Goal: Task Accomplishment & Management: Complete application form

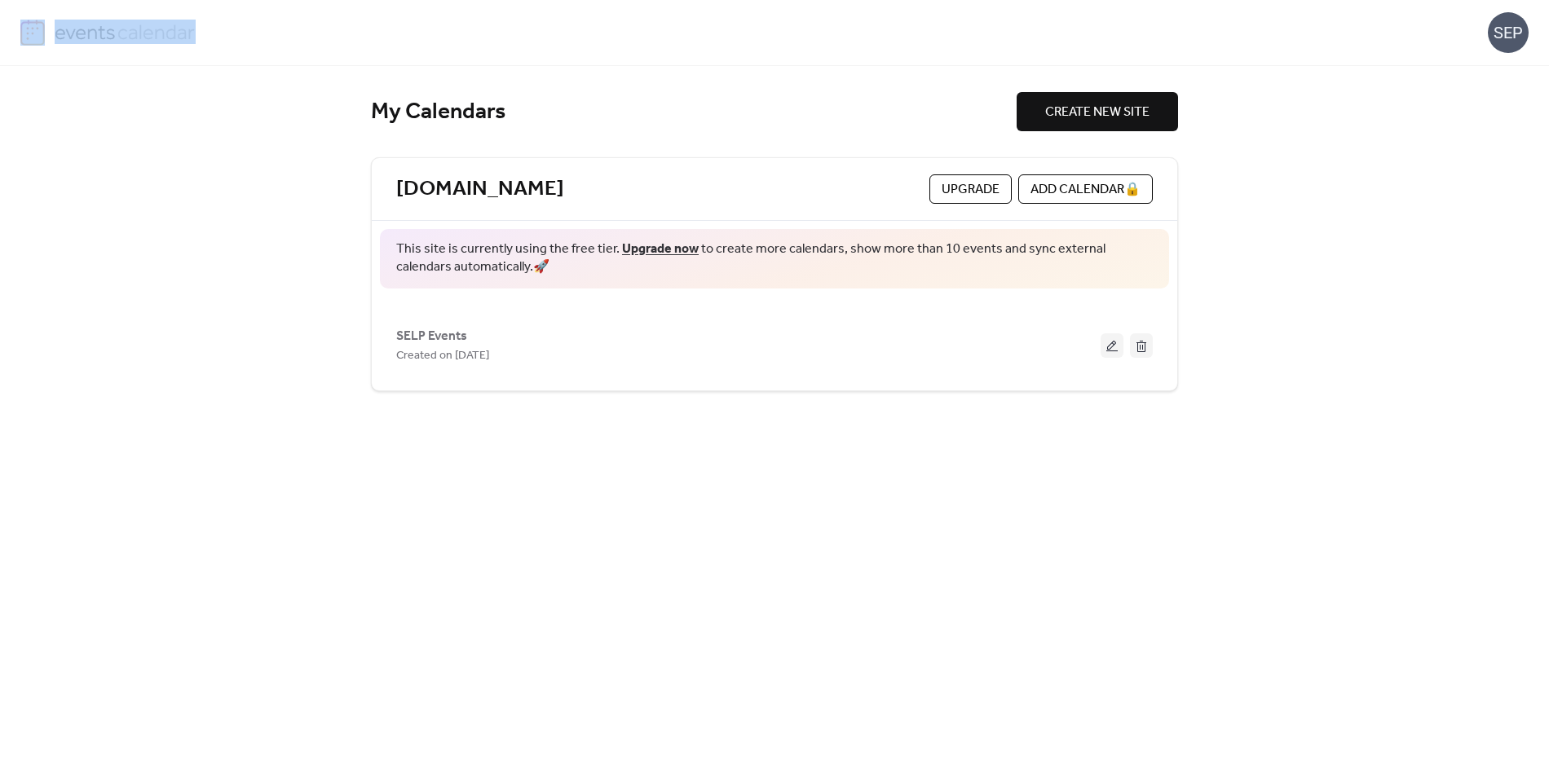
drag, startPoint x: 251, startPoint y: 38, endPoint x: 58, endPoint y: 24, distance: 193.5
click at [58, 24] on div "SEP" at bounding box center [774, 32] width 1509 height 65
copy img
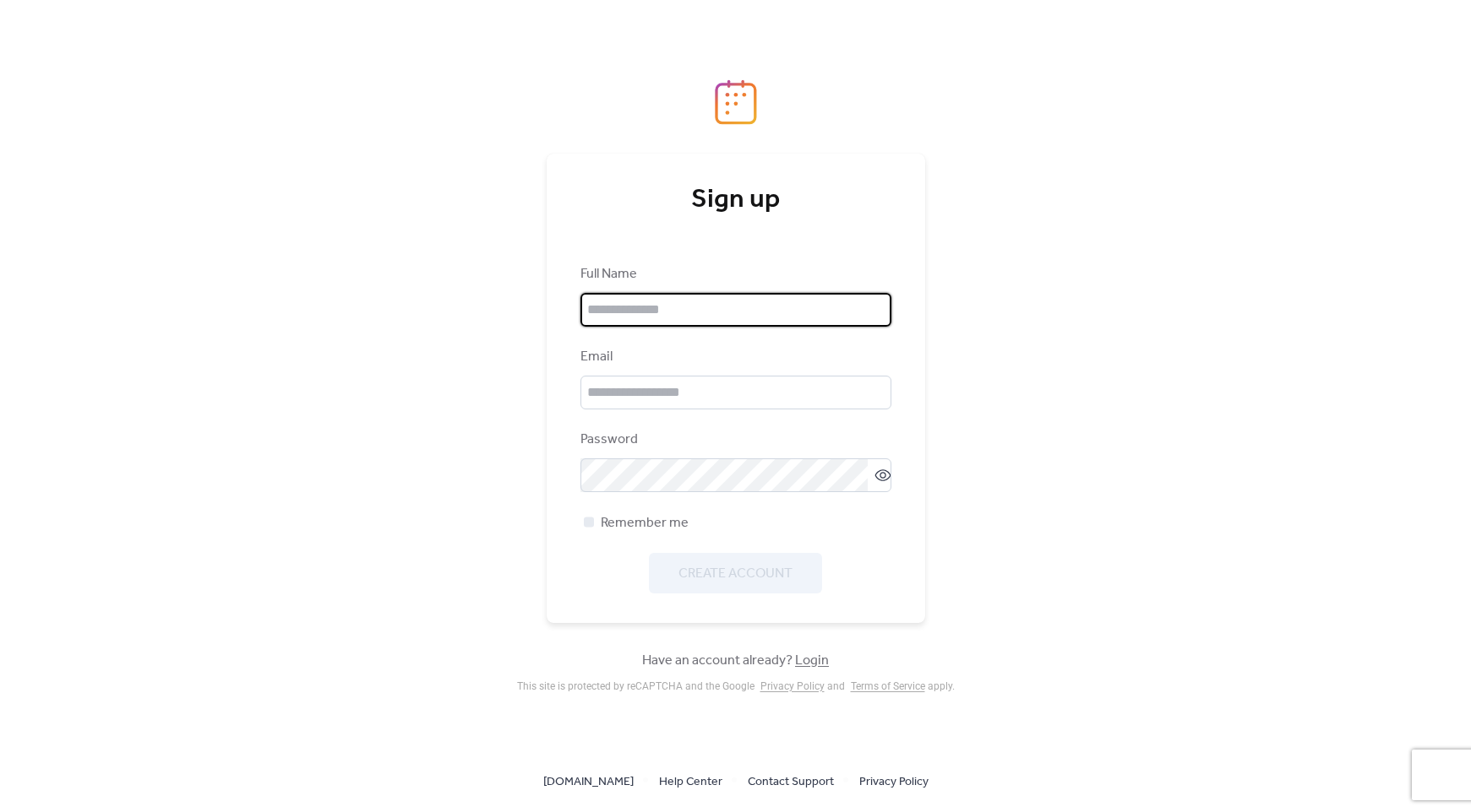
click at [694, 310] on input "text" at bounding box center [736, 309] width 311 height 33
type input "**********"
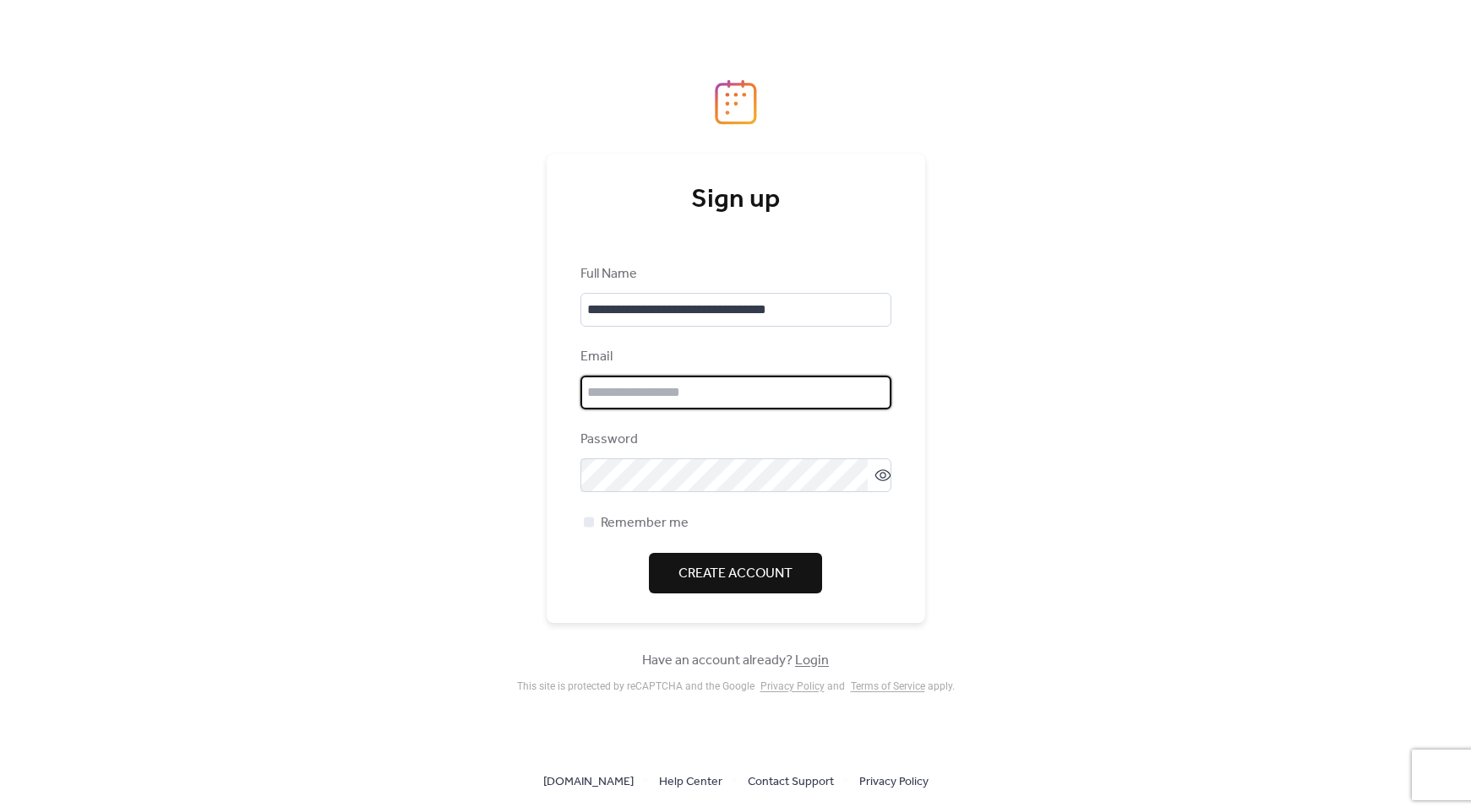
click at [697, 395] on input "email" at bounding box center [736, 392] width 311 height 33
click at [812, 662] on link "Login" at bounding box center [811, 660] width 33 height 26
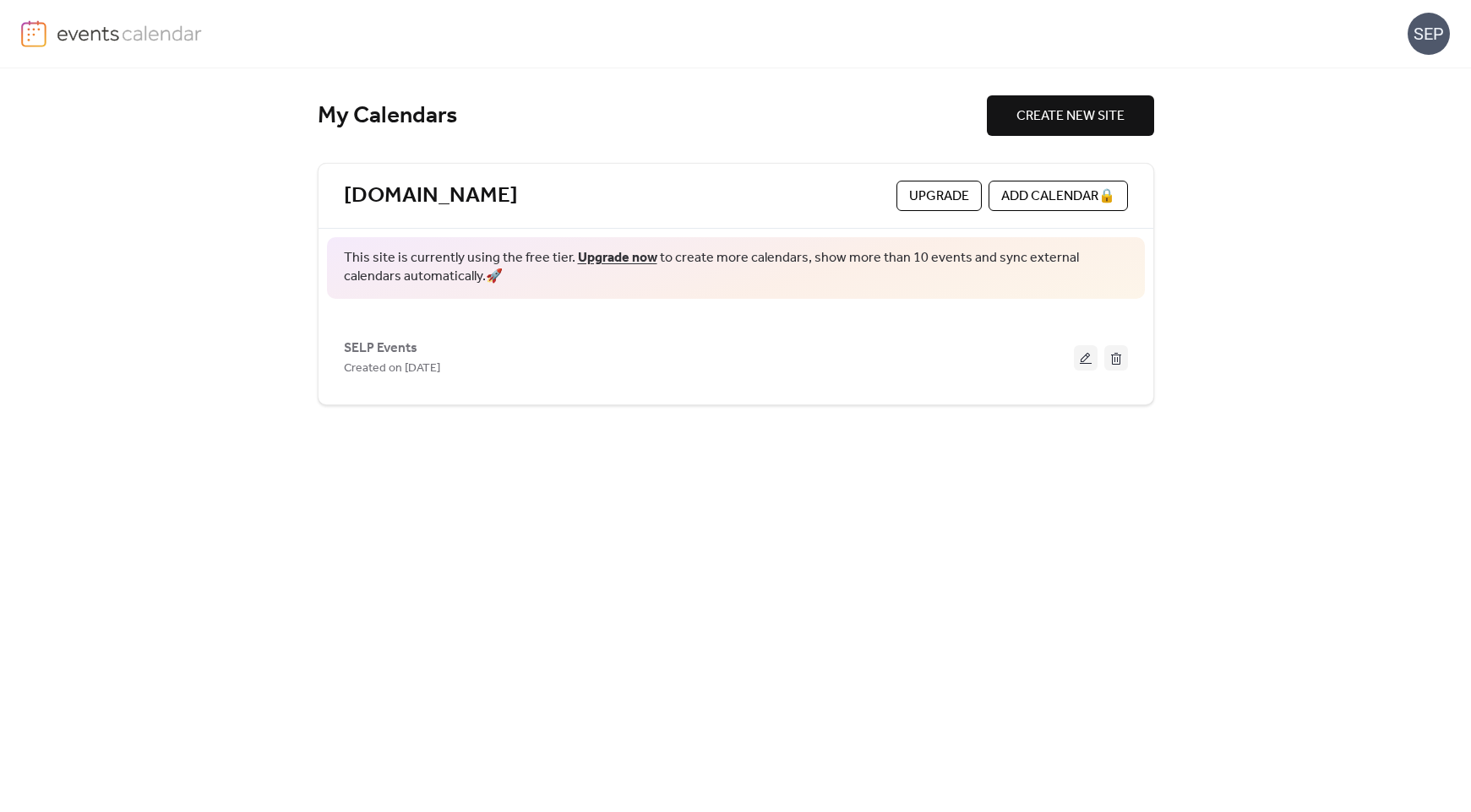
click at [943, 197] on span "Upgrade" at bounding box center [939, 197] width 60 height 20
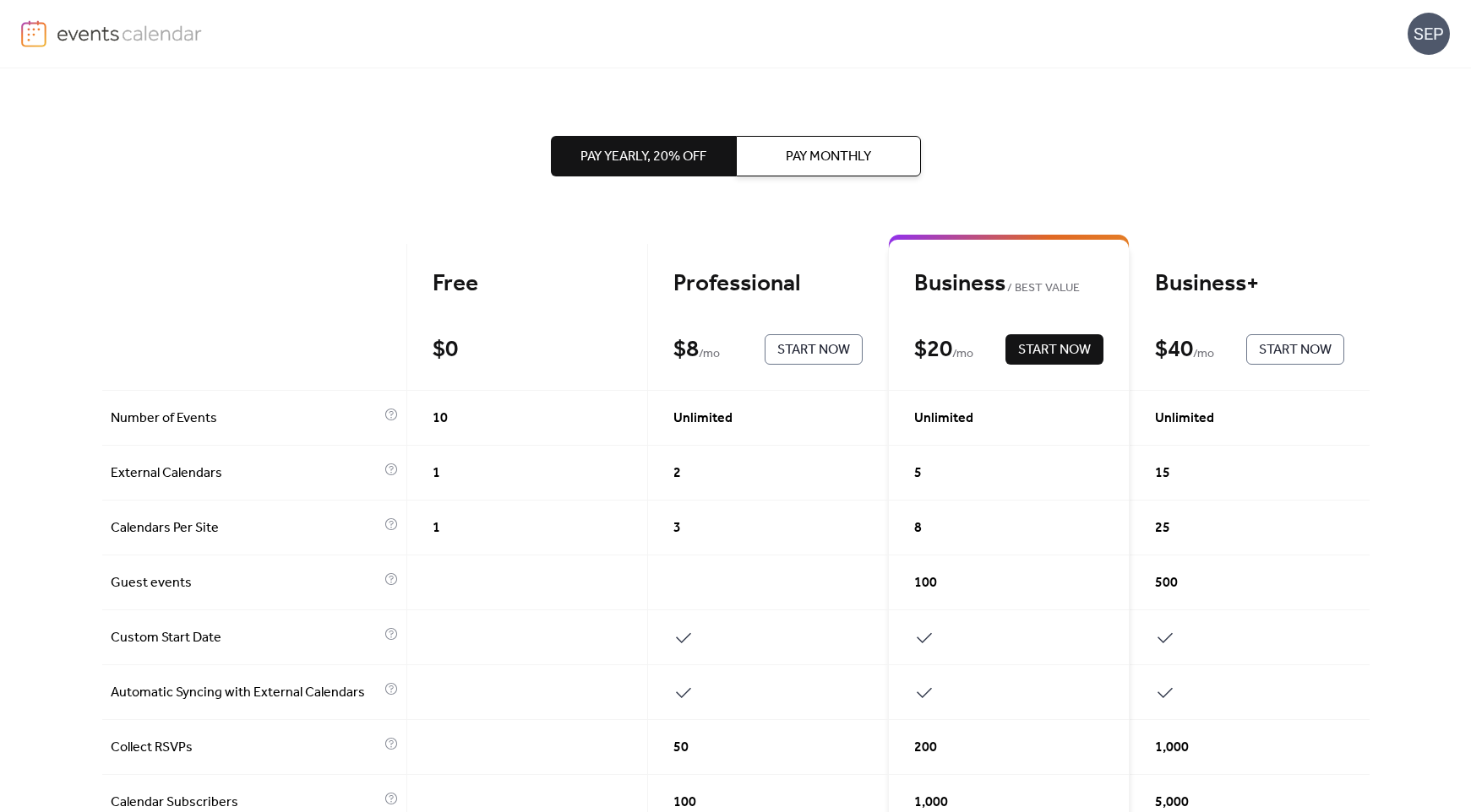
click at [801, 166] on span "Pay Monthly" at bounding box center [829, 157] width 85 height 20
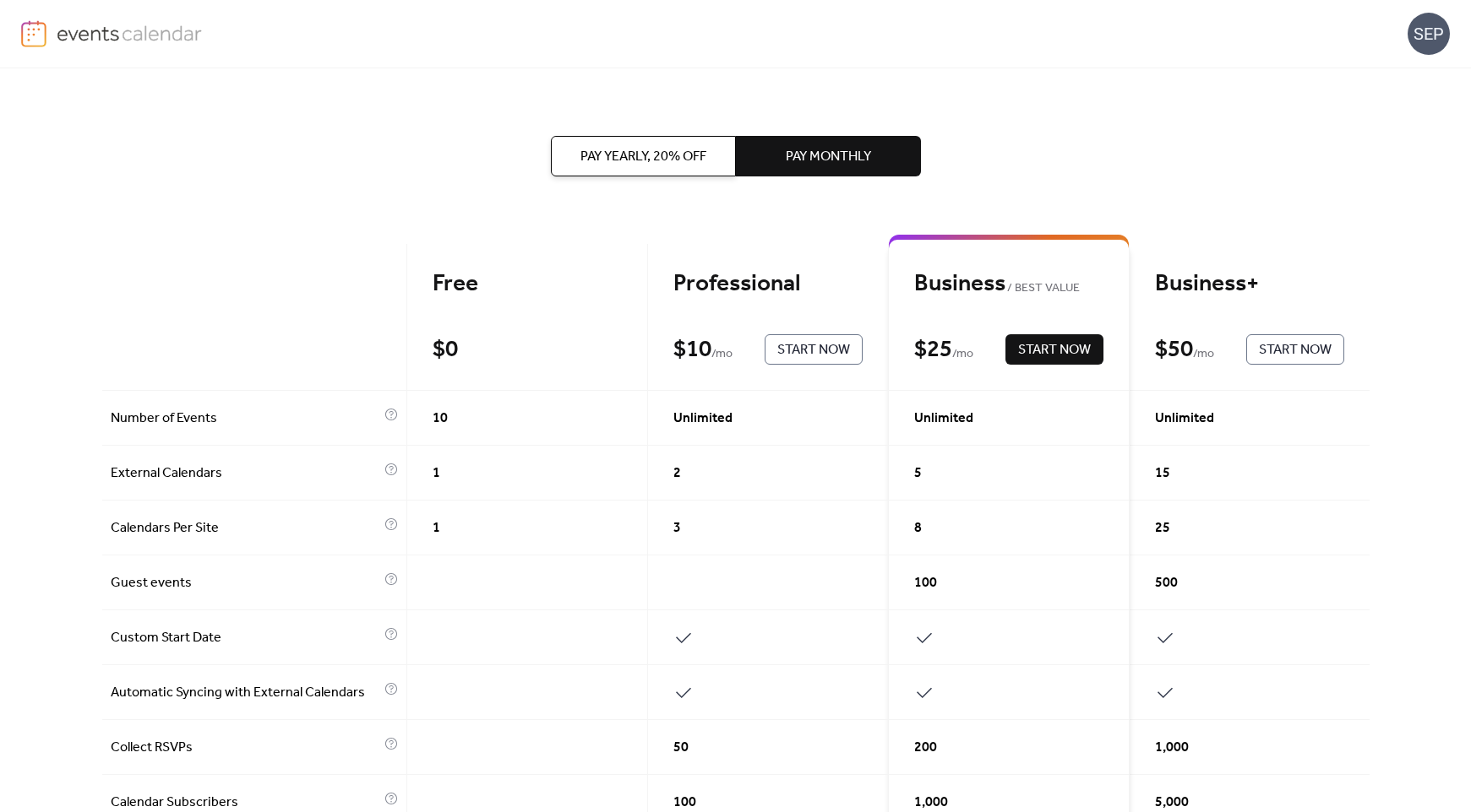
click at [801, 353] on span "Start Now" at bounding box center [813, 350] width 72 height 20
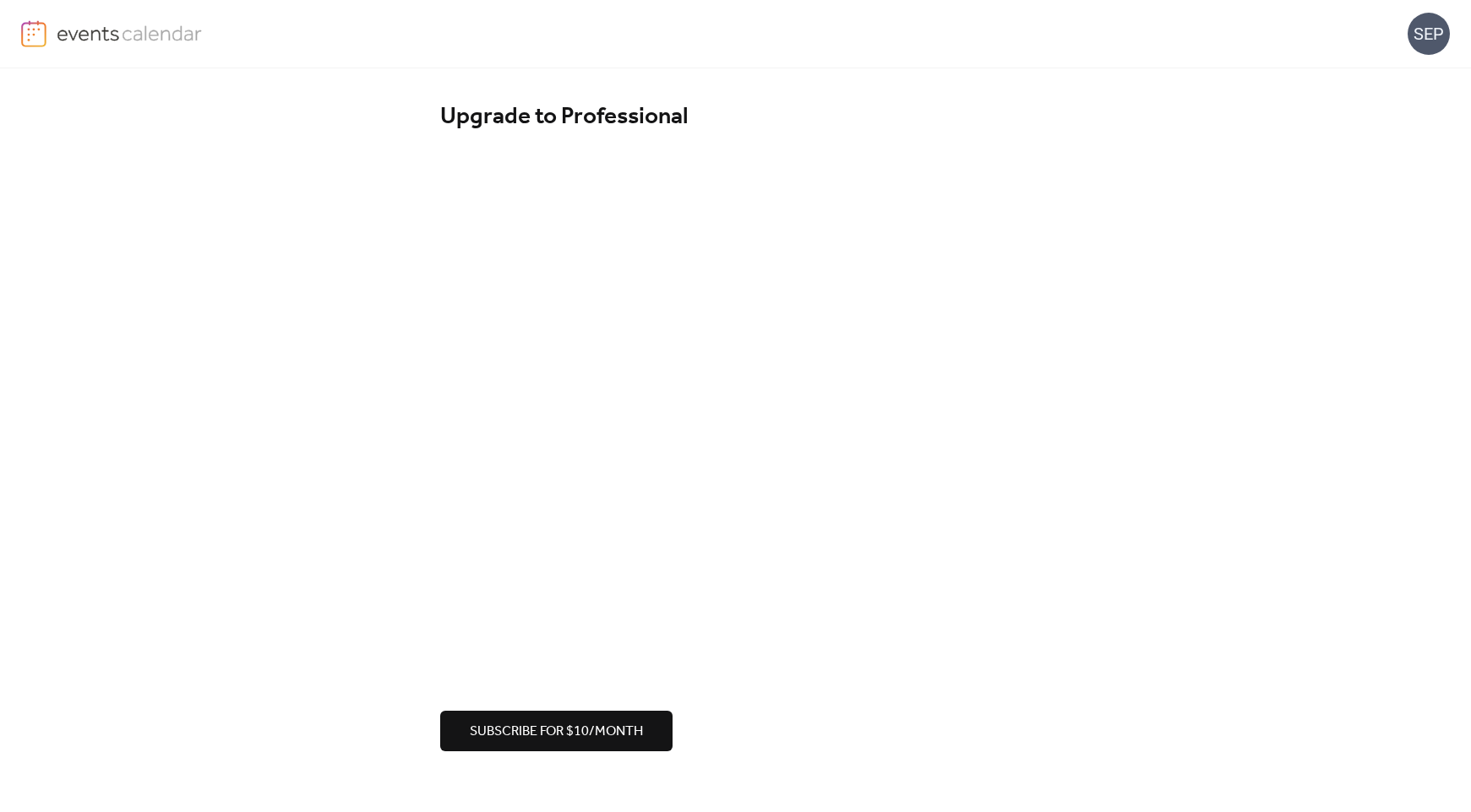
click at [1061, 649] on div "Upgrade to Professional Subscribe for $10/month" at bounding box center [736, 427] width 1471 height 717
click at [607, 739] on span "Subscribe for $10/month" at bounding box center [557, 732] width 173 height 20
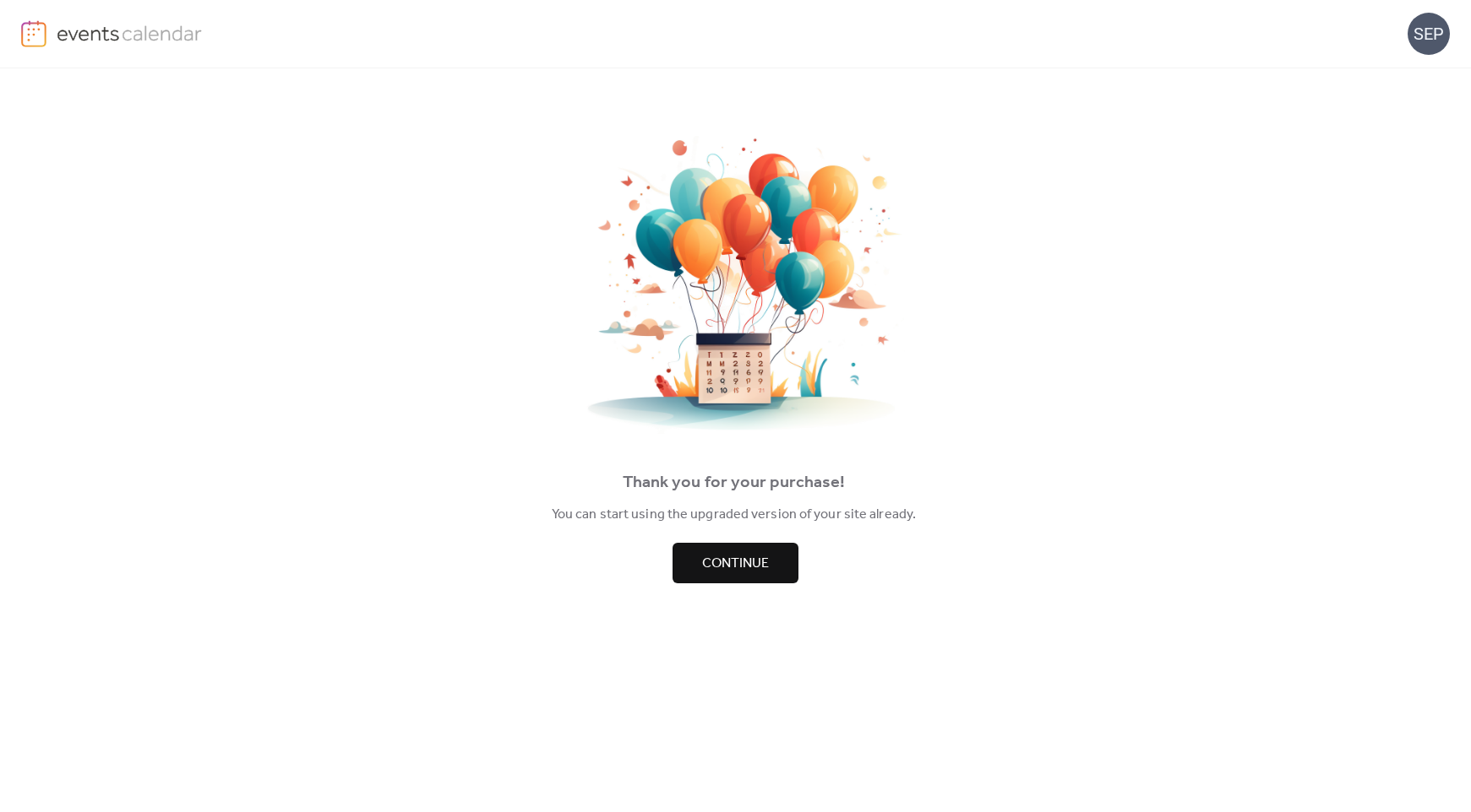
click at [747, 570] on span "Continue" at bounding box center [736, 564] width 67 height 20
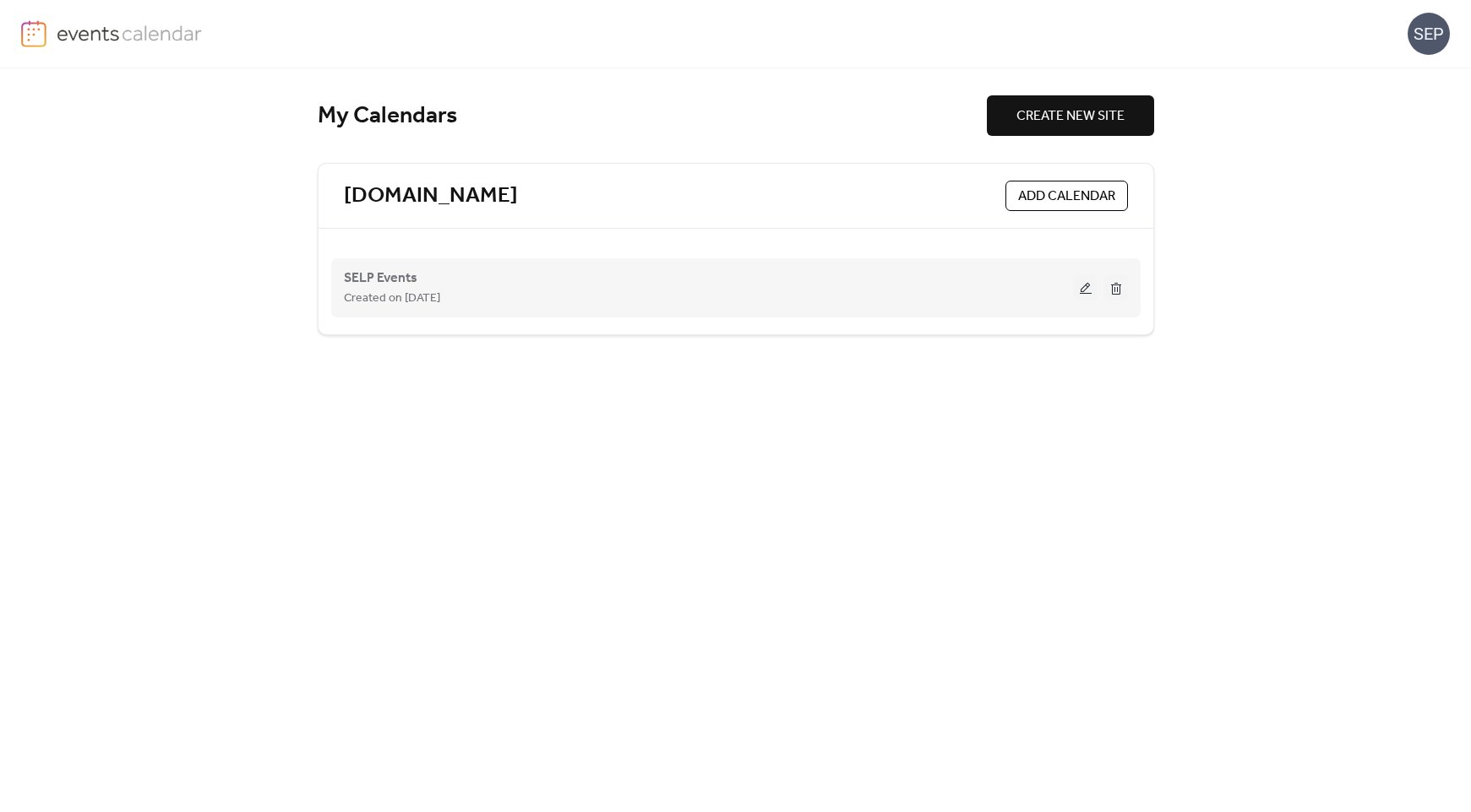
click at [1120, 291] on button at bounding box center [1116, 288] width 23 height 25
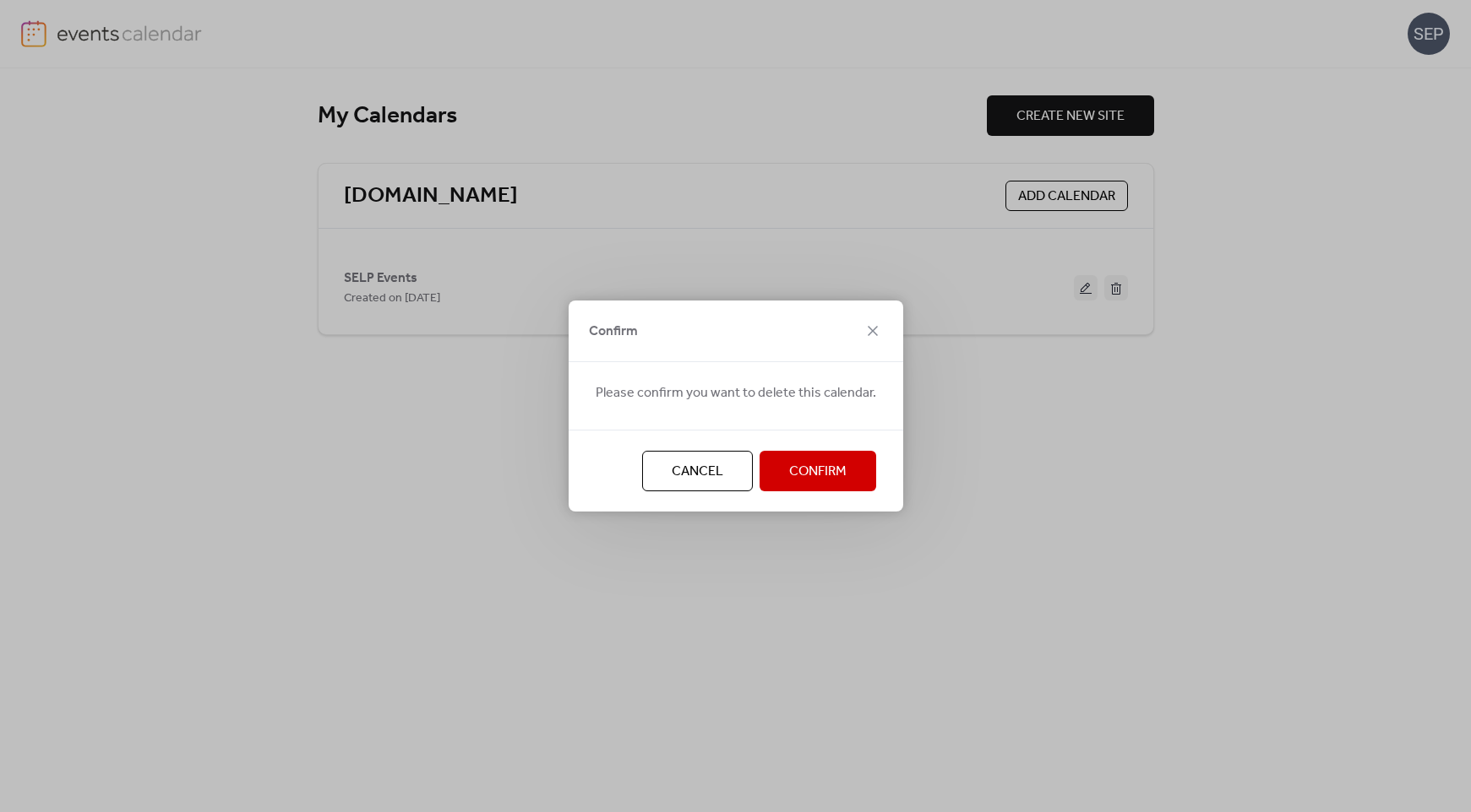
click at [827, 471] on span "Confirm" at bounding box center [818, 471] width 58 height 20
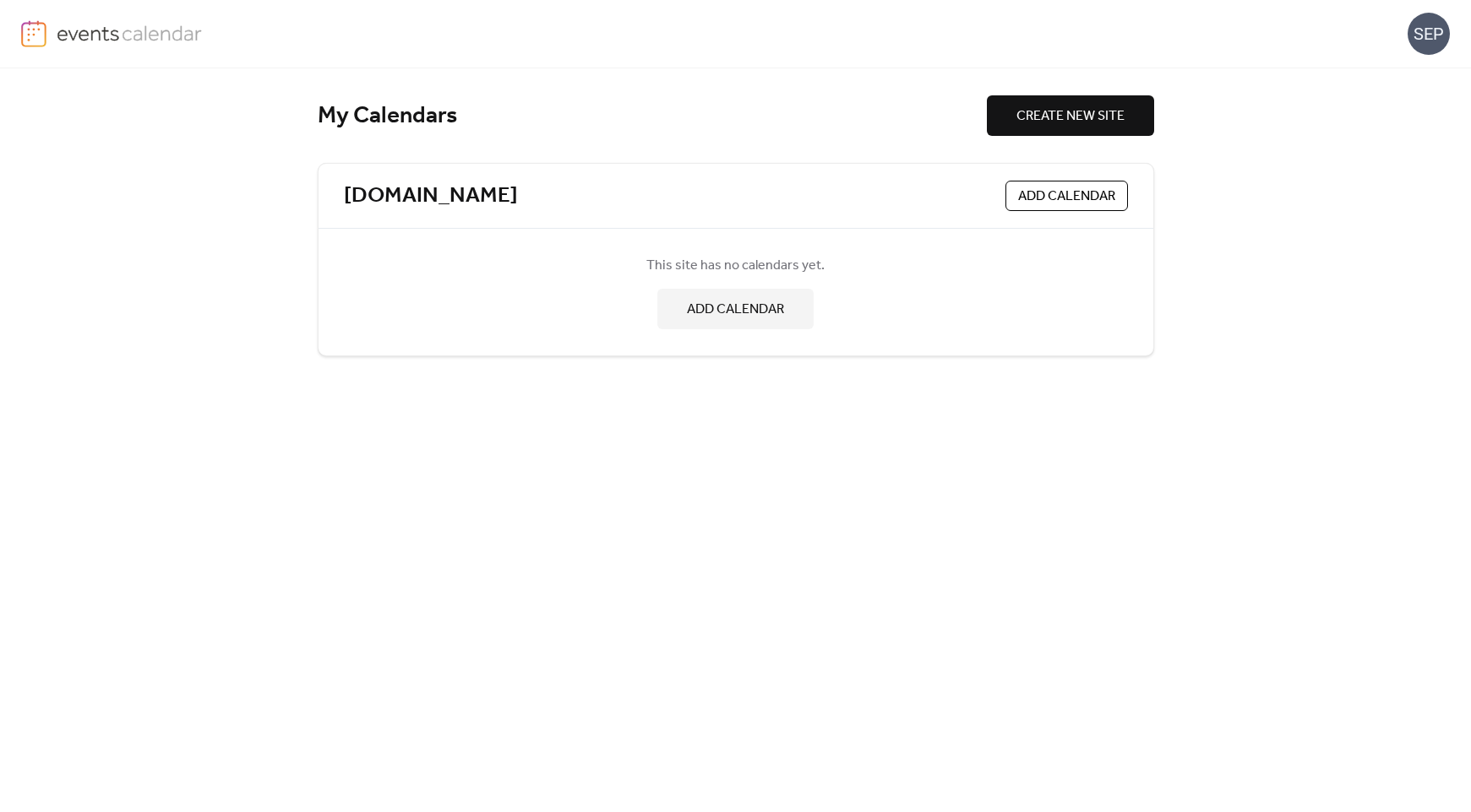
click at [148, 33] on img at bounding box center [130, 33] width 146 height 25
click at [1098, 122] on span "CREATE NEW SITE" at bounding box center [1071, 117] width 108 height 20
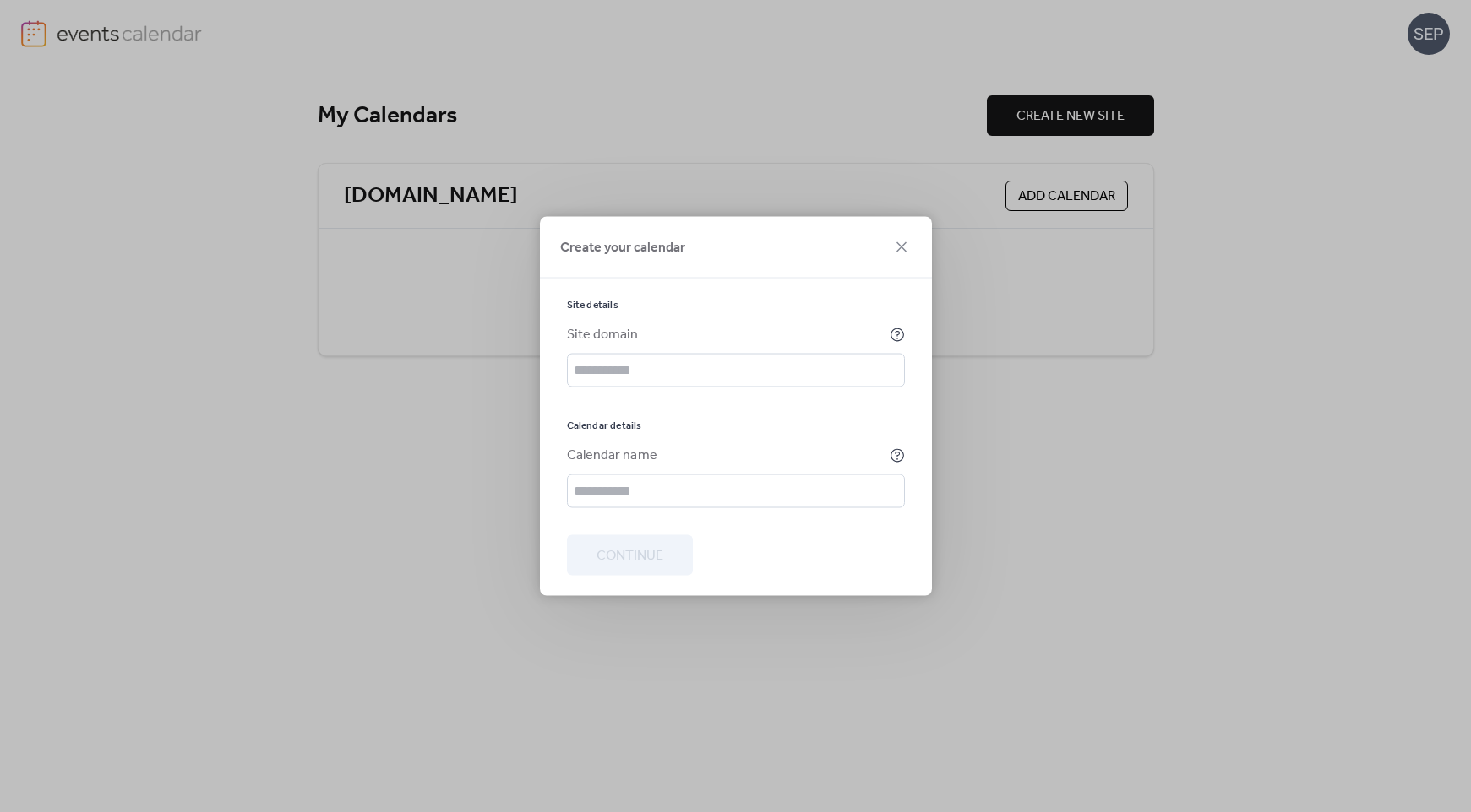
drag, startPoint x: 904, startPoint y: 250, endPoint x: 1012, endPoint y: 218, distance: 112.6
click at [908, 247] on icon at bounding box center [901, 247] width 20 height 20
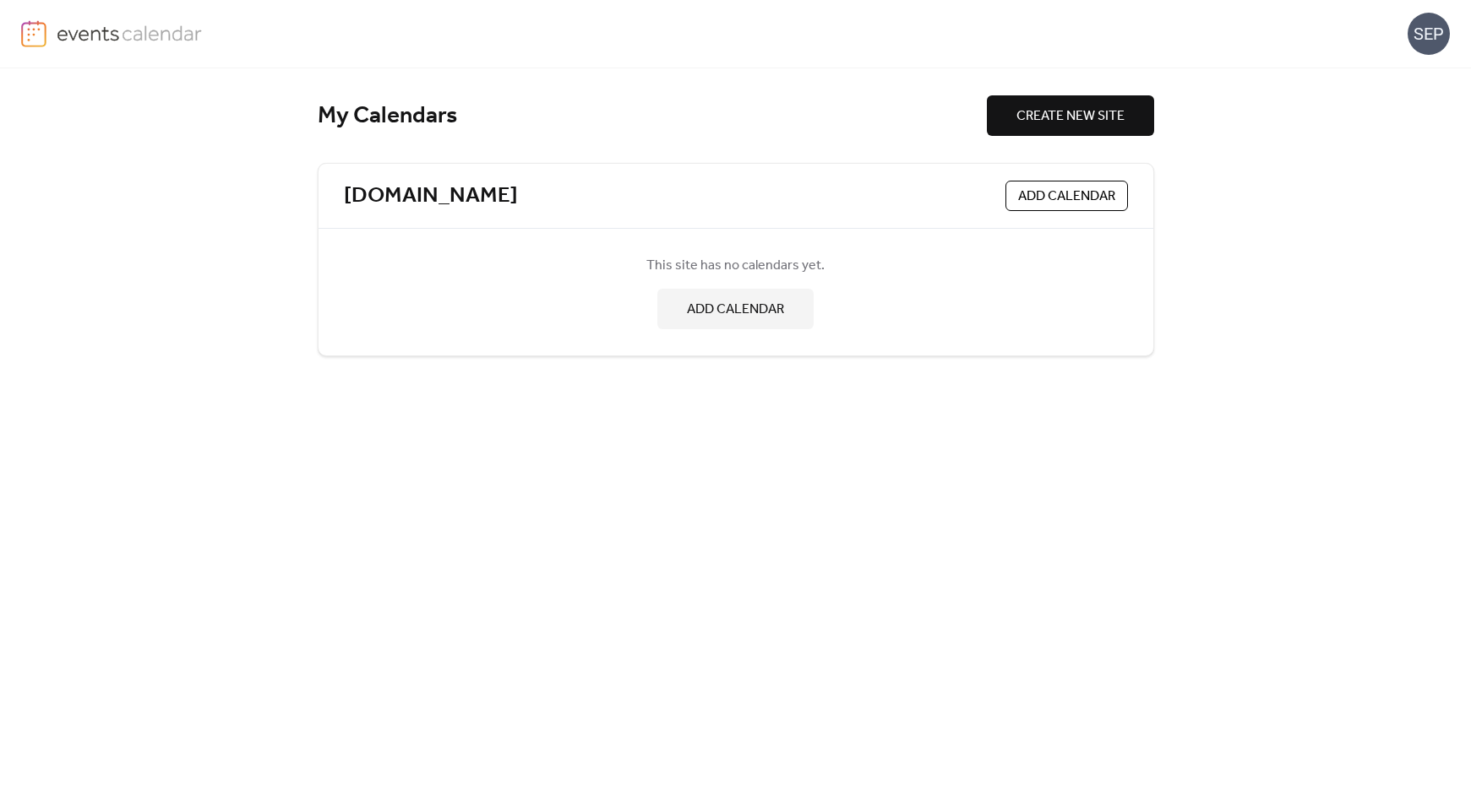
click at [1052, 201] on span "ADD CALENDAR" at bounding box center [1067, 197] width 98 height 20
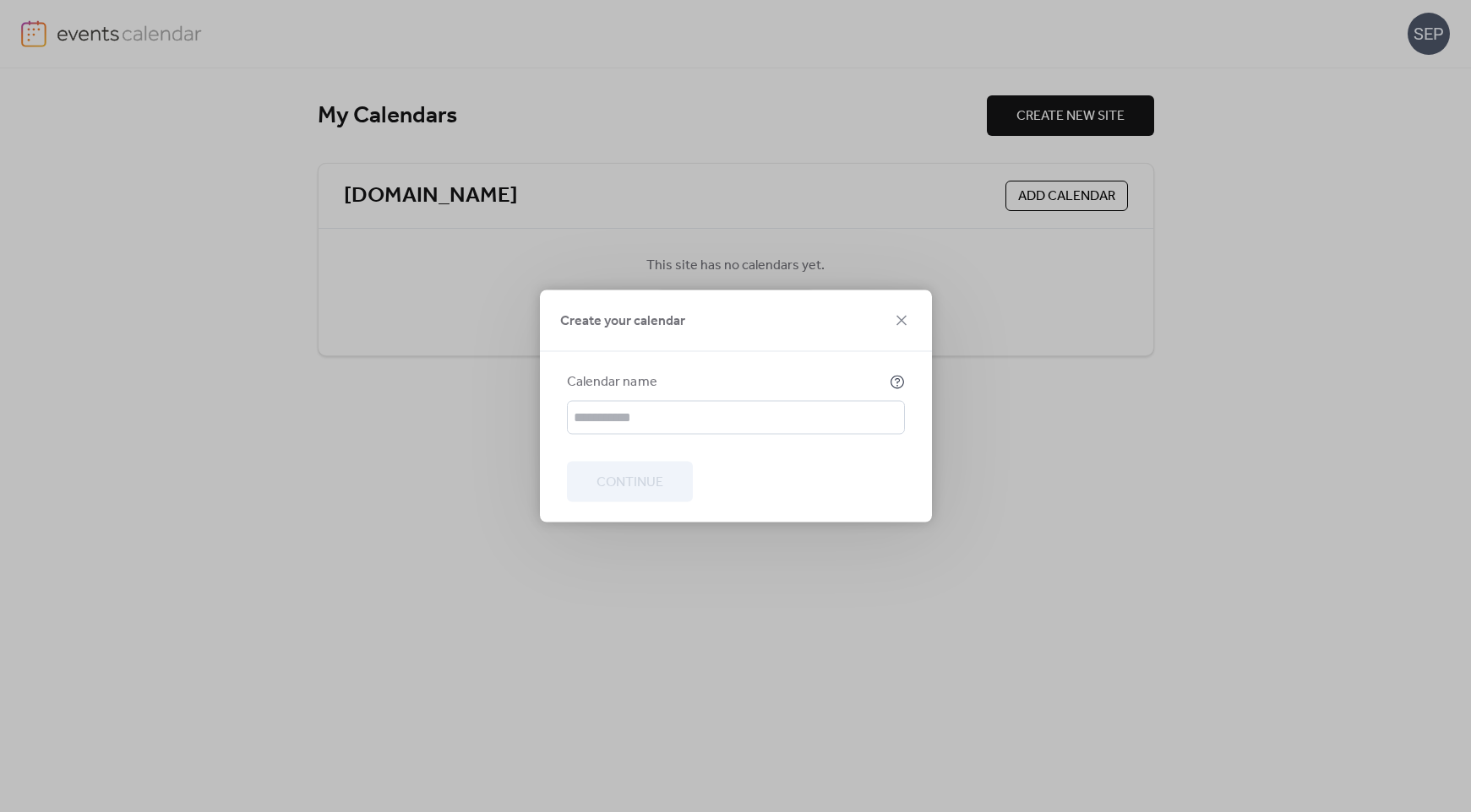
drag, startPoint x: 732, startPoint y: 357, endPoint x: 806, endPoint y: 393, distance: 82.3
click at [732, 357] on div "Calendar name Continue" at bounding box center [736, 437] width 392 height 171
click at [895, 381] on icon at bounding box center [897, 382] width 15 height 15
click at [725, 441] on div at bounding box center [736, 449] width 338 height 27
click at [905, 319] on icon at bounding box center [901, 321] width 20 height 20
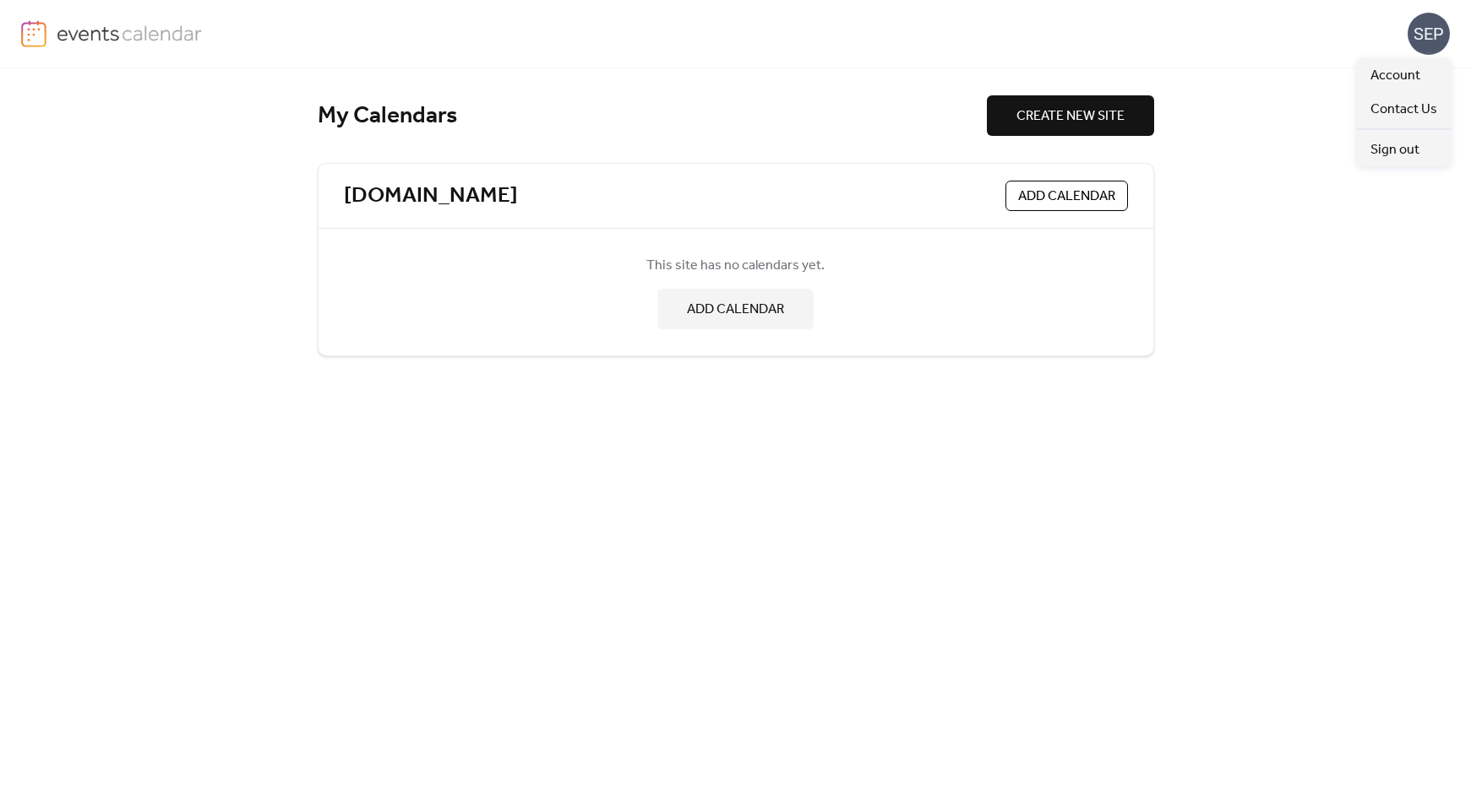
click at [1438, 31] on div "SEP" at bounding box center [1429, 33] width 42 height 42
click at [1402, 72] on span "Account" at bounding box center [1394, 76] width 50 height 20
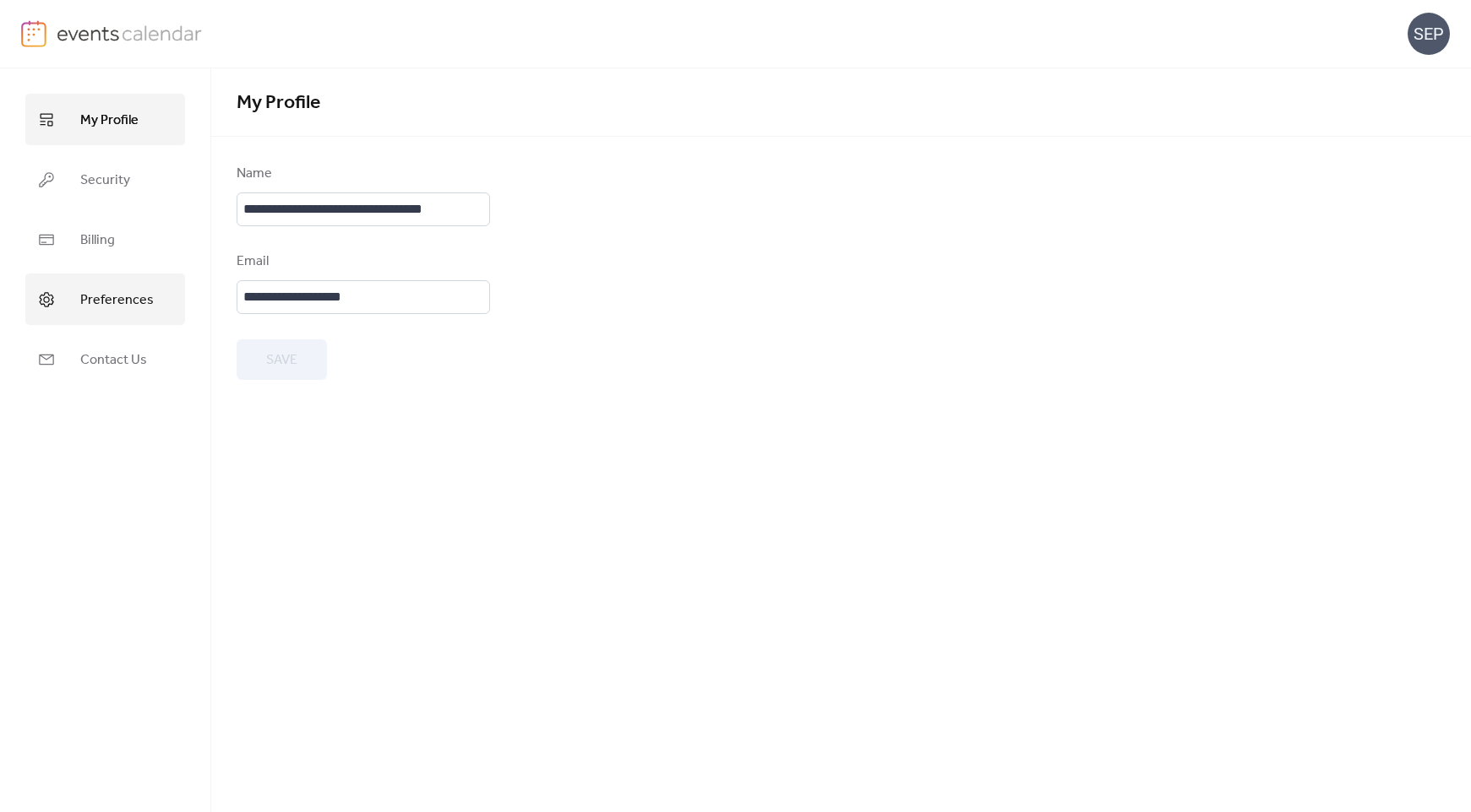
click at [117, 306] on span "Preferences" at bounding box center [117, 300] width 73 height 26
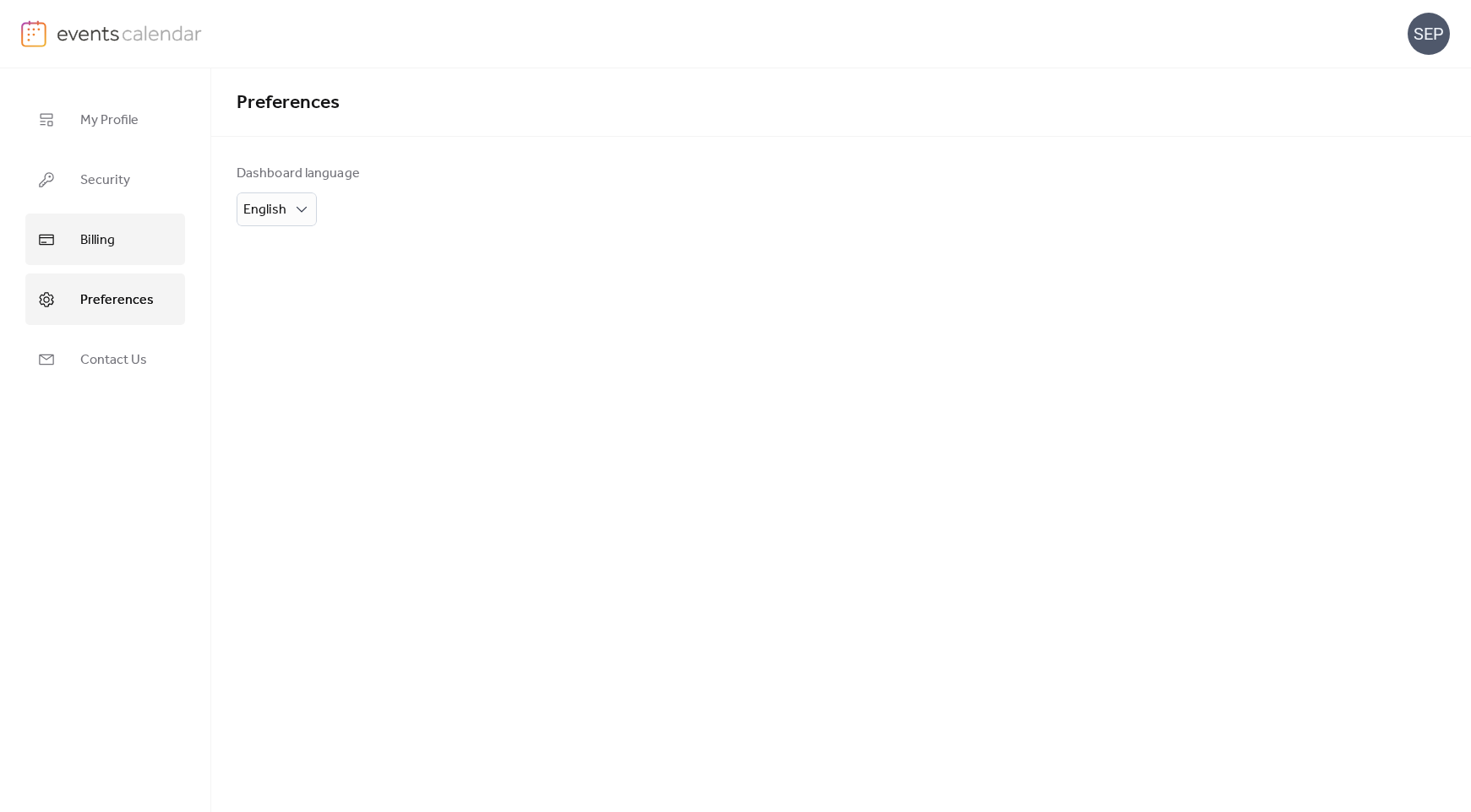
click at [100, 241] on span "Billing" at bounding box center [98, 240] width 34 height 26
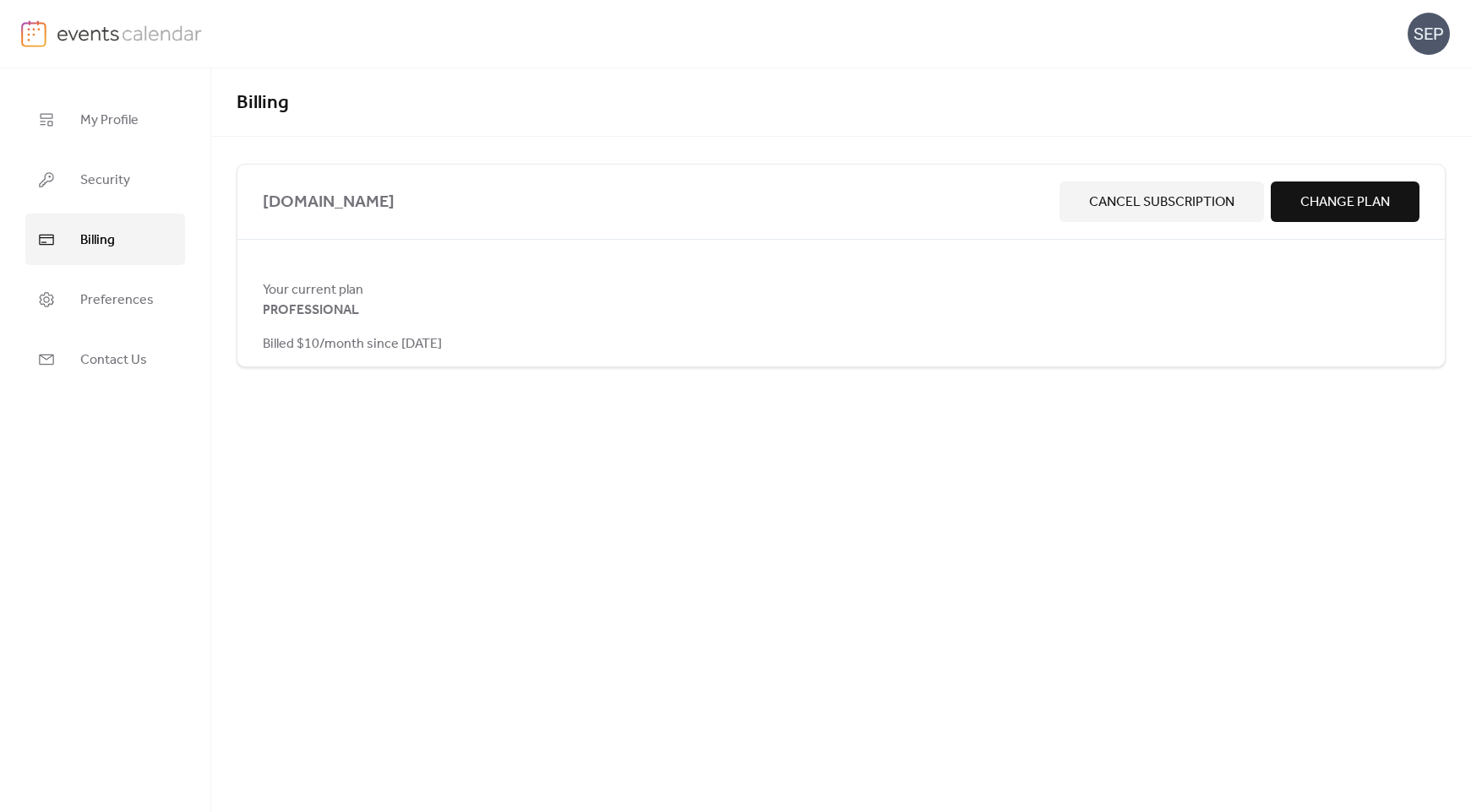
click at [415, 219] on div "www.sarnialambton.on.ca Cancel Subscription Change Plan" at bounding box center [841, 201] width 1207 height 75
click at [138, 303] on span "Preferences" at bounding box center [117, 300] width 73 height 26
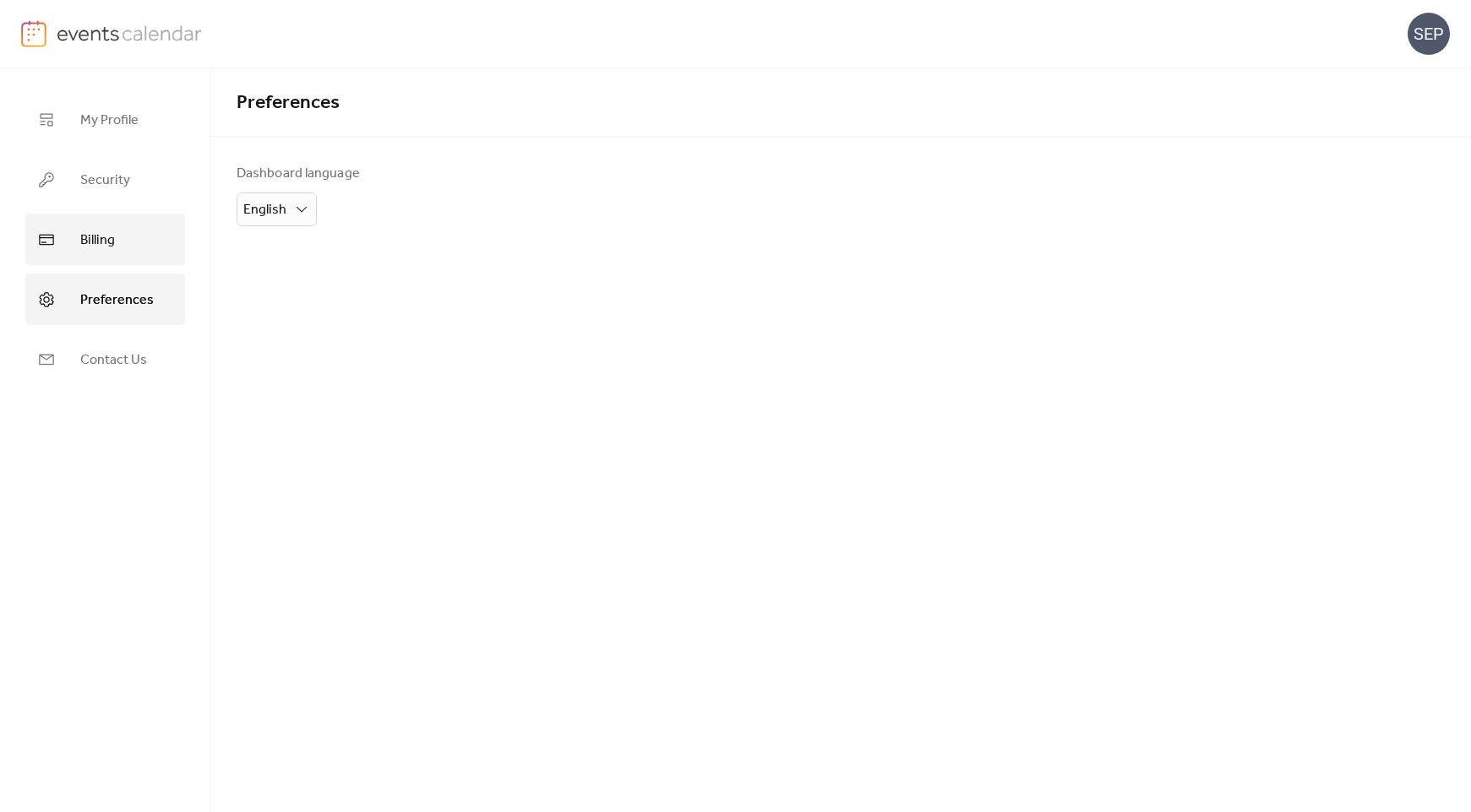
click at [108, 237] on span "Billing" at bounding box center [98, 240] width 34 height 26
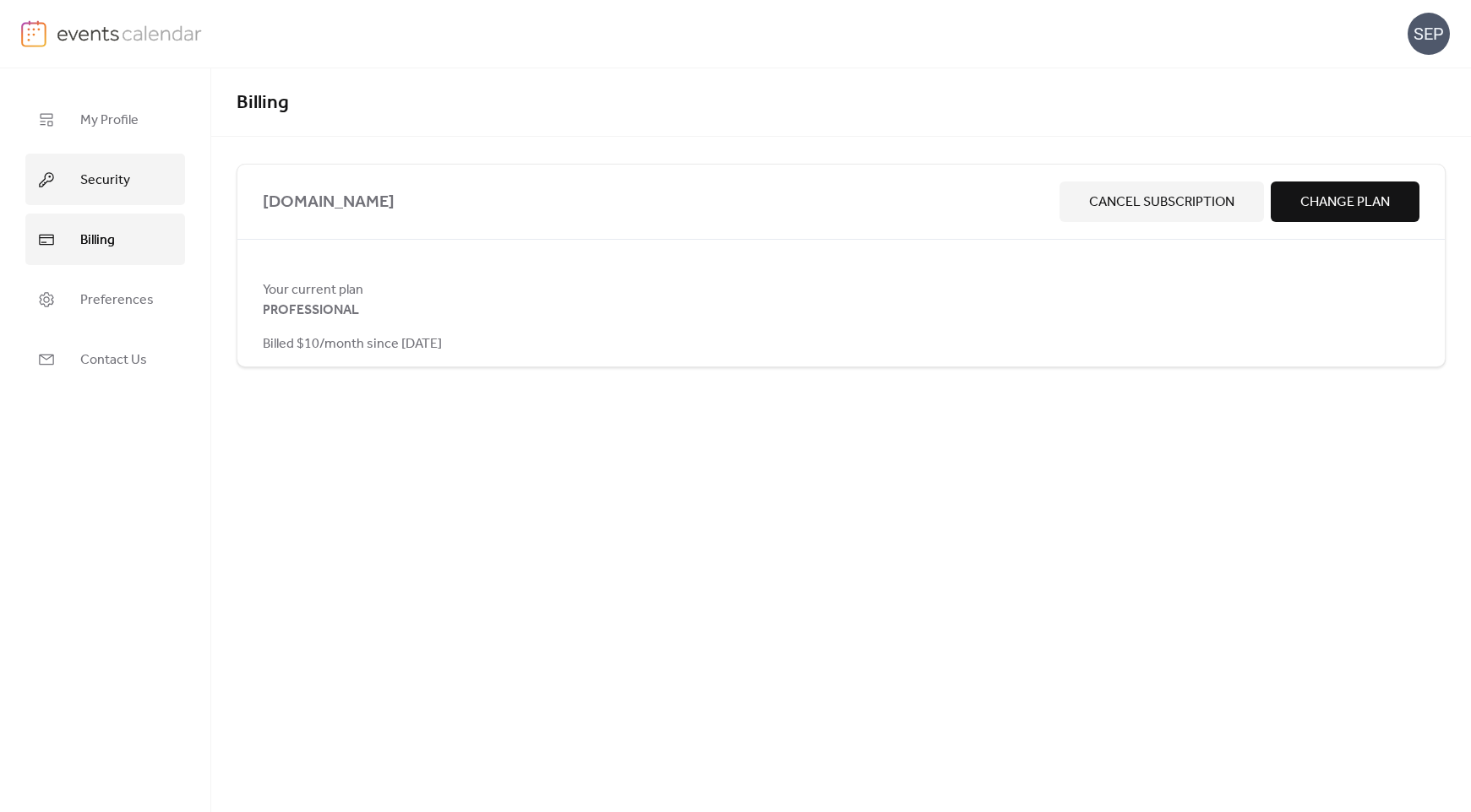
click at [107, 172] on span "Security" at bounding box center [105, 180] width 50 height 26
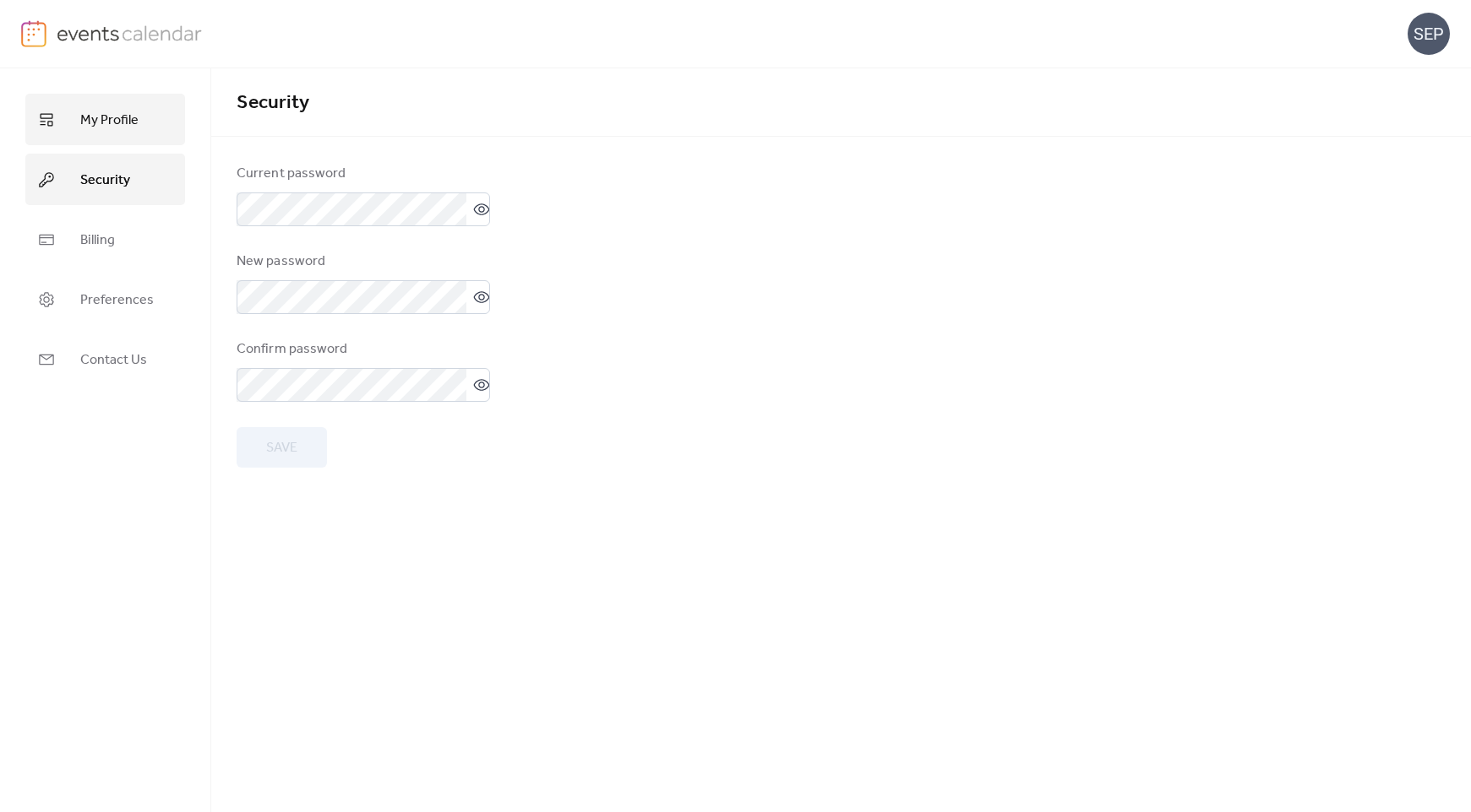
click at [104, 124] on span "My Profile" at bounding box center [109, 120] width 59 height 26
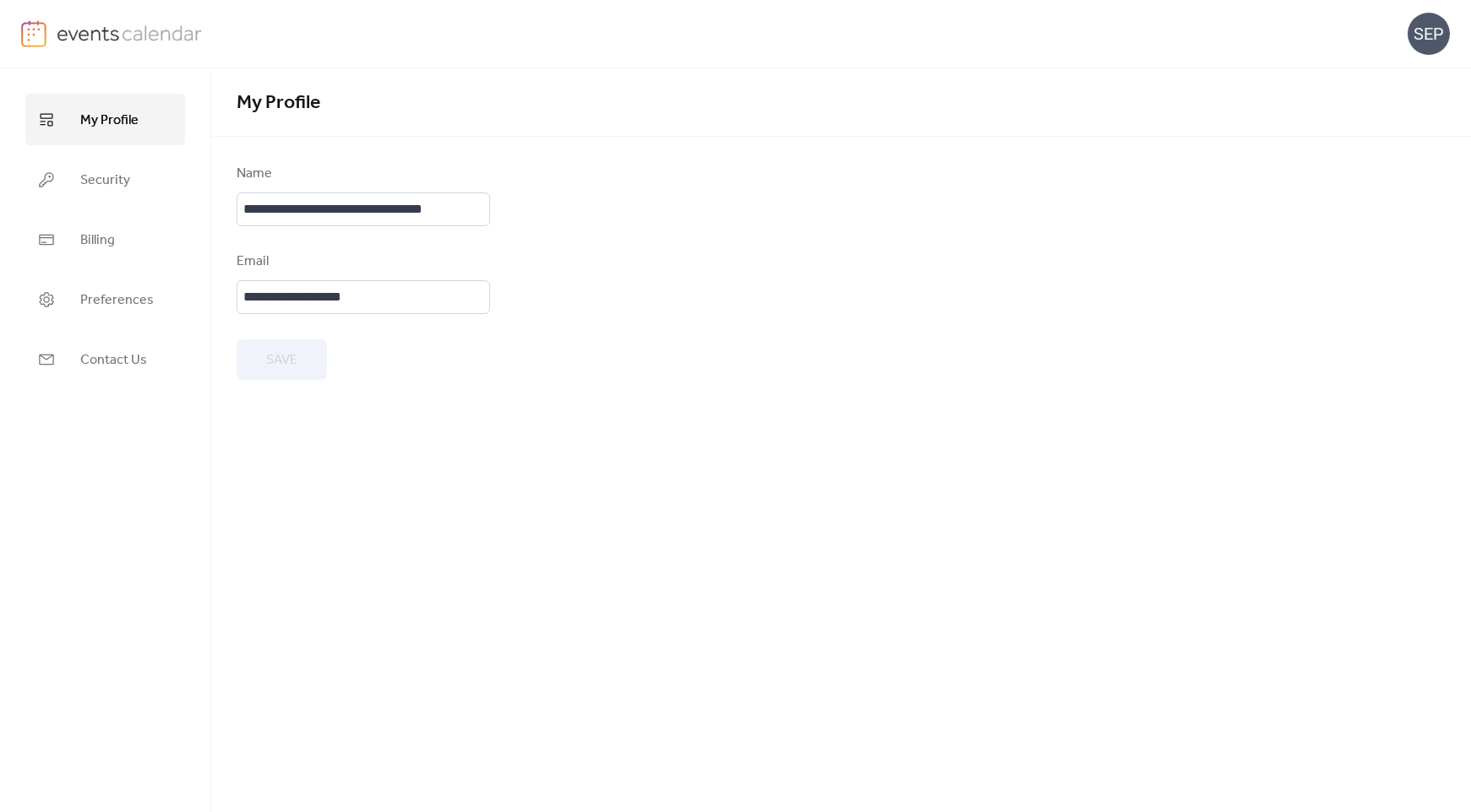
click at [150, 33] on img at bounding box center [130, 33] width 146 height 25
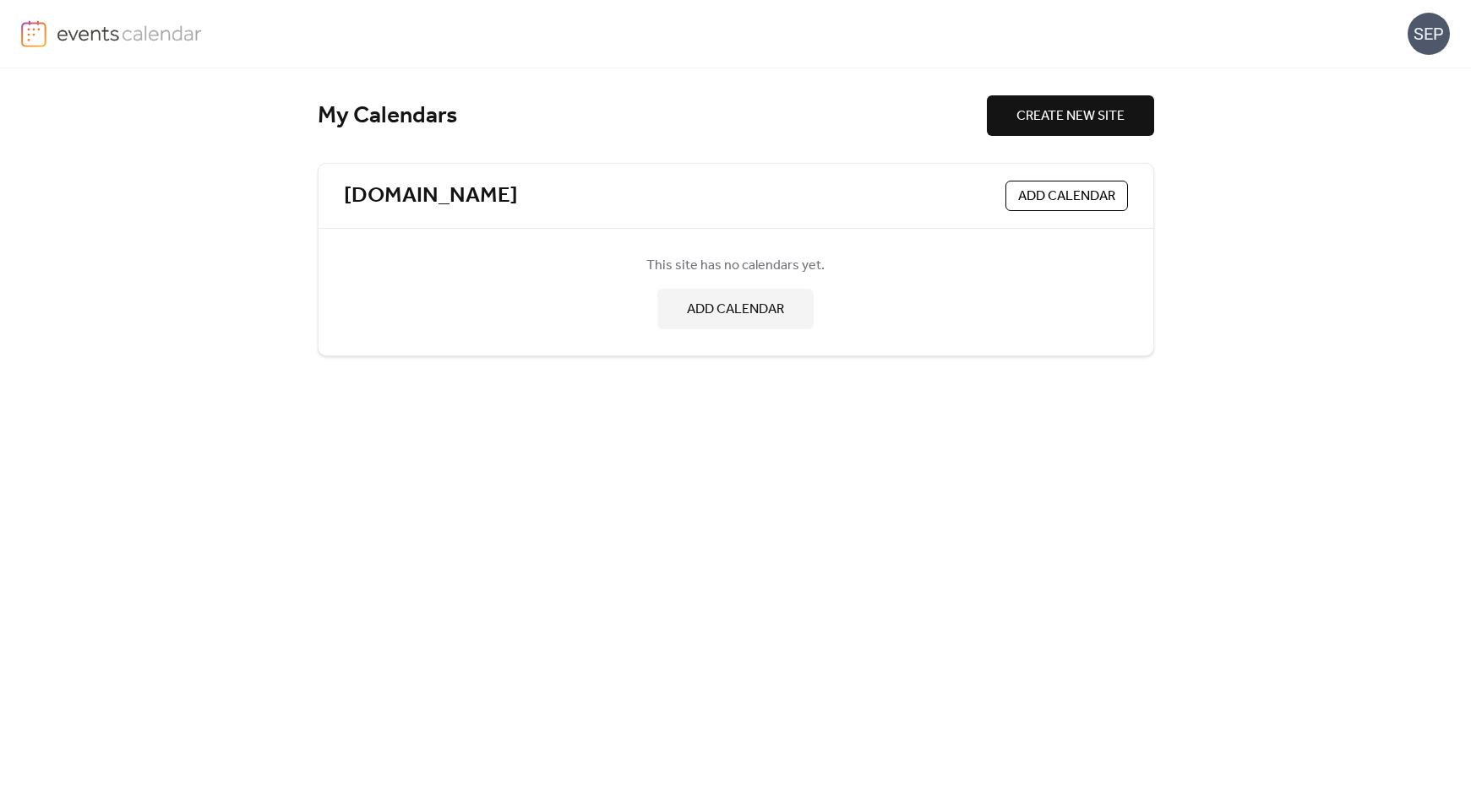
click at [717, 320] on span "ADD CALENDAR" at bounding box center [736, 310] width 98 height 20
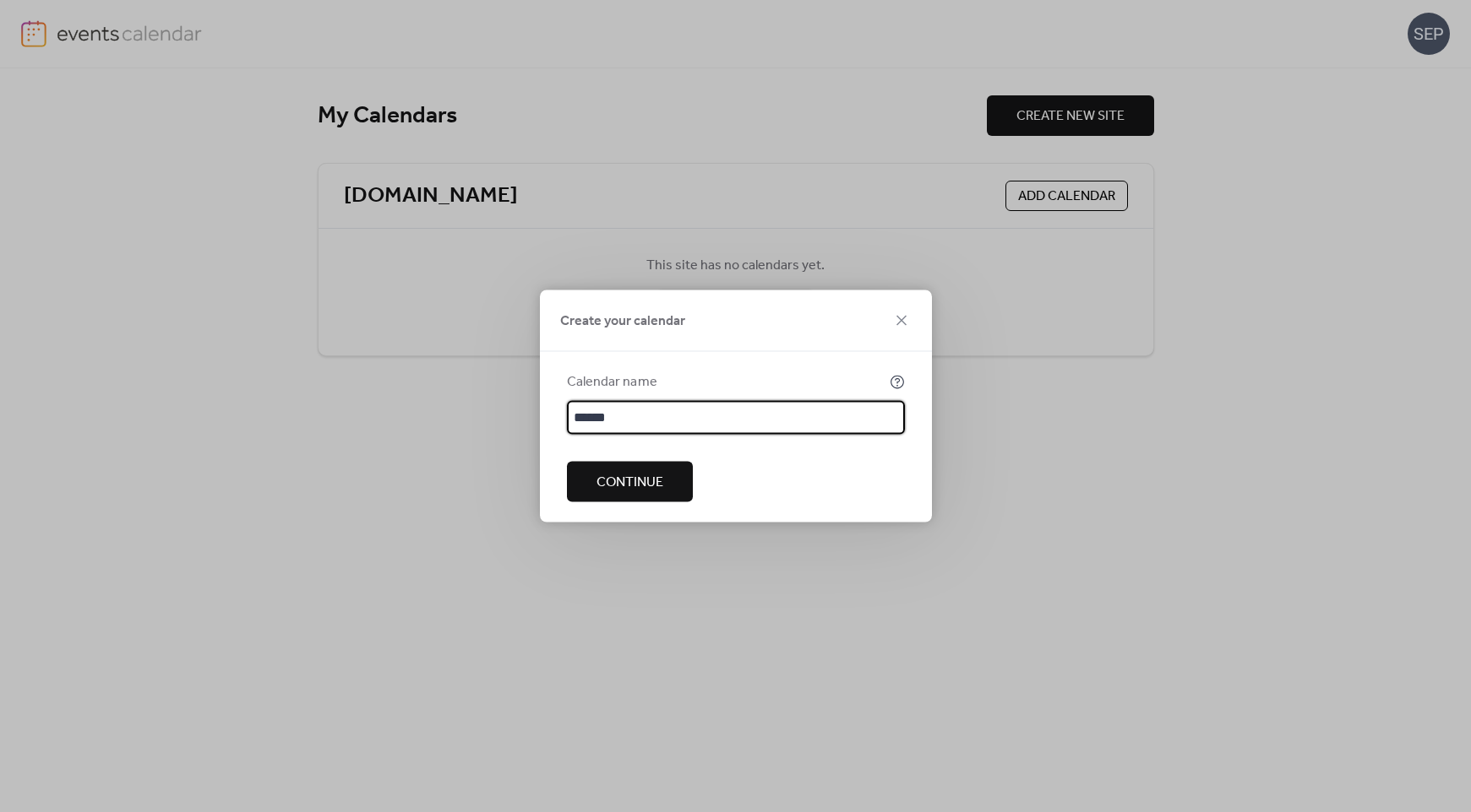
type input "******"
click at [659, 483] on span "Continue" at bounding box center [630, 483] width 67 height 20
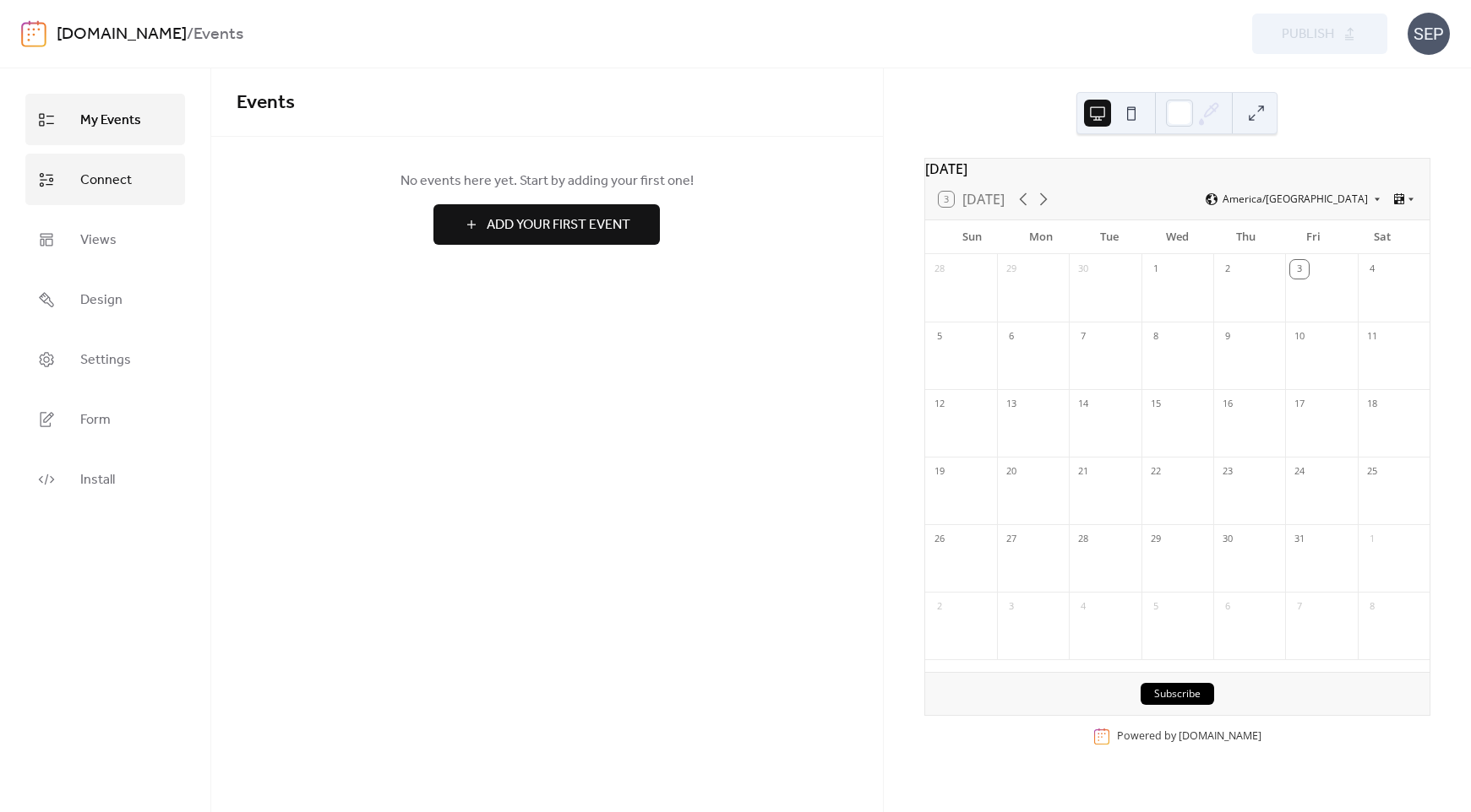
click at [109, 177] on span "Connect" at bounding box center [106, 180] width 52 height 26
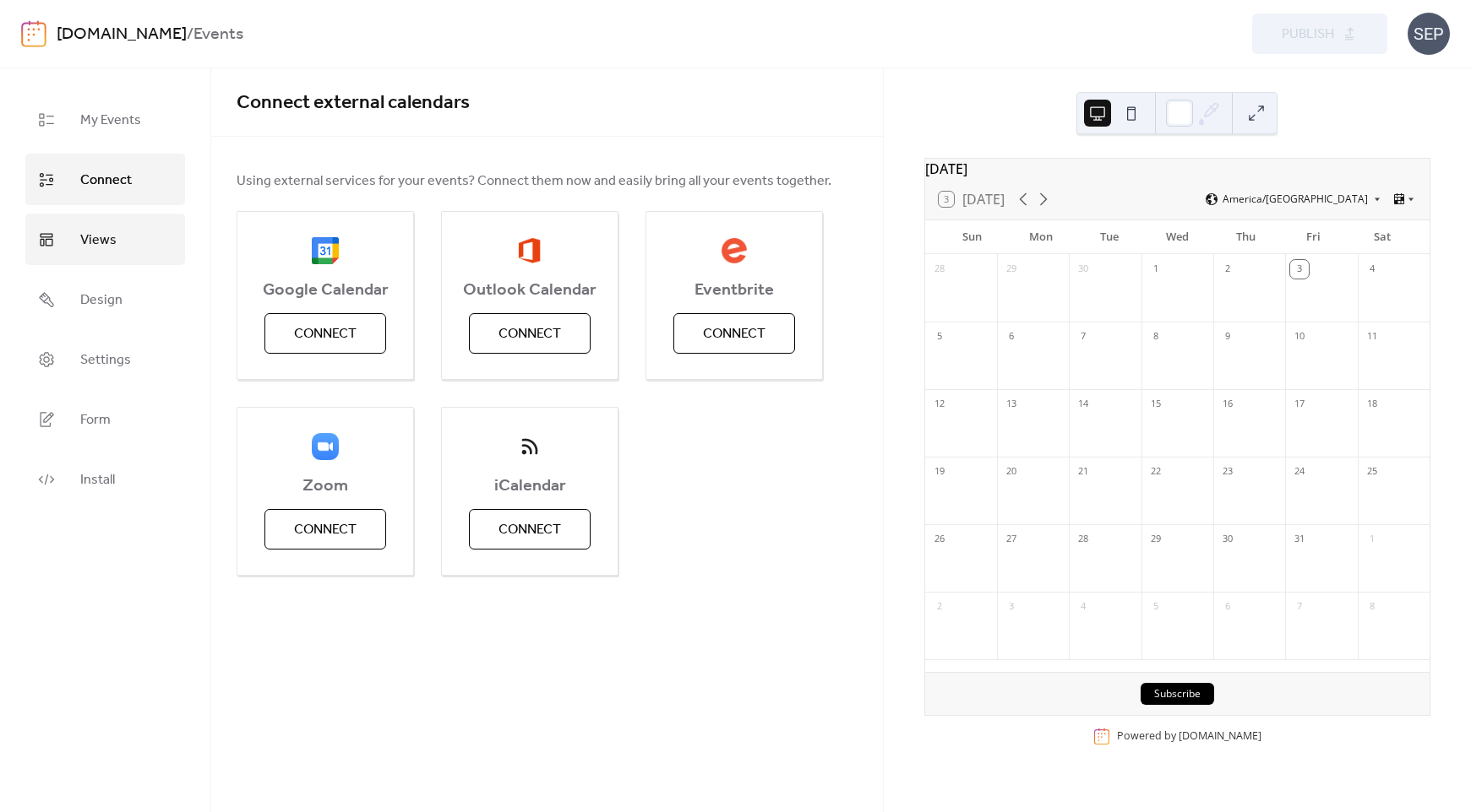
click at [105, 236] on span "Views" at bounding box center [98, 240] width 36 height 26
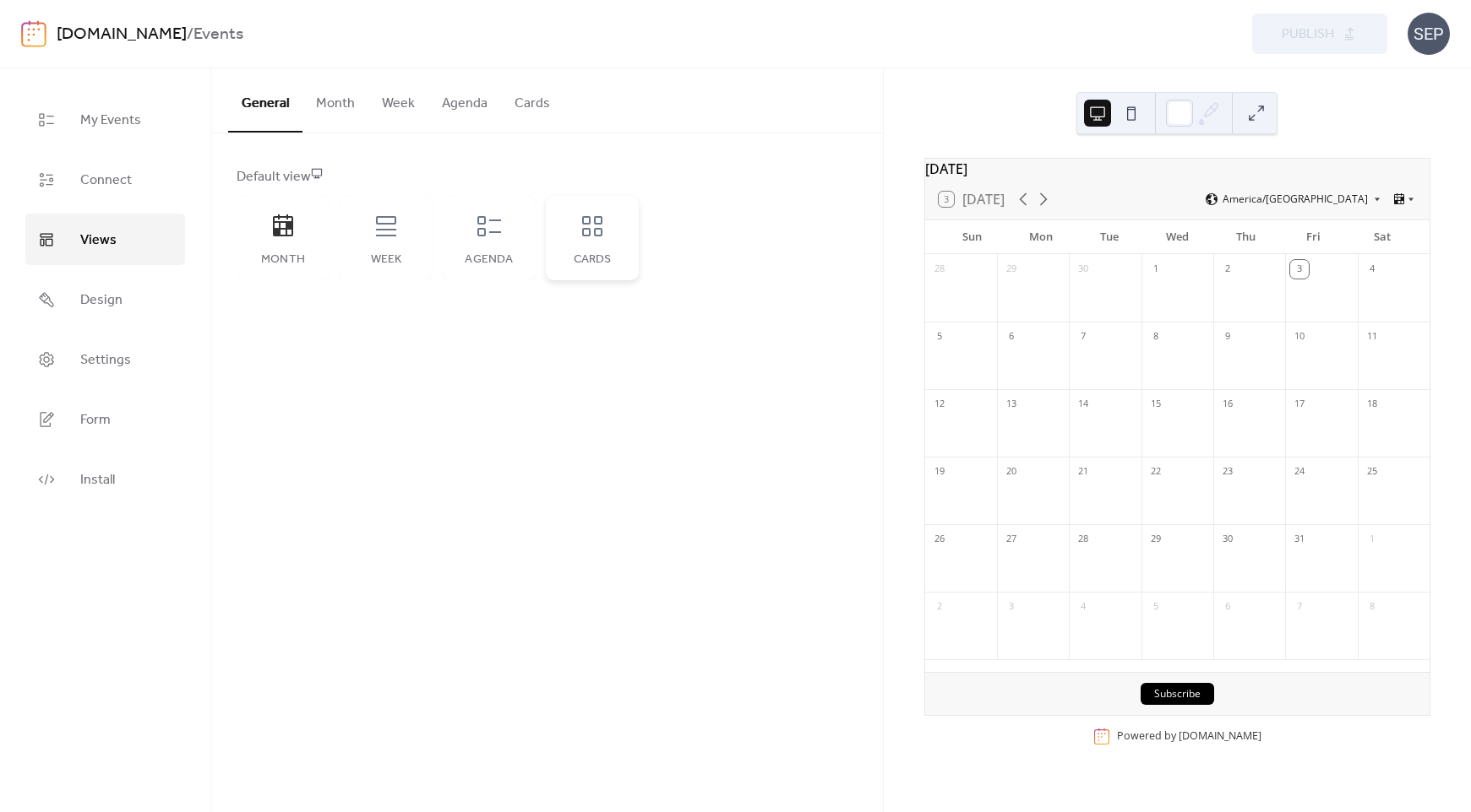
click at [600, 219] on icon at bounding box center [592, 227] width 27 height 27
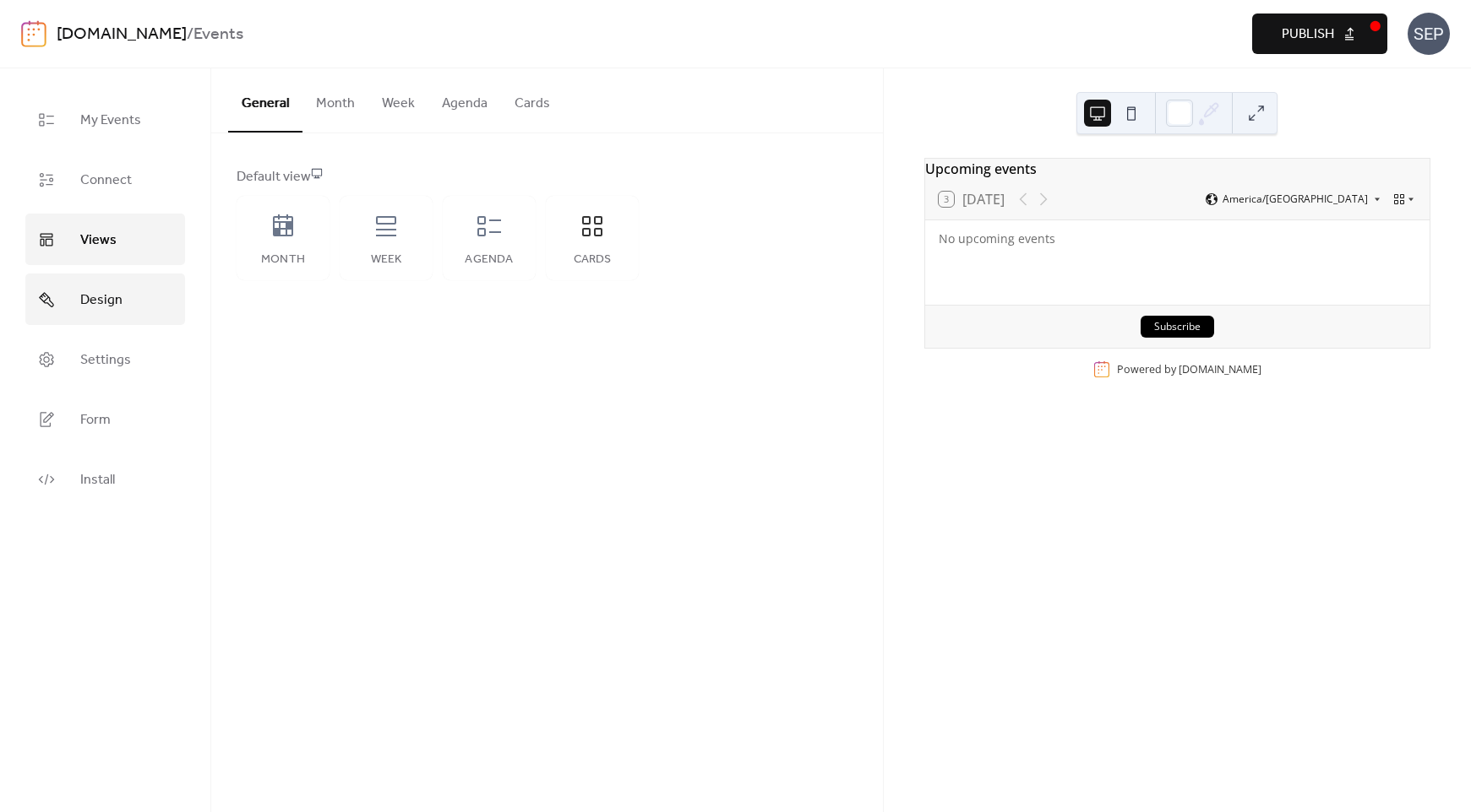
click at [106, 307] on span "Design" at bounding box center [101, 300] width 42 height 26
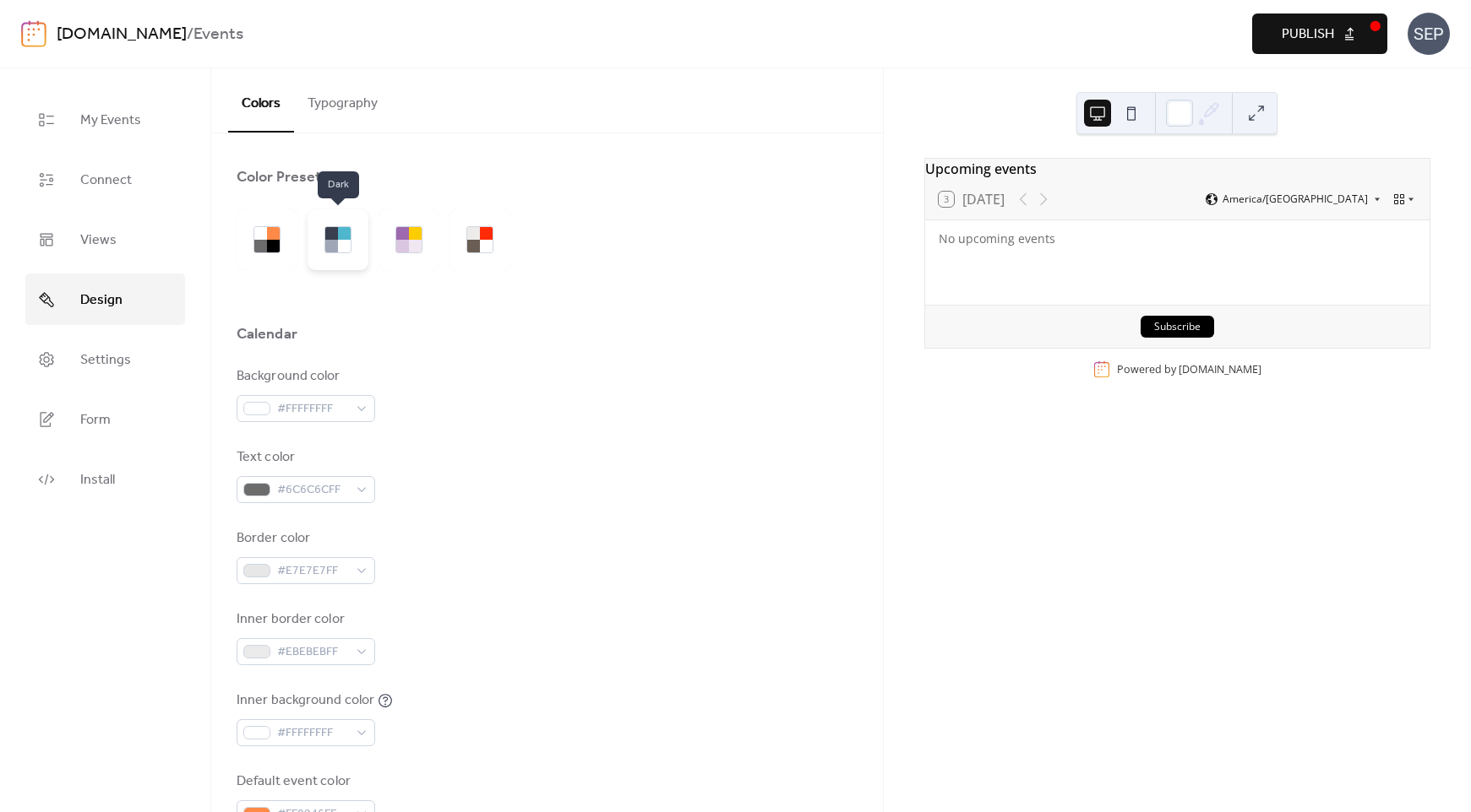
click at [340, 237] on div at bounding box center [344, 234] width 13 height 13
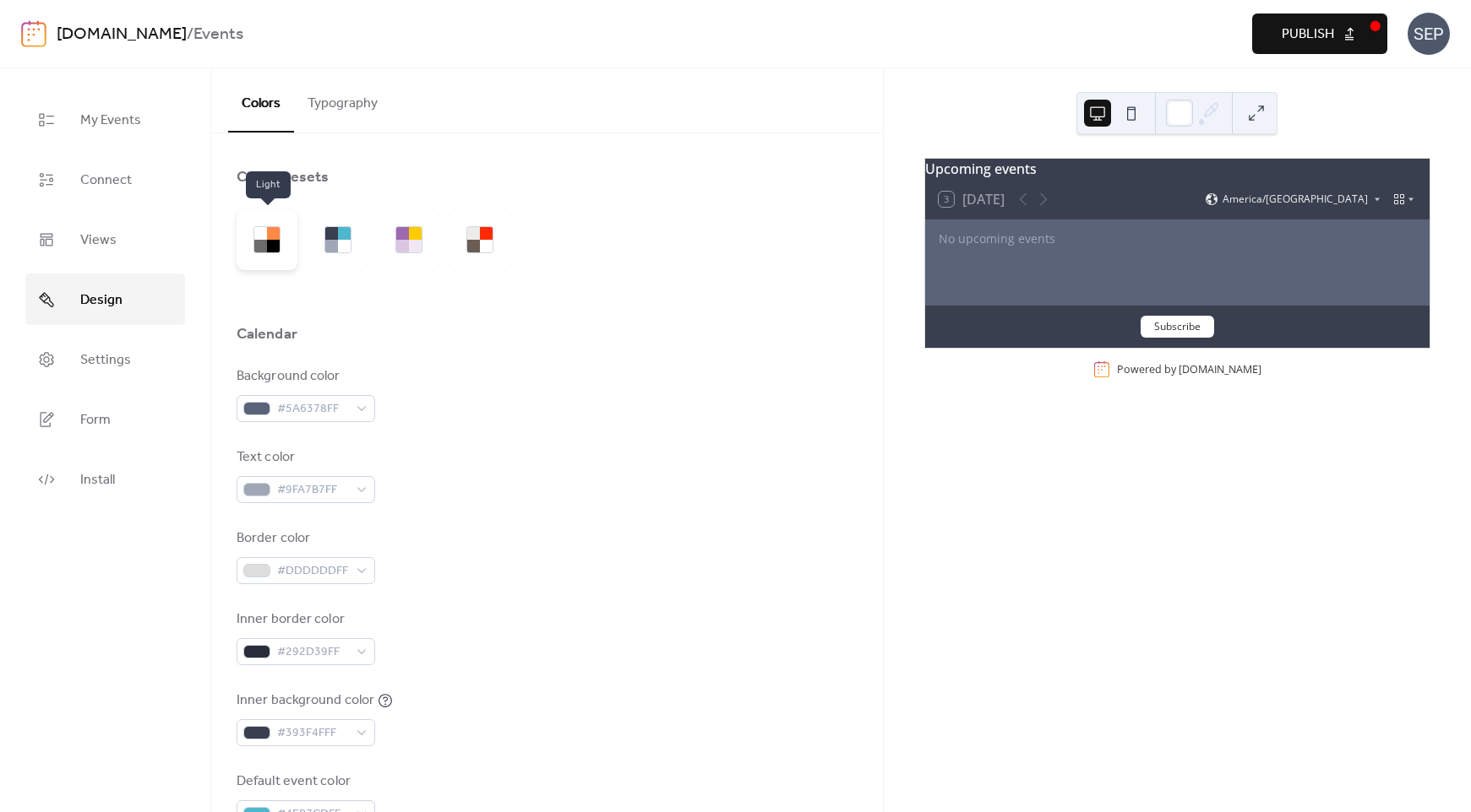
click at [267, 247] on div at bounding box center [260, 247] width 13 height 13
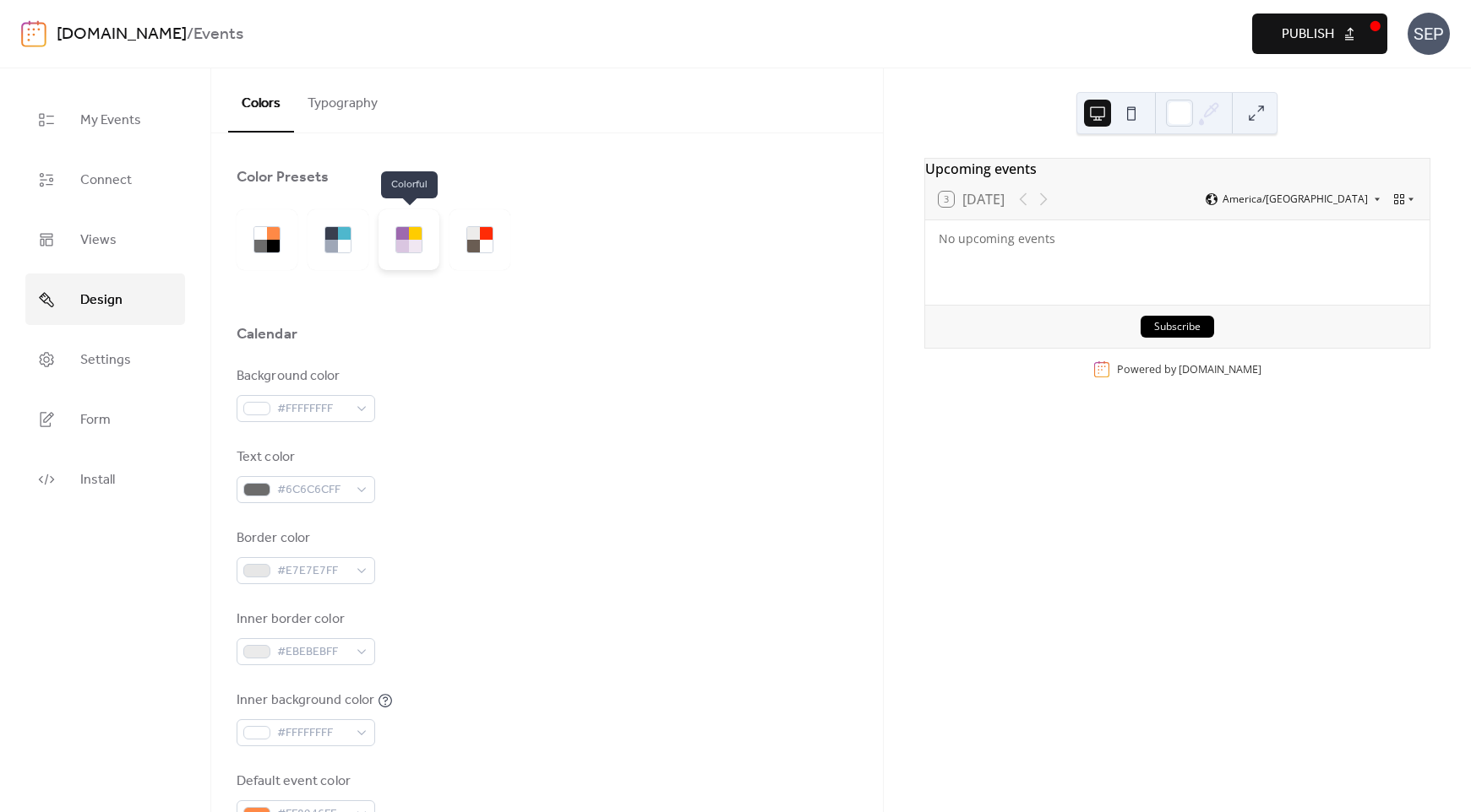
click at [420, 234] on div at bounding box center [416, 234] width 13 height 13
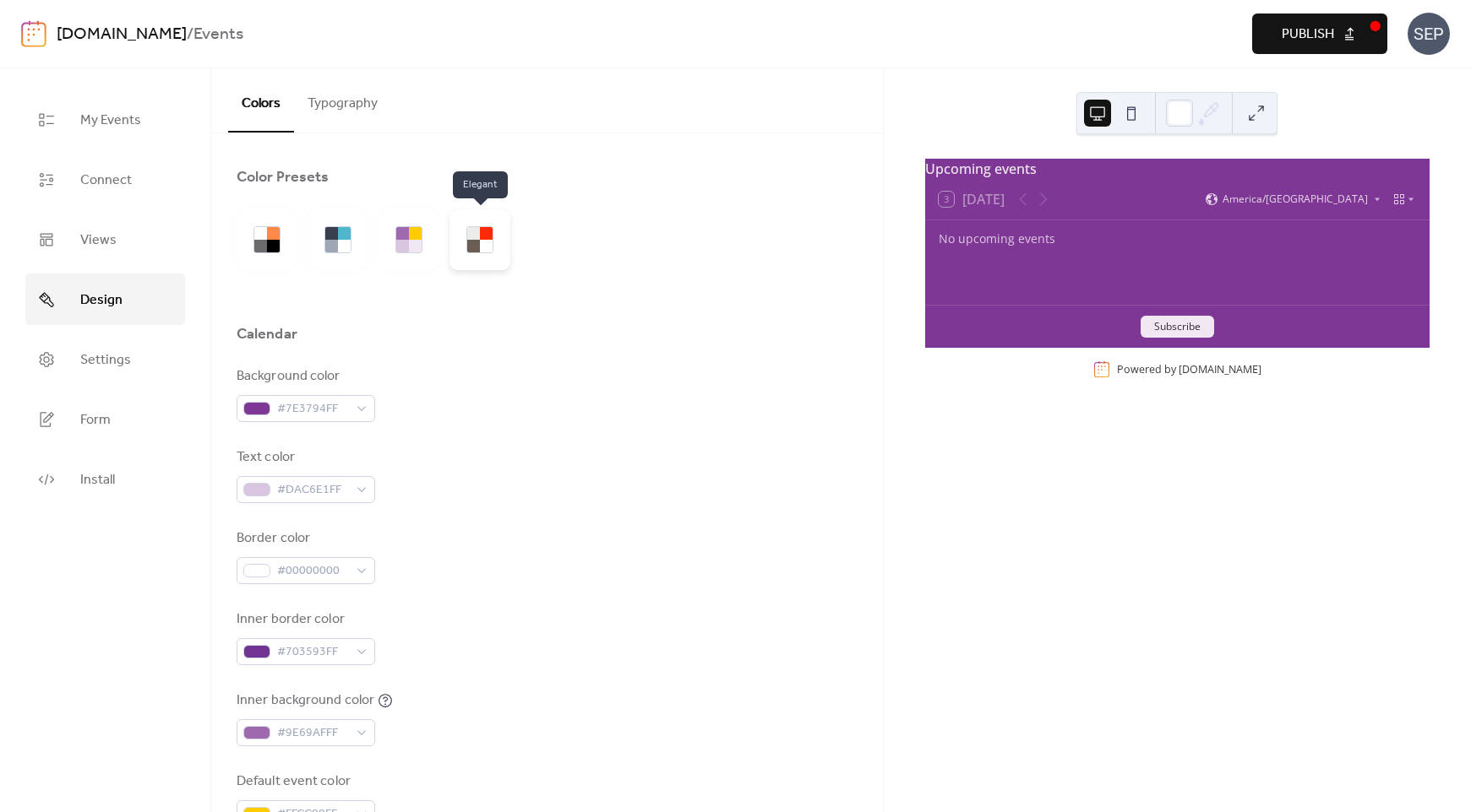
click at [472, 238] on div at bounding box center [473, 234] width 13 height 13
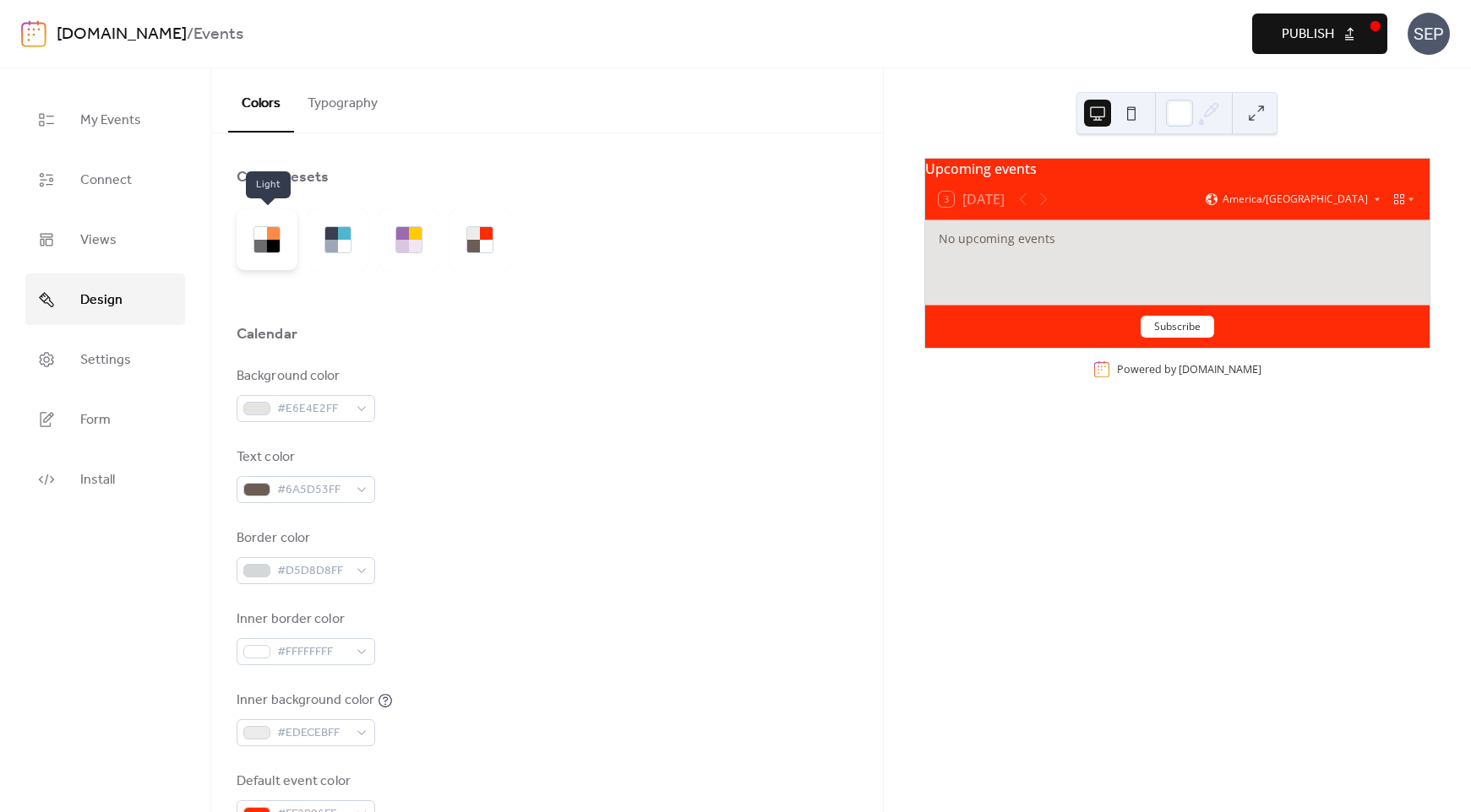
click at [282, 242] on div at bounding box center [267, 239] width 61 height 61
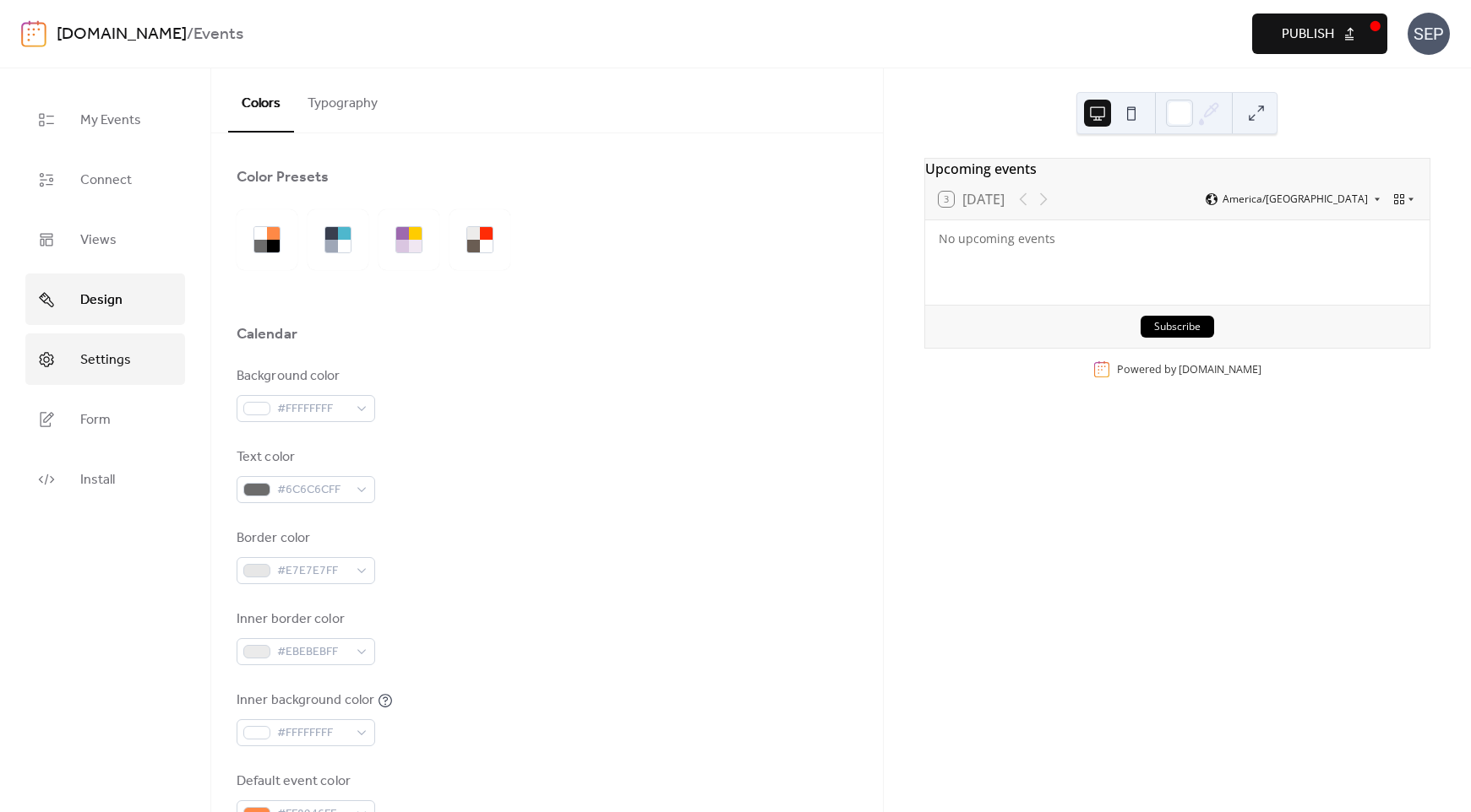
click at [117, 357] on span "Settings" at bounding box center [106, 359] width 51 height 26
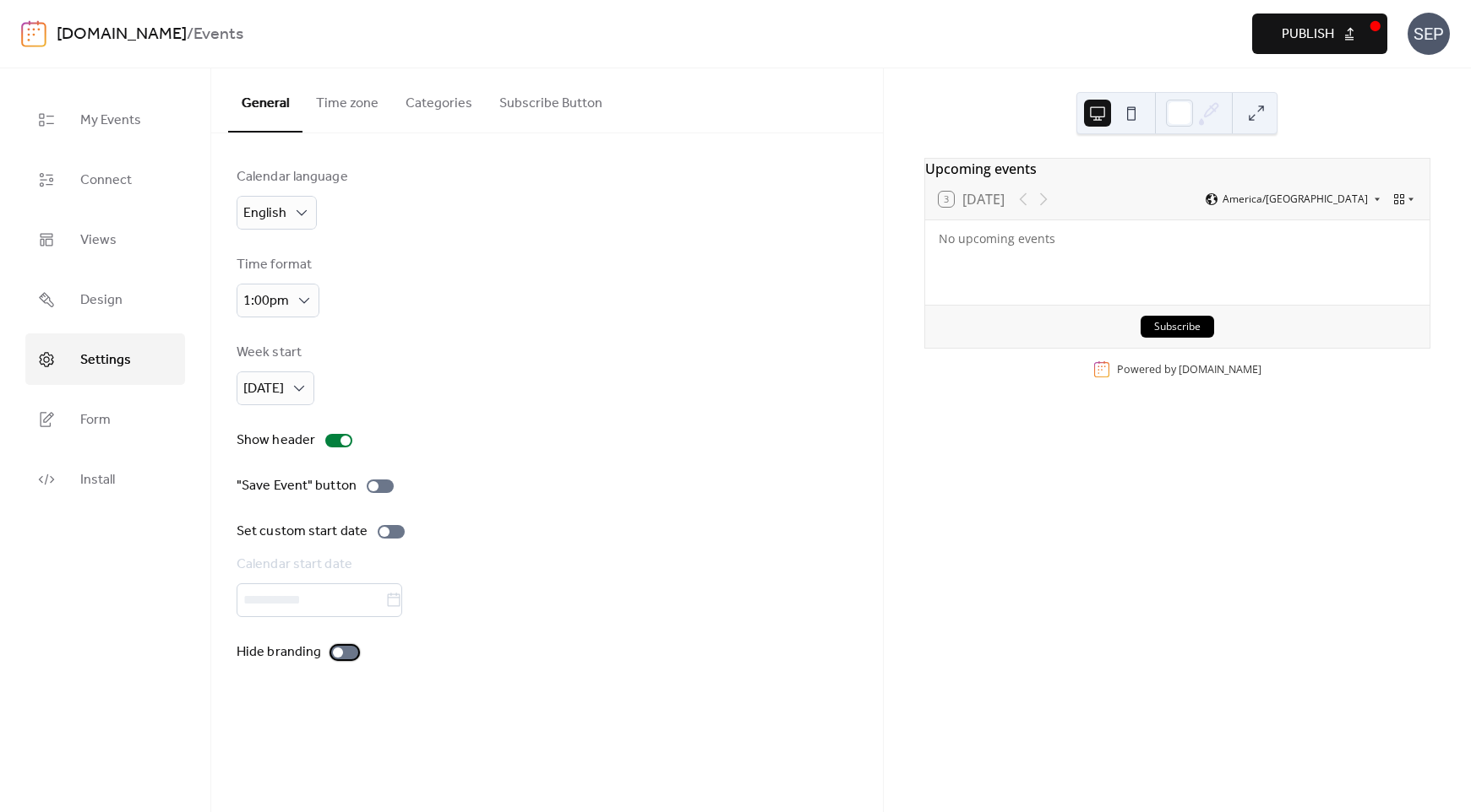
click at [351, 657] on div at bounding box center [345, 652] width 27 height 14
click at [347, 654] on div at bounding box center [345, 652] width 27 height 14
click at [80, 419] on span "Form" at bounding box center [96, 420] width 31 height 26
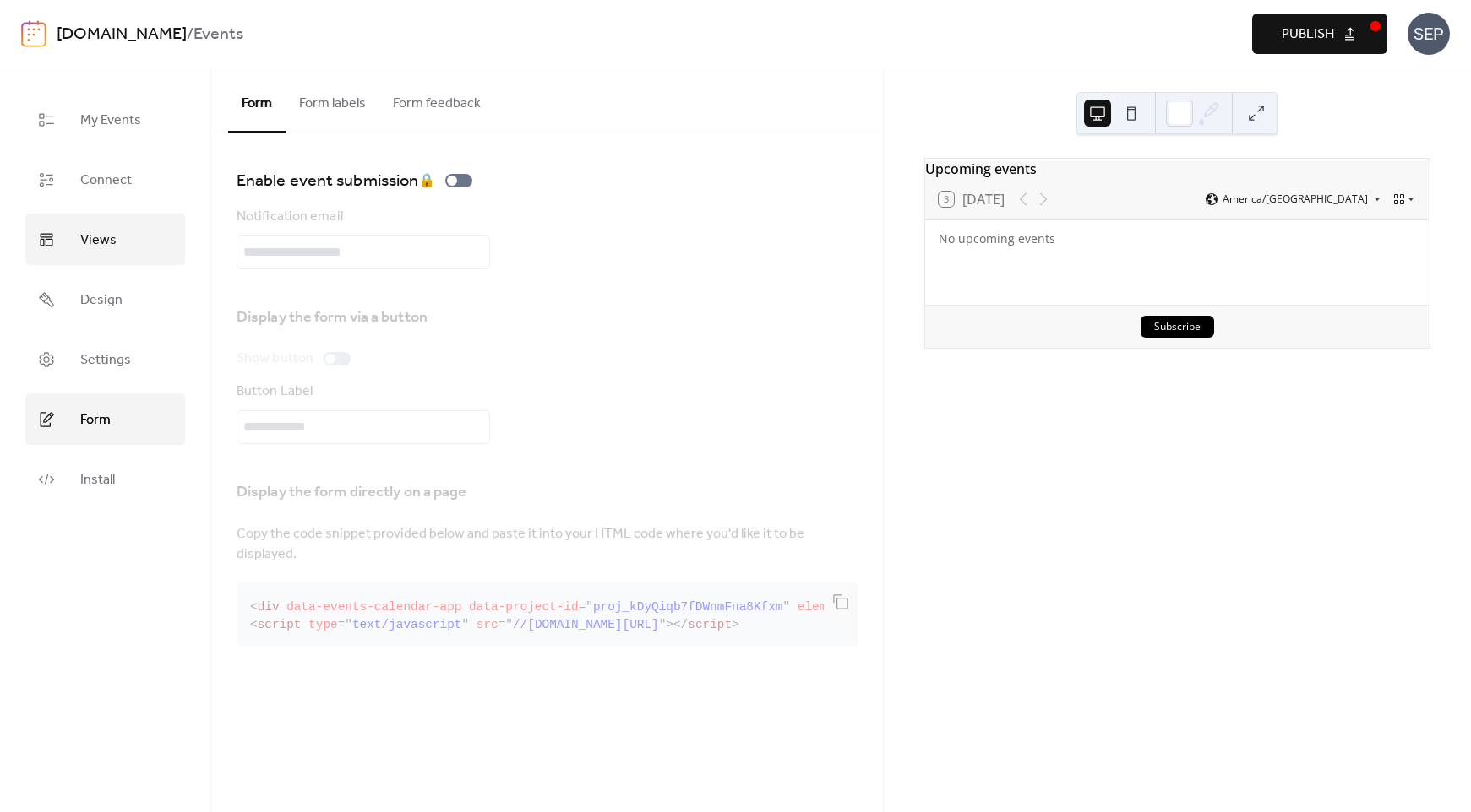
click at [99, 233] on span "Views" at bounding box center [98, 240] width 36 height 26
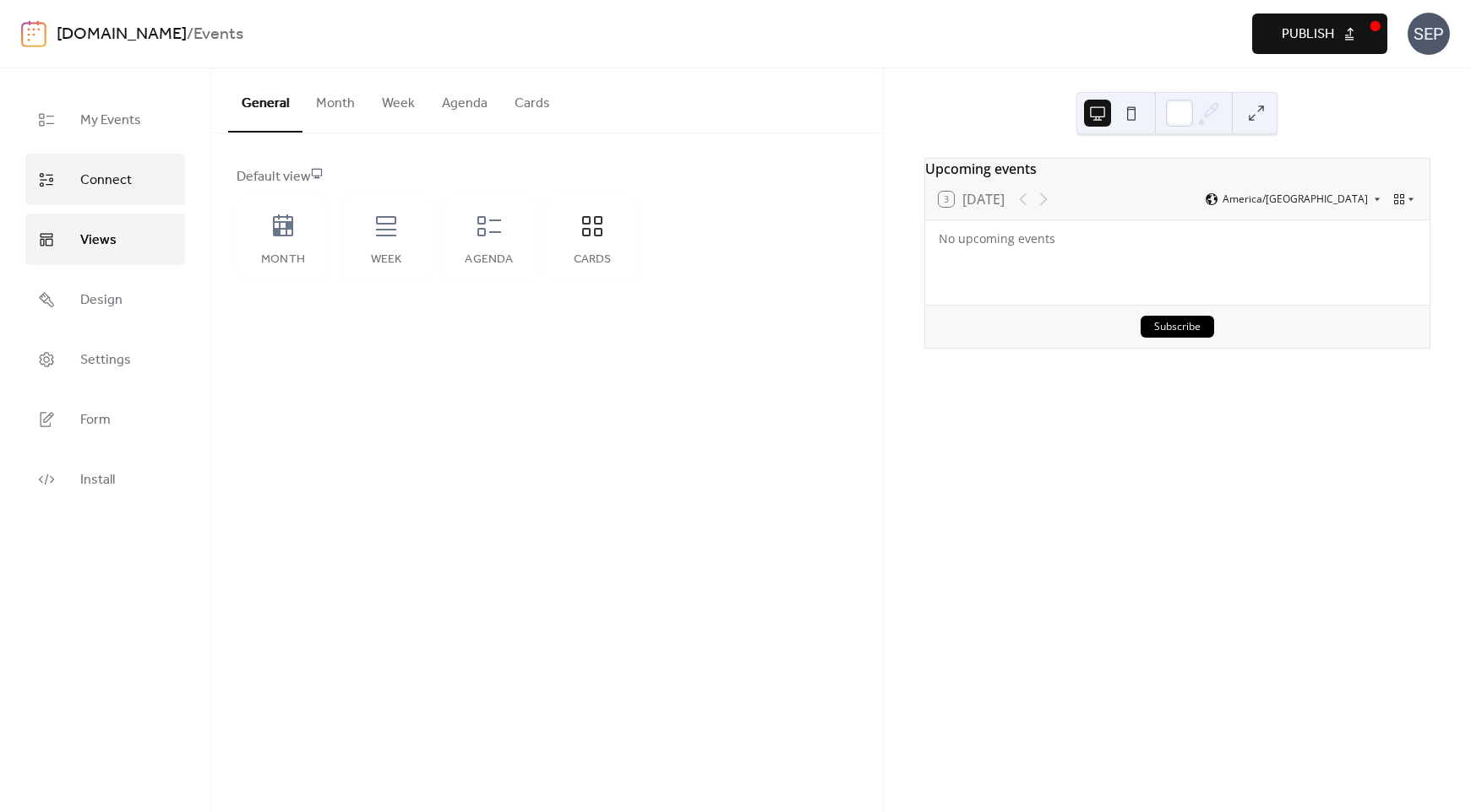
click at [136, 176] on link "Connect" at bounding box center [105, 179] width 160 height 51
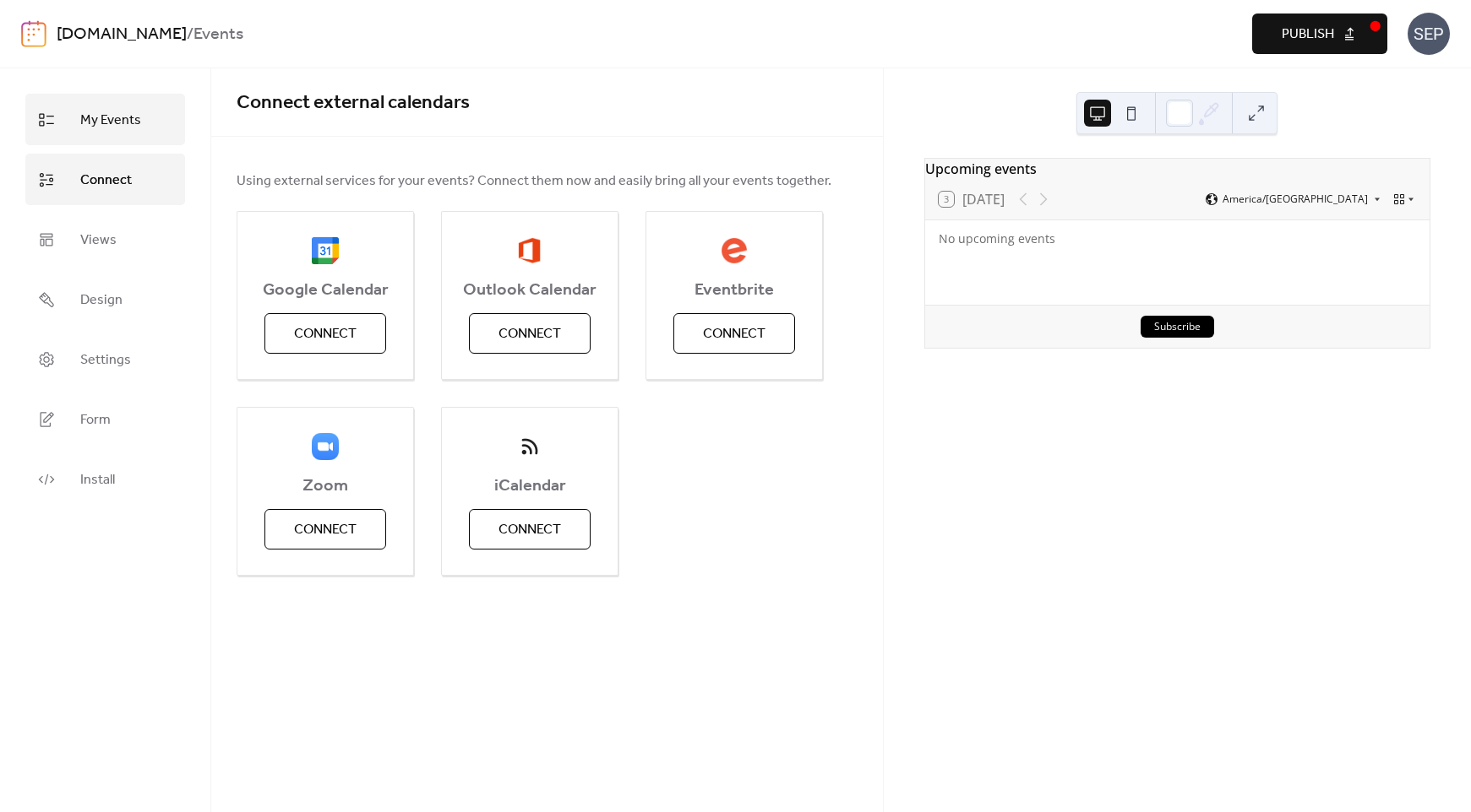
click at [95, 99] on link "My Events" at bounding box center [105, 119] width 160 height 51
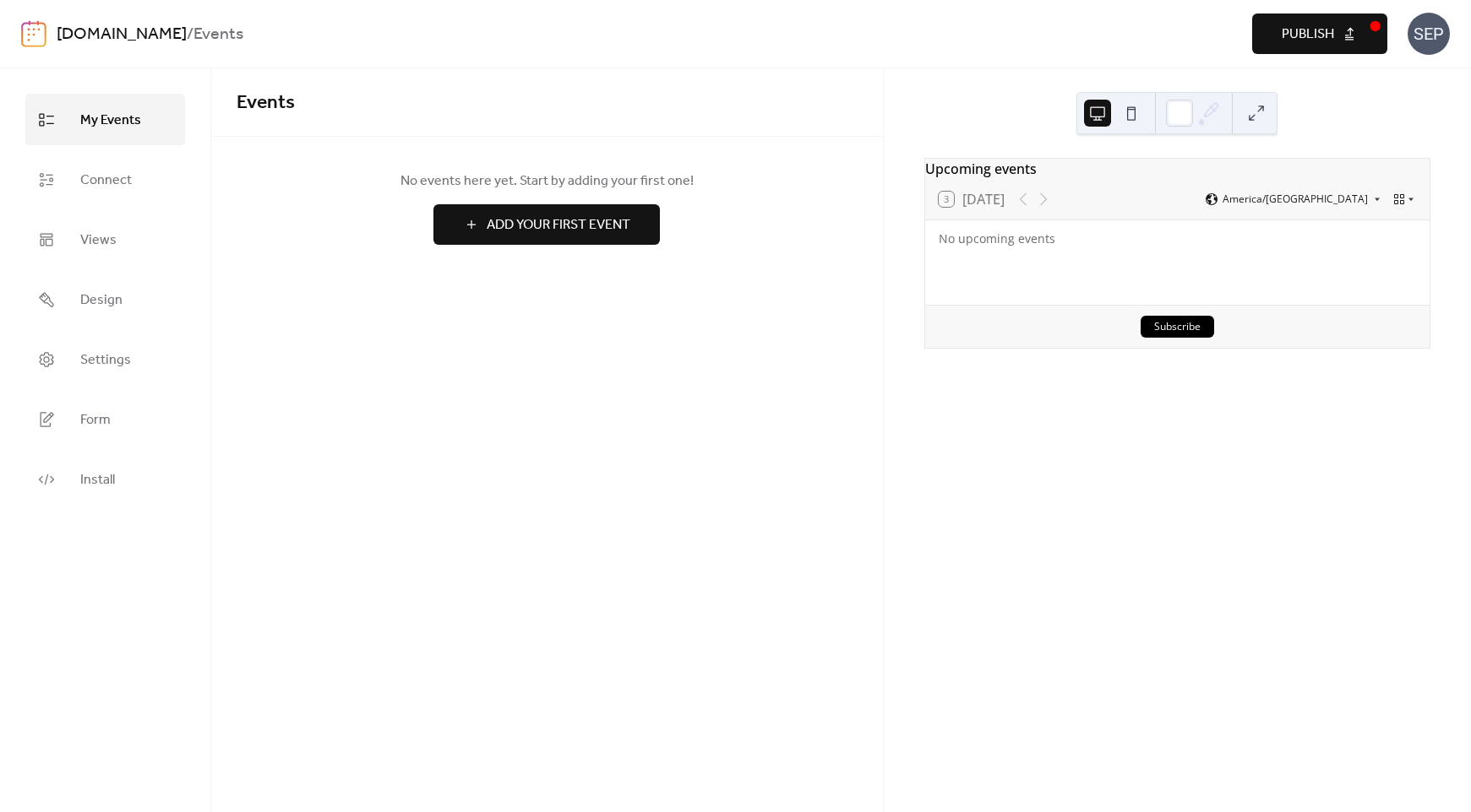
click at [581, 228] on span "Add Your First Event" at bounding box center [558, 225] width 144 height 20
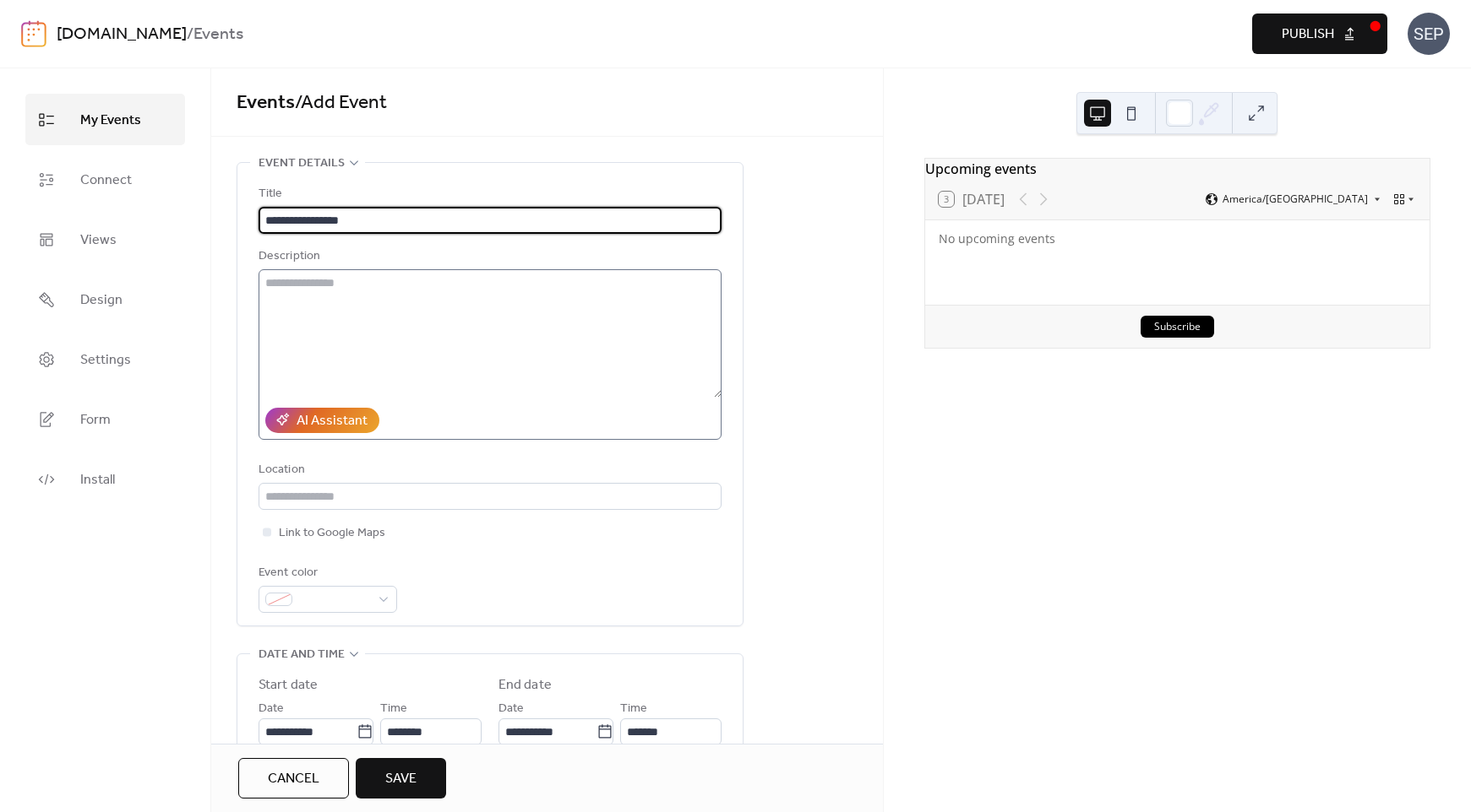
type input "**********"
click at [557, 294] on textarea at bounding box center [490, 333] width 463 height 128
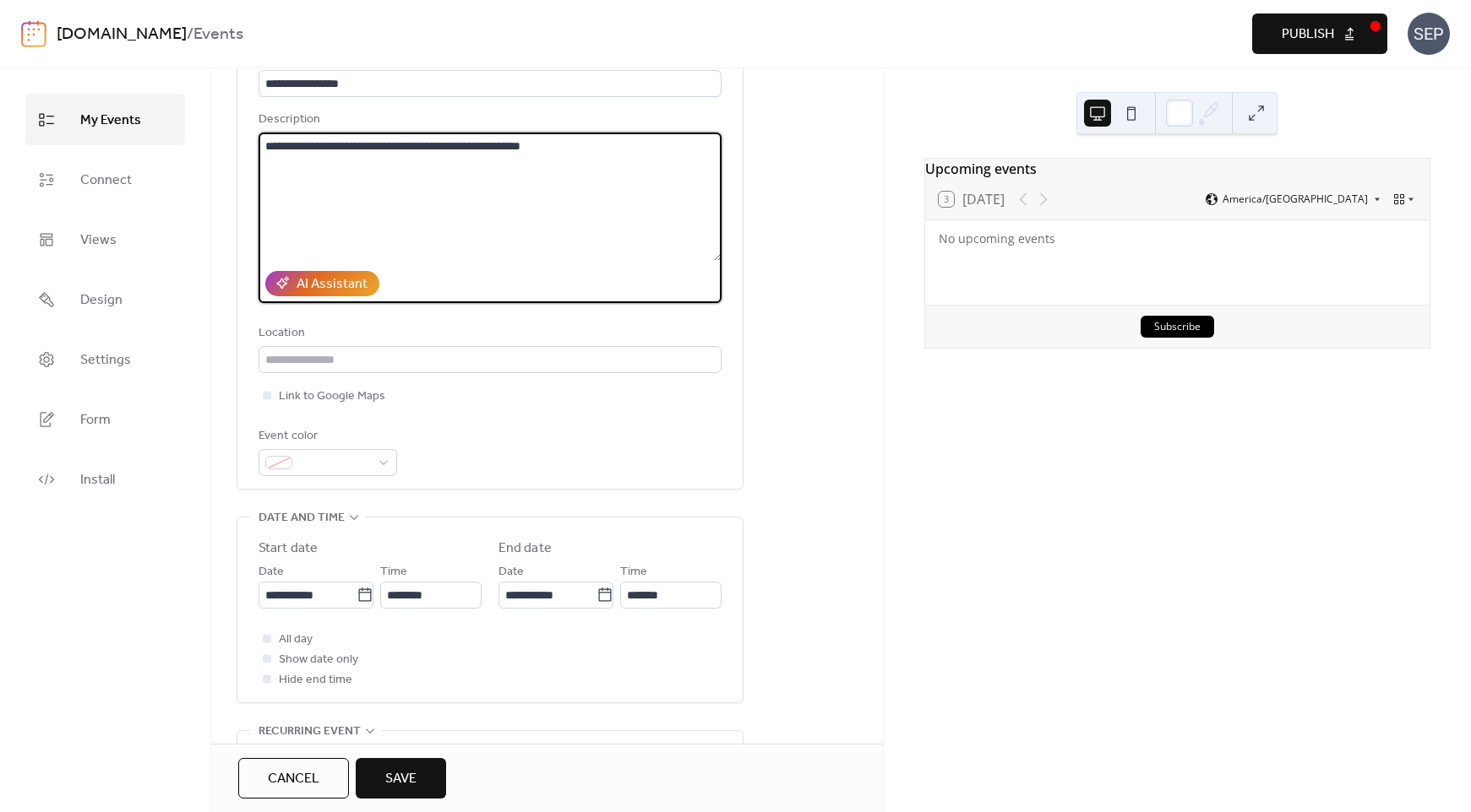
scroll to position [138, 0]
type textarea "**********"
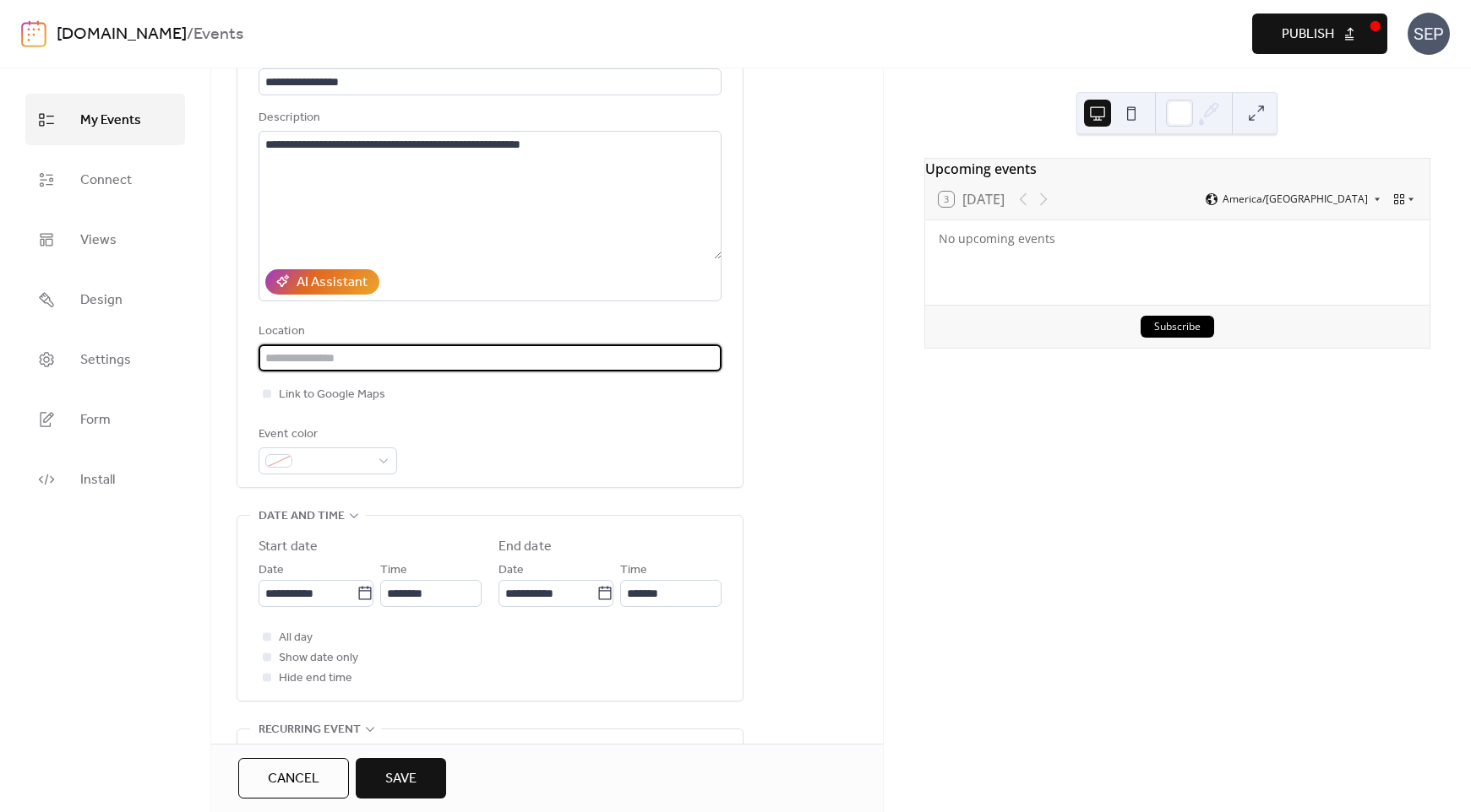
click at [356, 359] on input "text" at bounding box center [490, 358] width 463 height 27
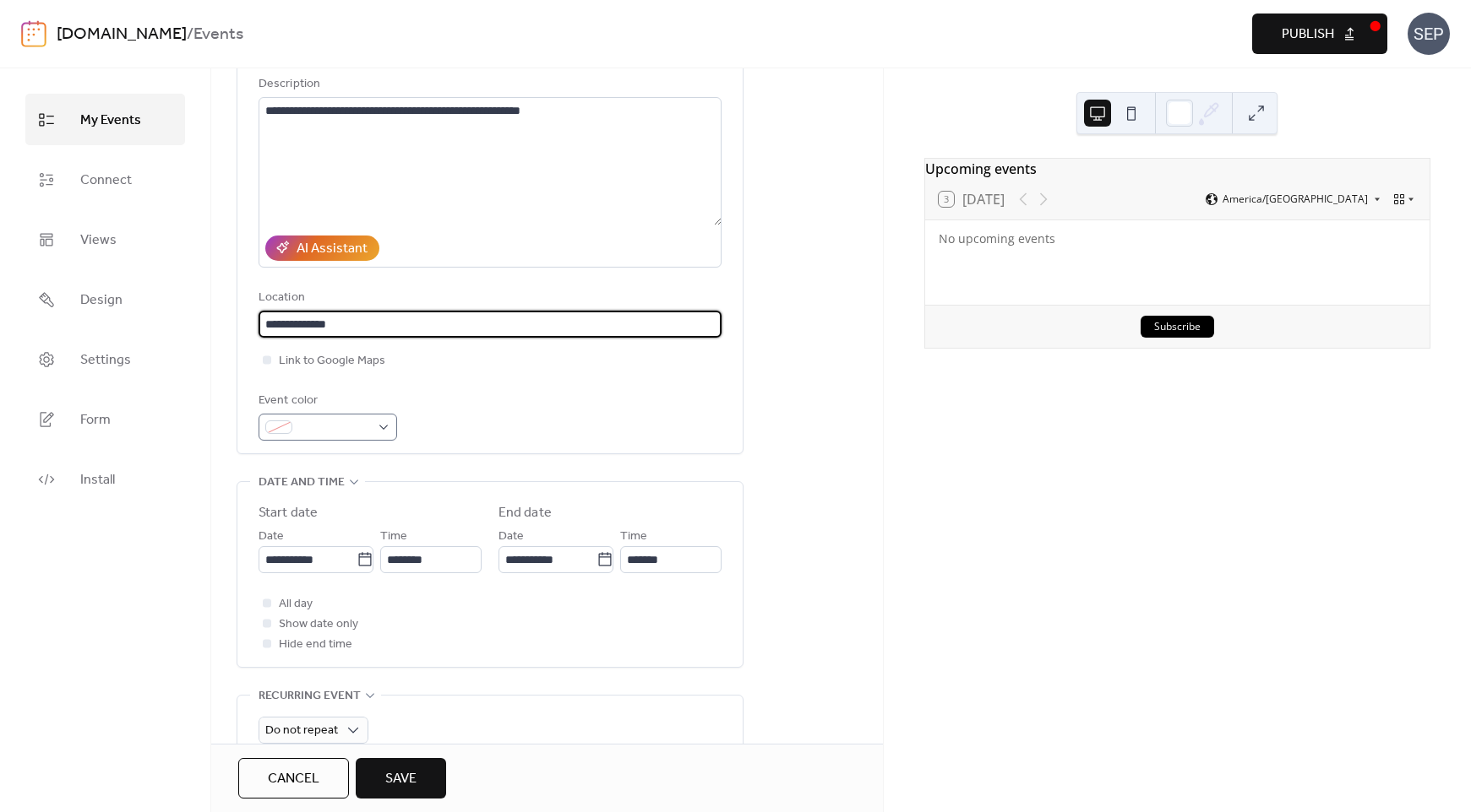
type input "**********"
click at [388, 429] on div at bounding box center [327, 427] width 138 height 27
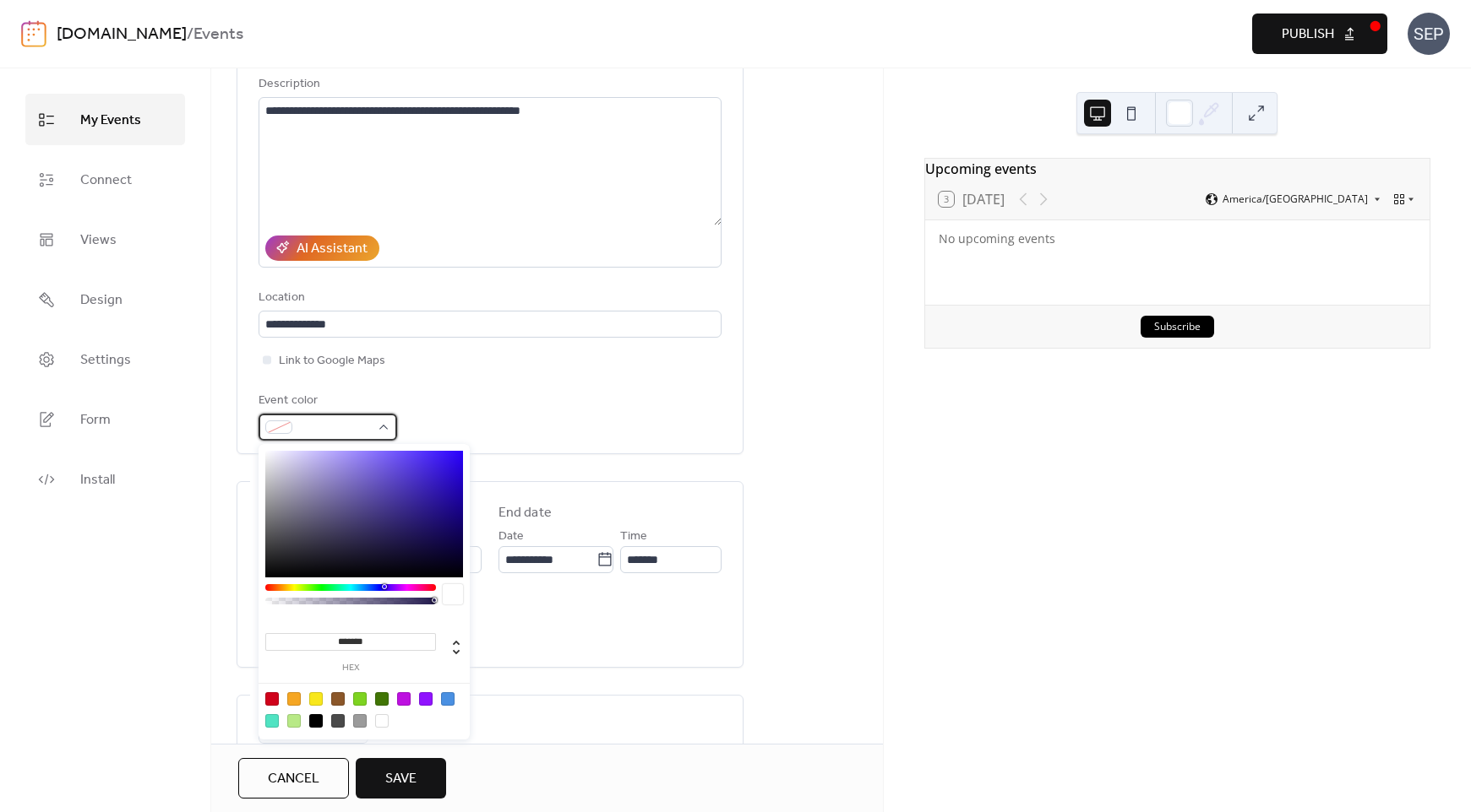
click at [388, 429] on div at bounding box center [327, 427] width 138 height 27
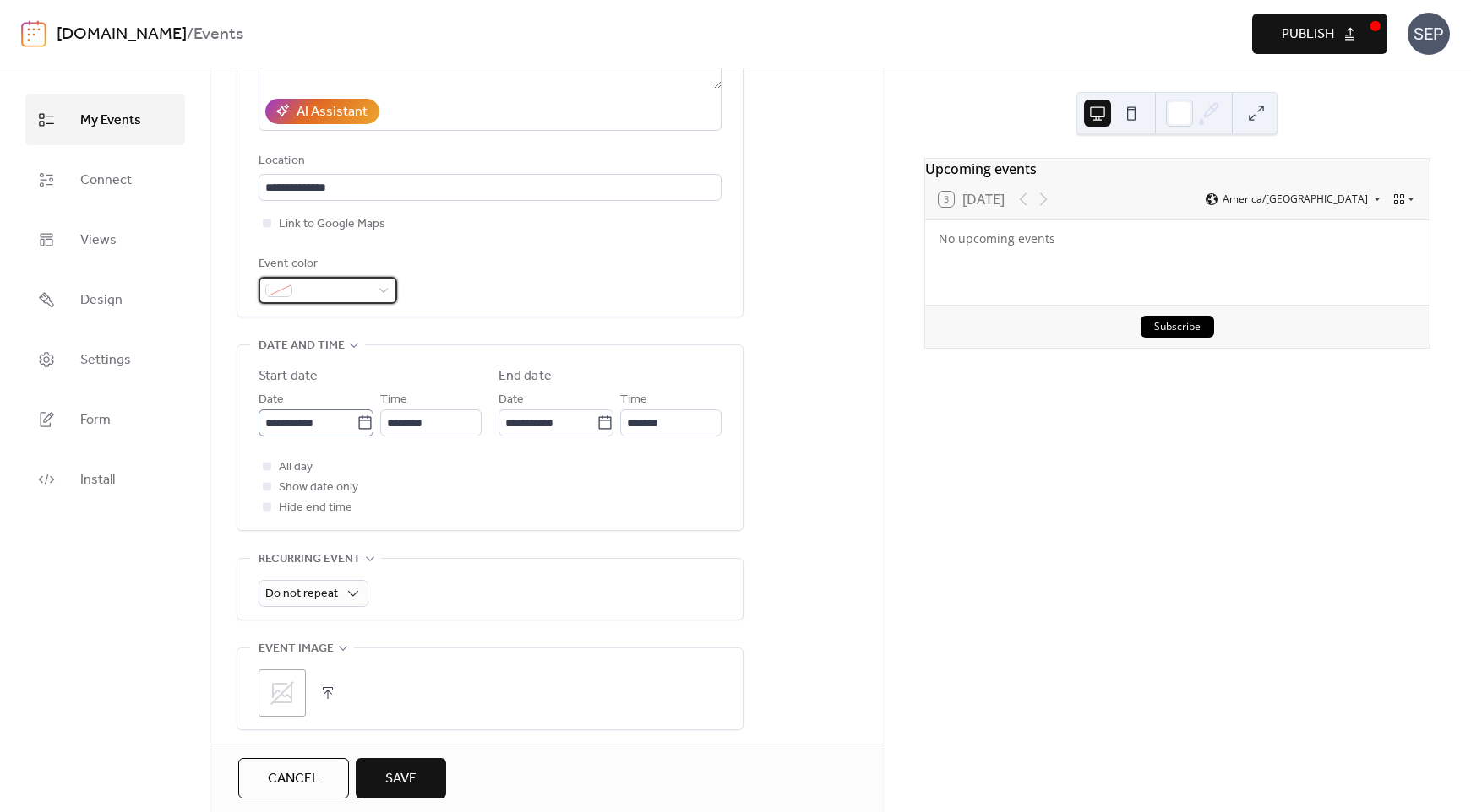
scroll to position [310, 0]
click at [292, 466] on span "All day" at bounding box center [295, 467] width 33 height 20
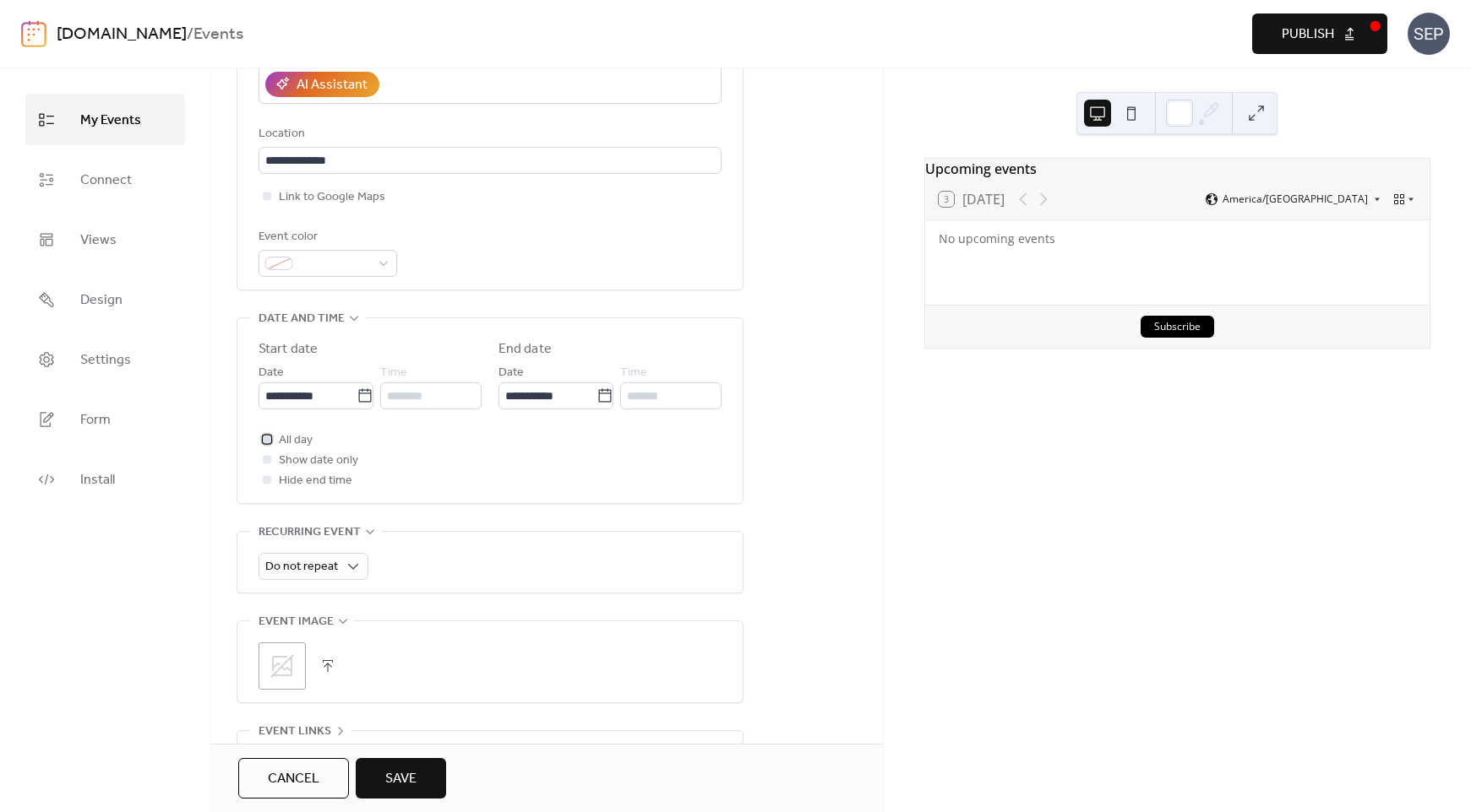
click at [295, 436] on span "All day" at bounding box center [295, 441] width 33 height 20
click at [366, 397] on icon at bounding box center [365, 396] width 17 height 17
click at [357, 397] on input "**********" at bounding box center [307, 397] width 98 height 27
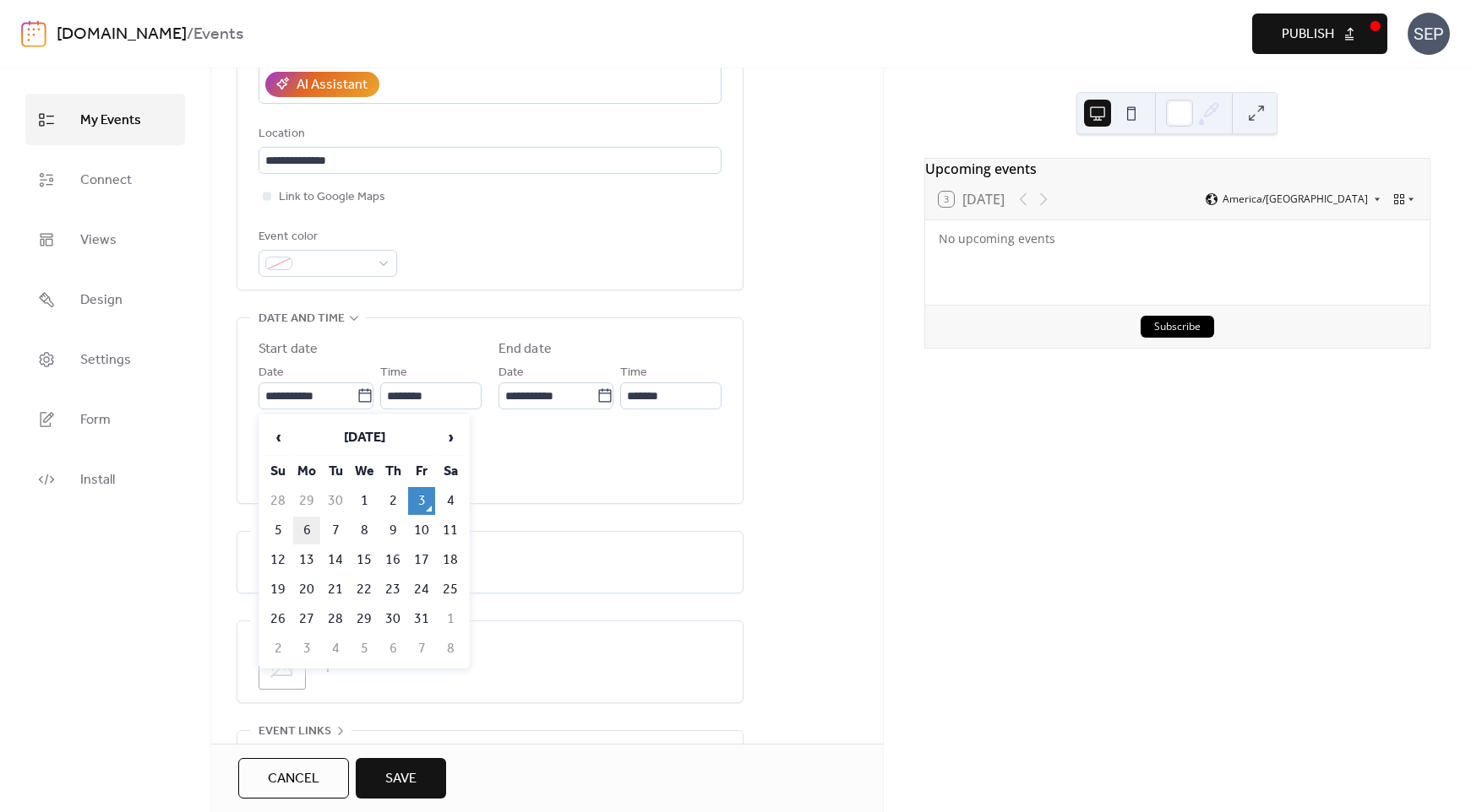
click at [306, 526] on td "6" at bounding box center [306, 530] width 27 height 28
type input "**********"
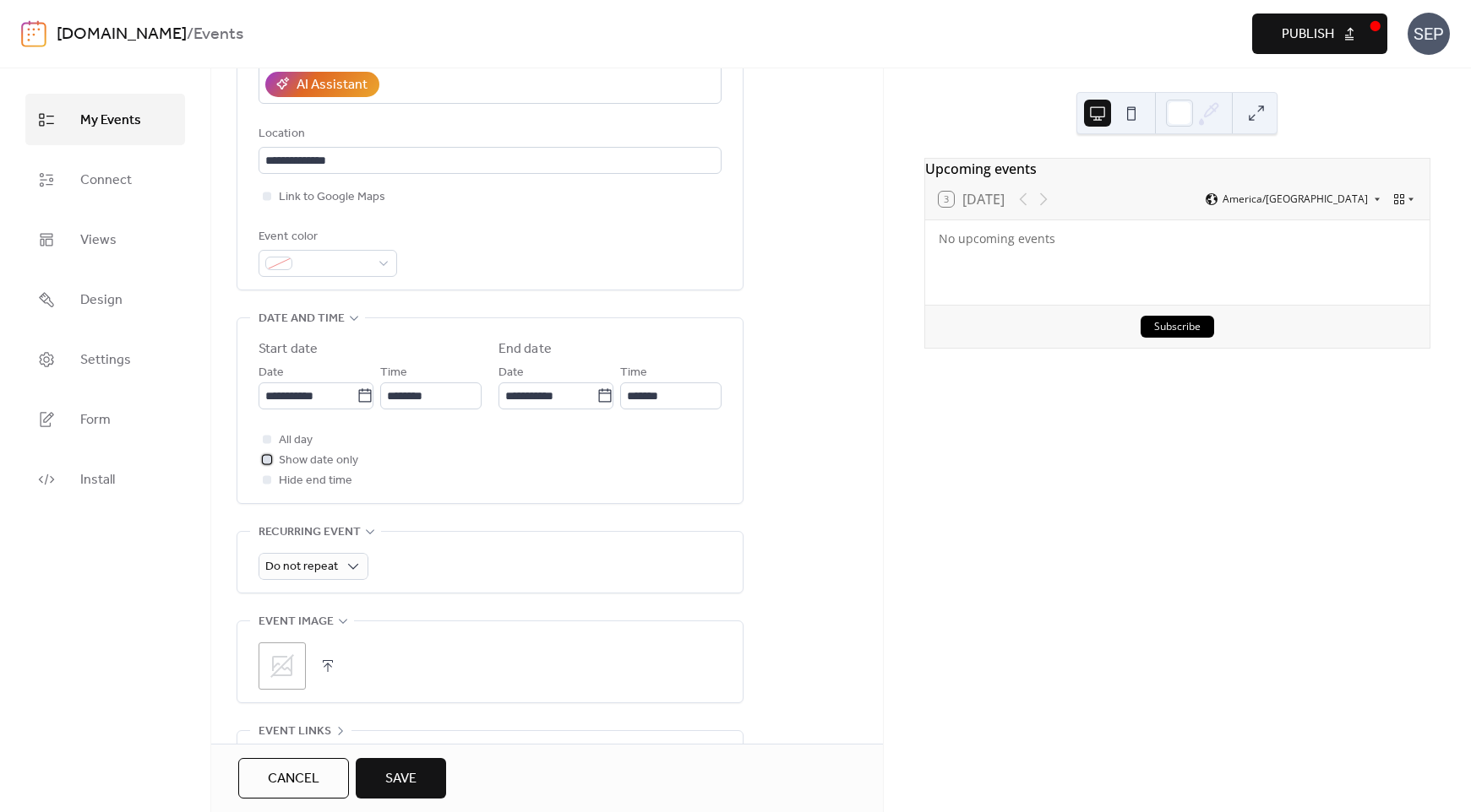
click at [329, 459] on span "Show date only" at bounding box center [319, 461] width 80 height 20
click at [330, 460] on span "Show date only" at bounding box center [319, 461] width 80 height 20
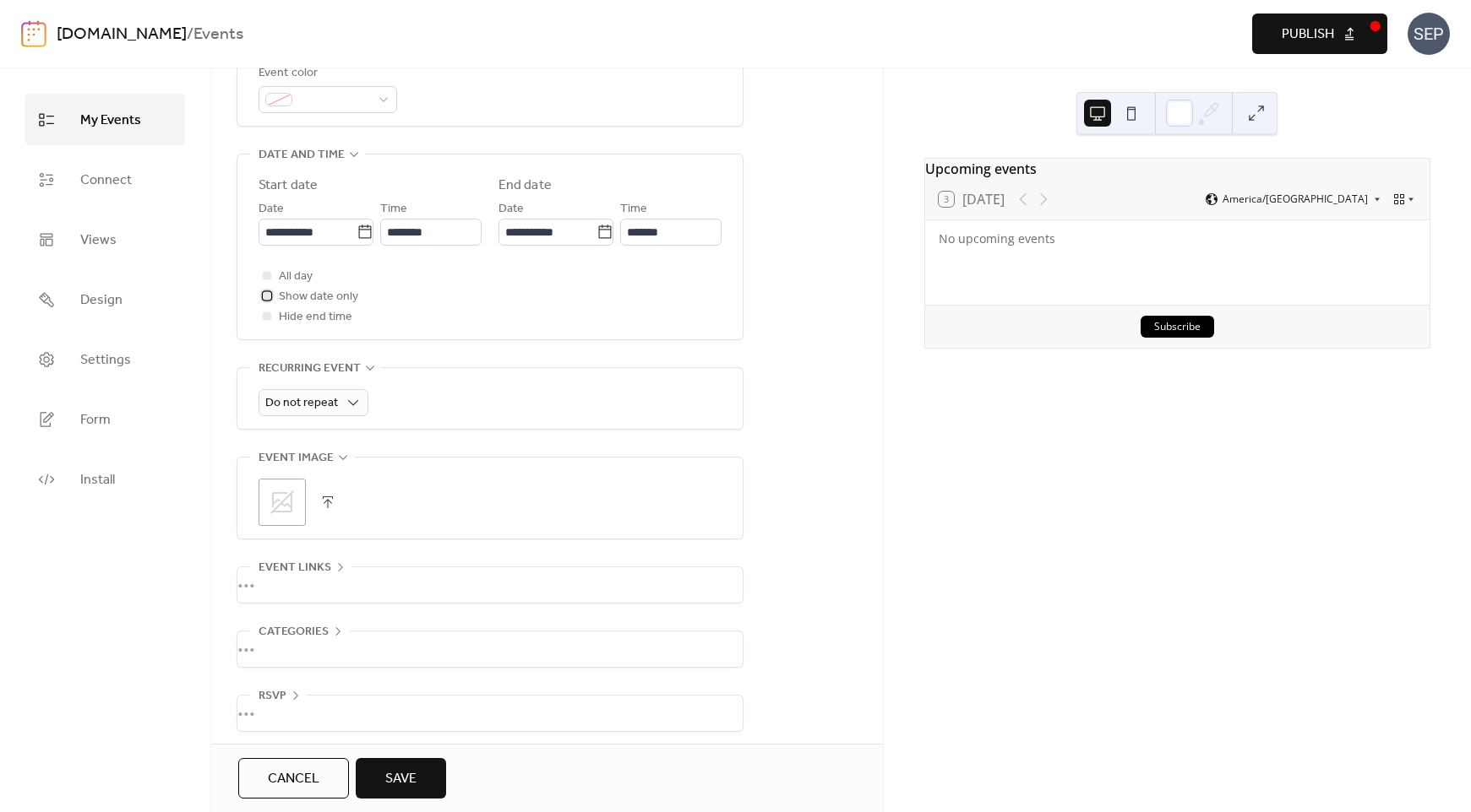
scroll to position [509, 0]
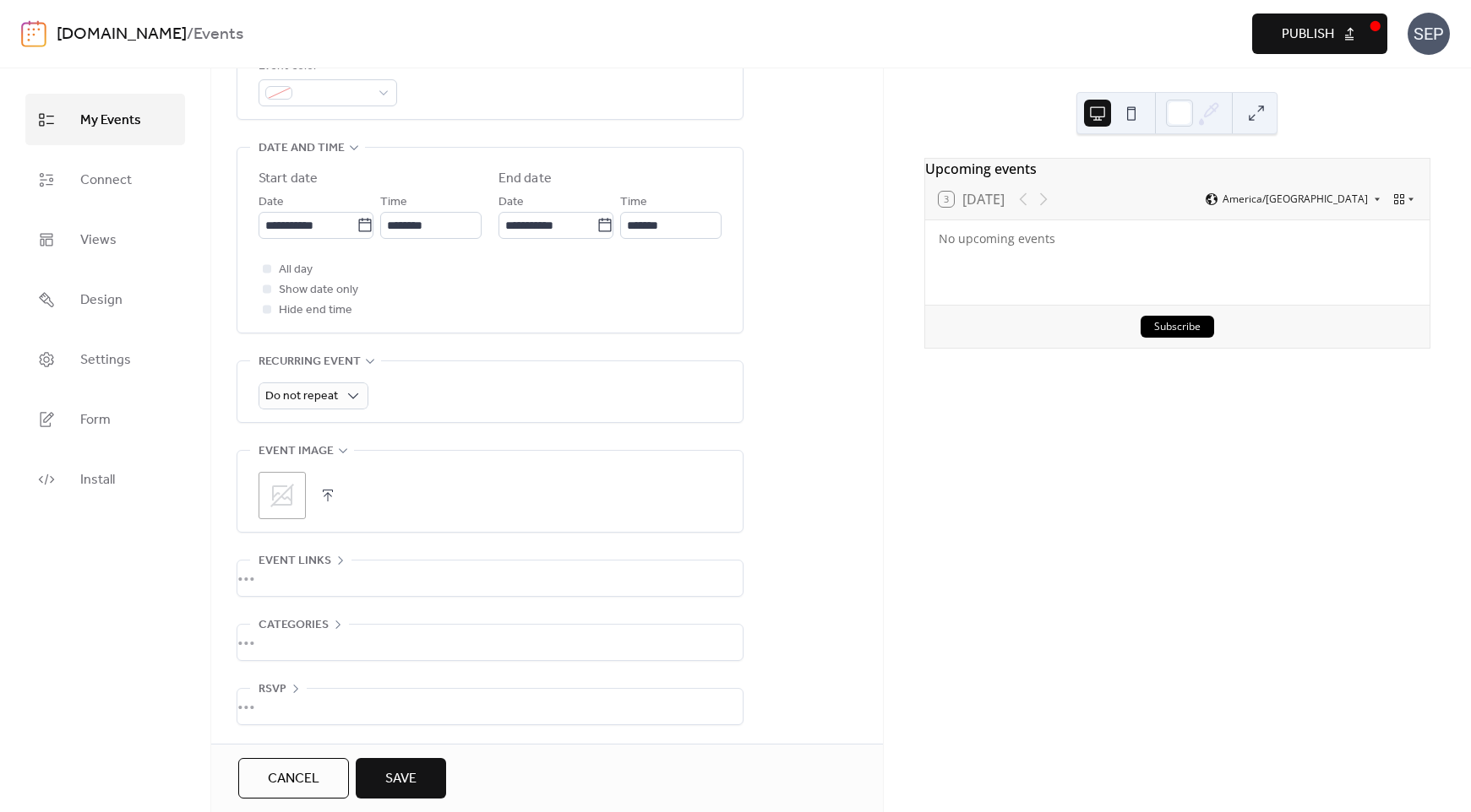
click at [417, 784] on button "Save" at bounding box center [401, 779] width 90 height 41
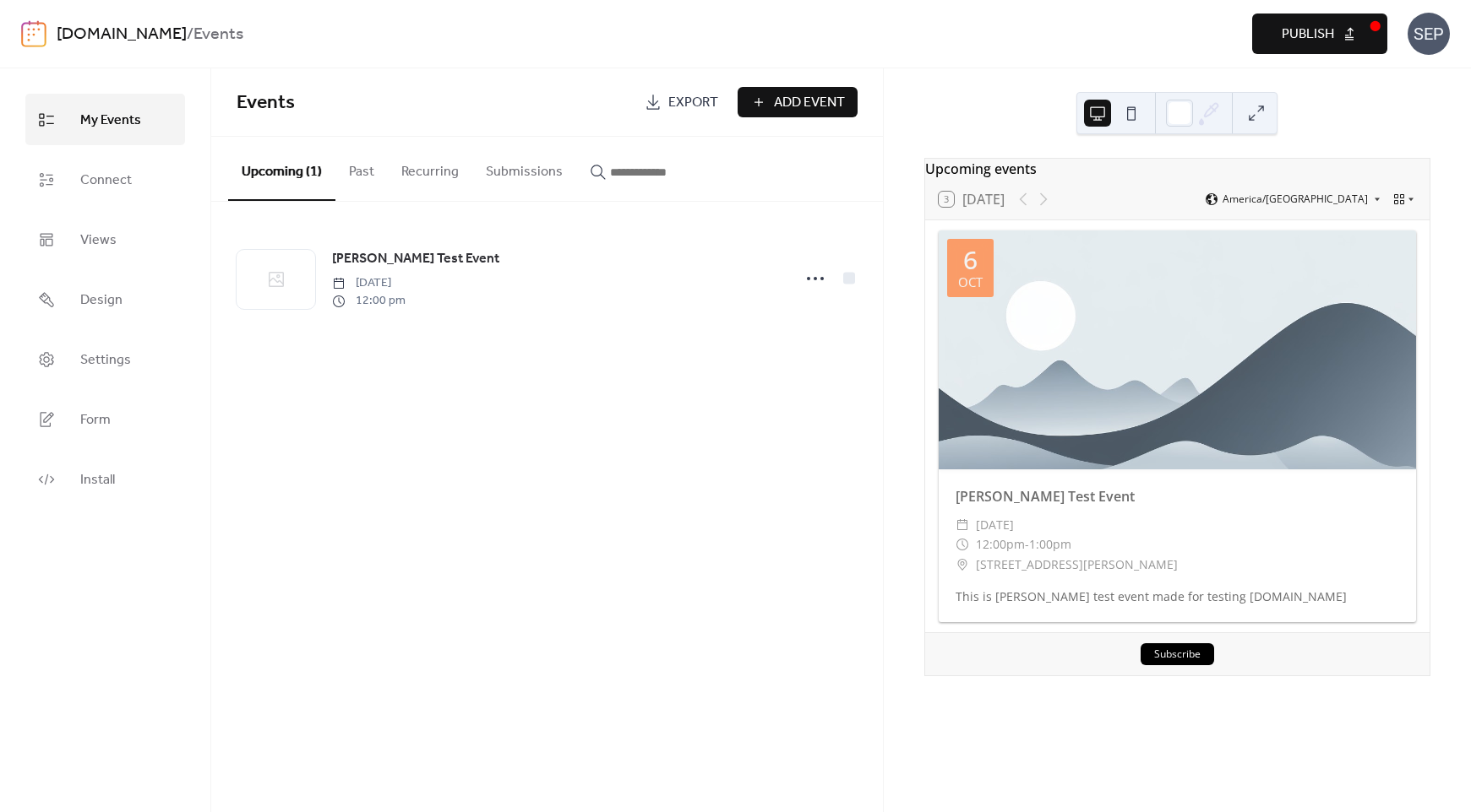
click at [1309, 34] on span "Publish" at bounding box center [1307, 34] width 52 height 20
click at [111, 178] on span "Connect" at bounding box center [106, 180] width 52 height 26
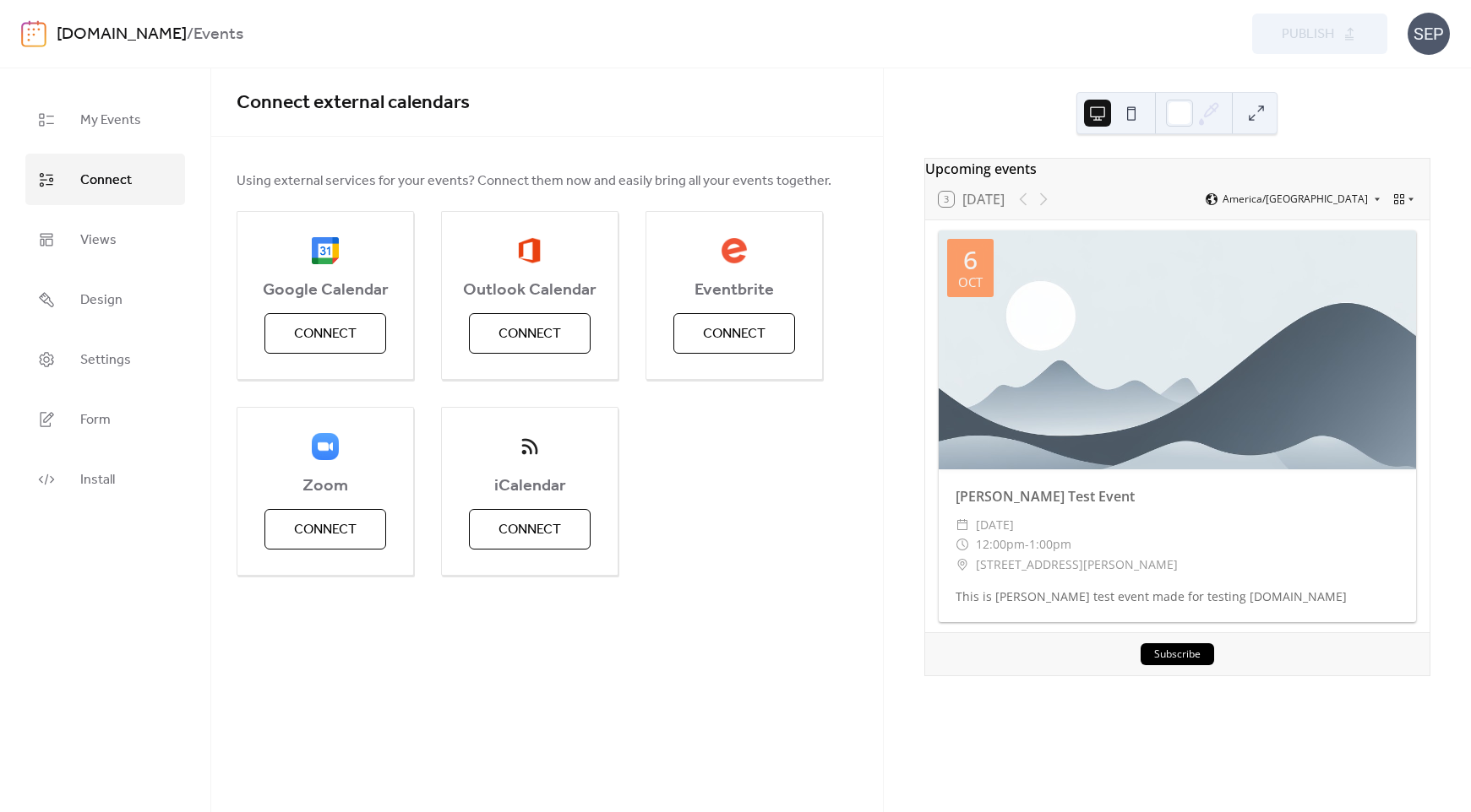
click at [742, 512] on div "Google Calendar Connect Outlook Calendar Connect Eventbrite Connect Zoom Connec…" at bounding box center [547, 394] width 621 height 365
click at [39, 34] on img at bounding box center [33, 33] width 25 height 27
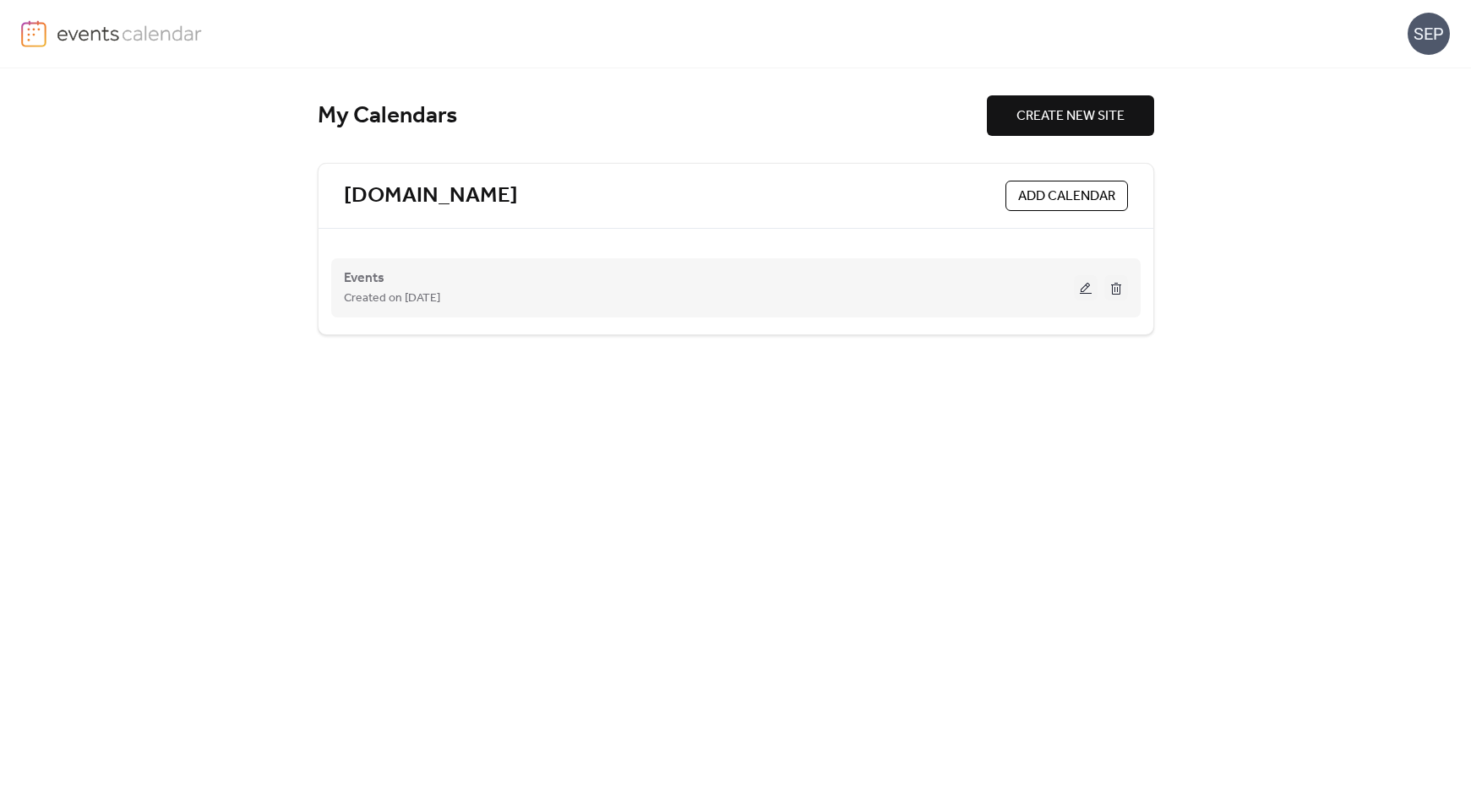
click at [1084, 284] on button at bounding box center [1085, 288] width 23 height 25
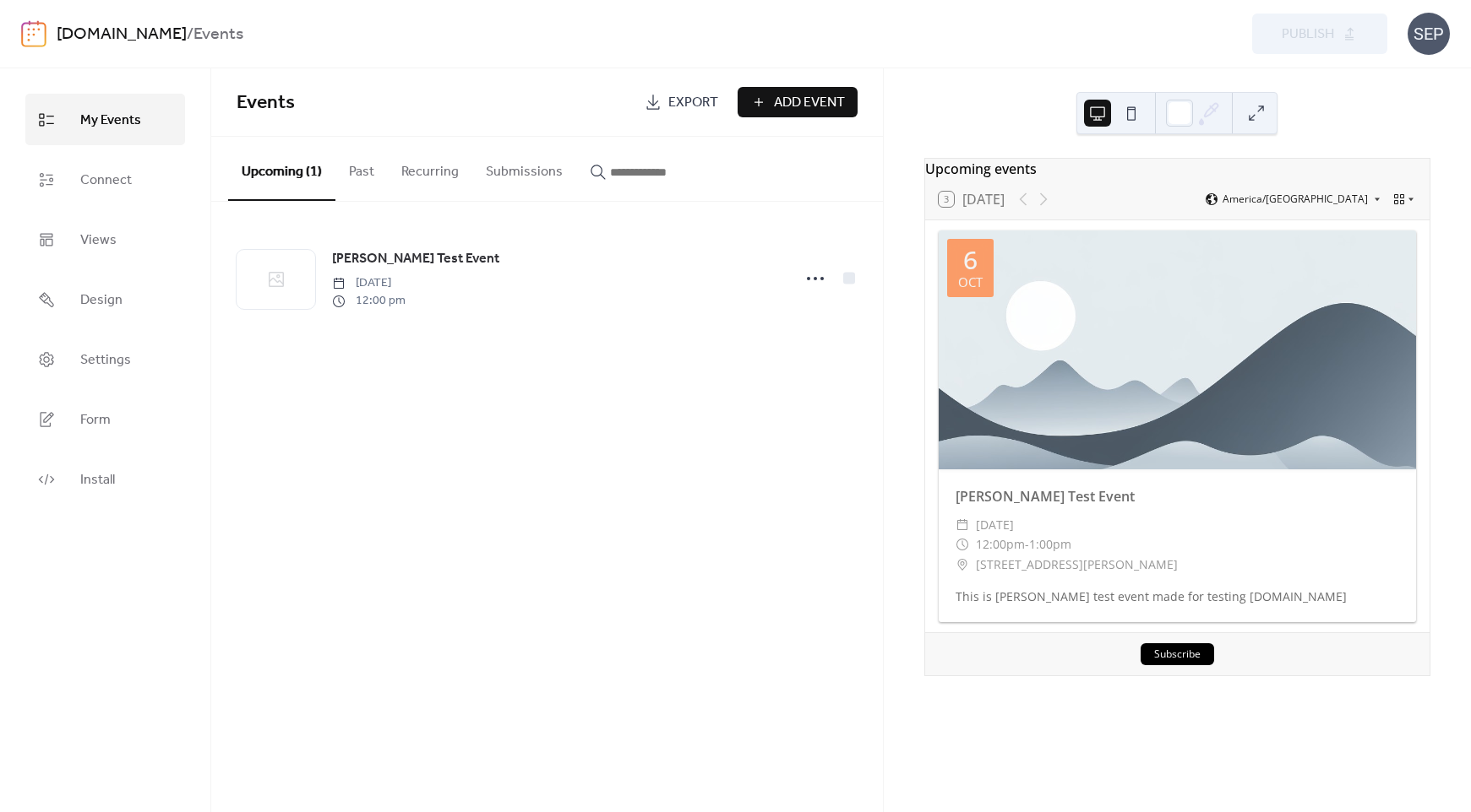
click at [1261, 114] on button at bounding box center [1256, 113] width 27 height 27
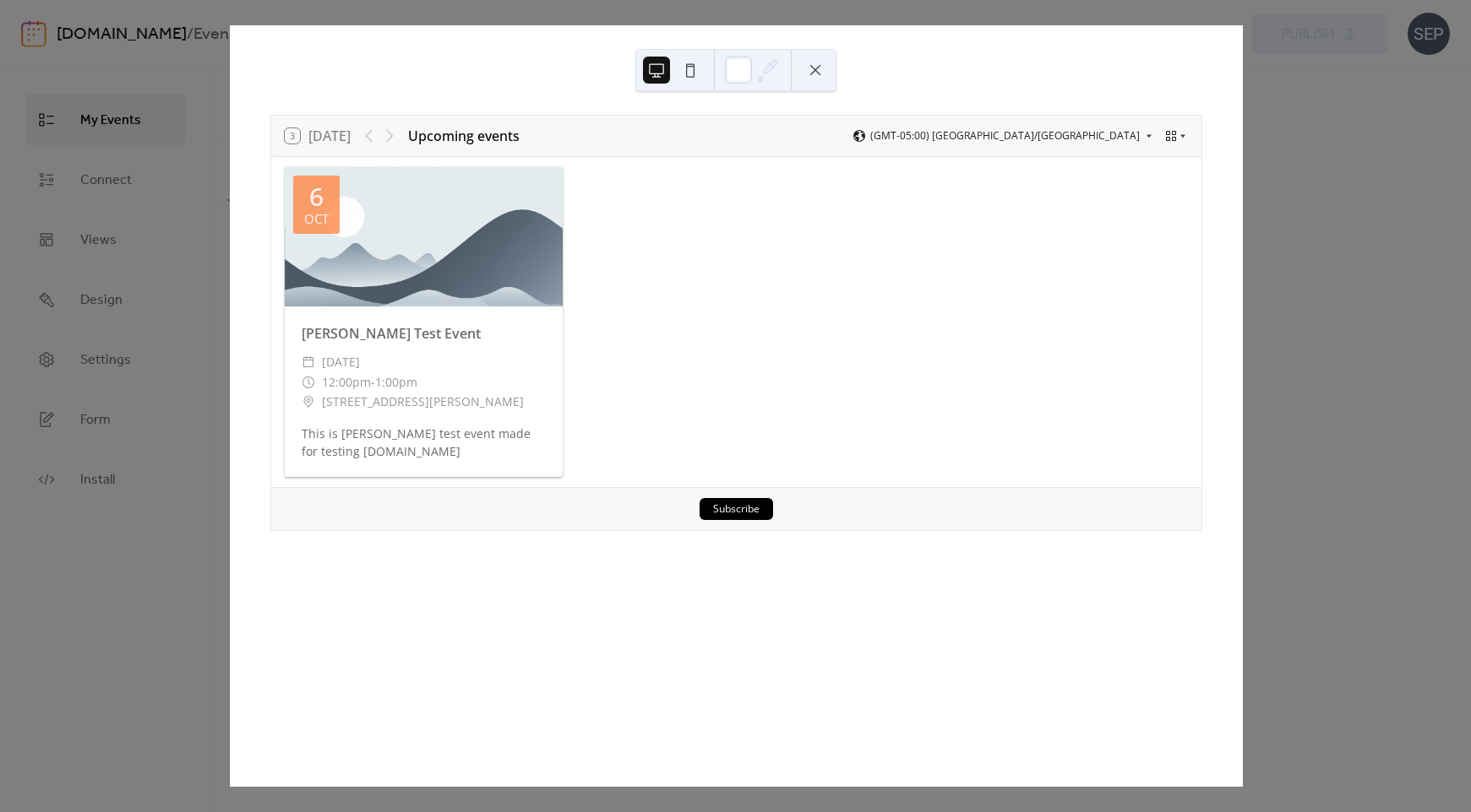
click at [823, 69] on button at bounding box center [815, 70] width 27 height 27
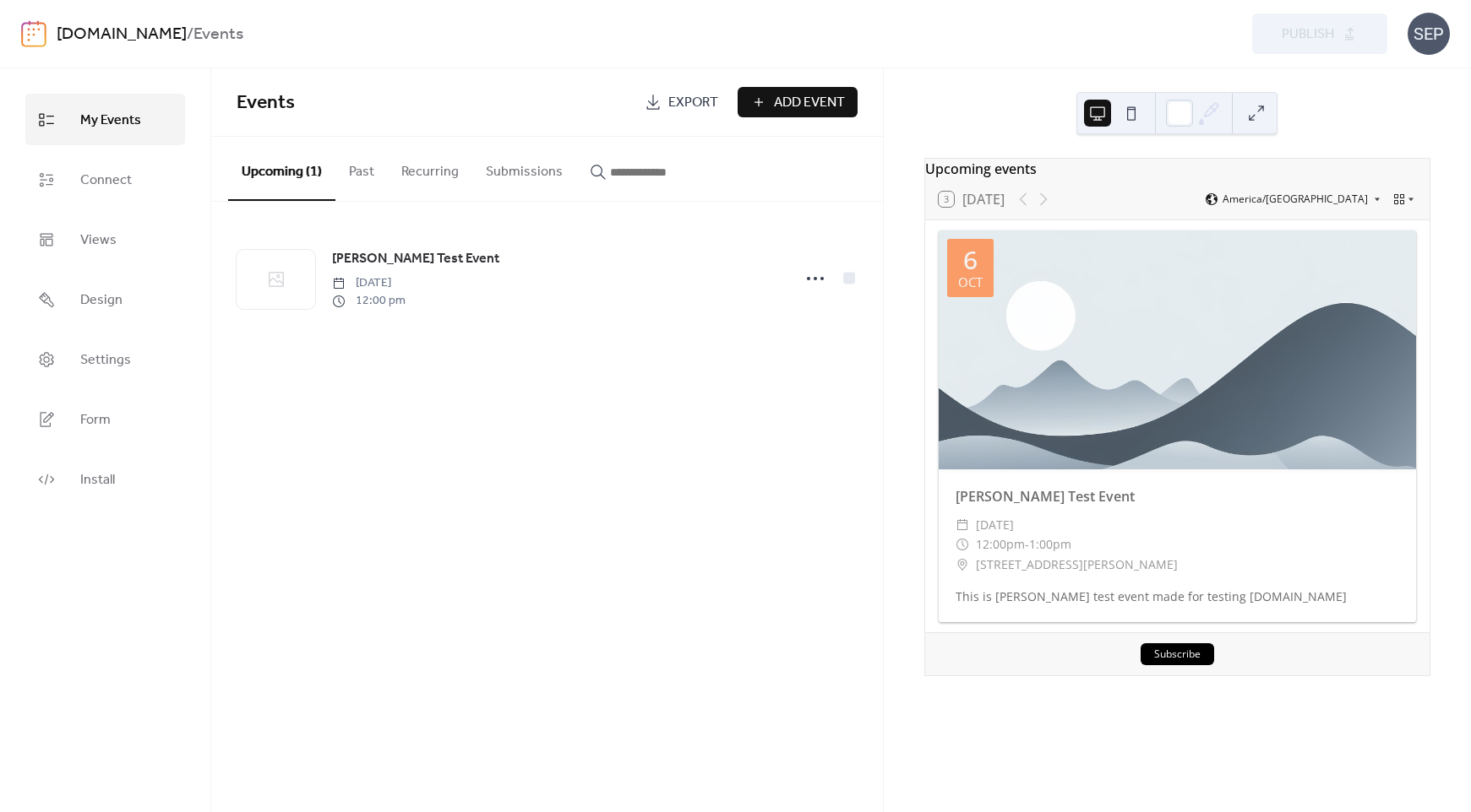
click at [1122, 111] on button at bounding box center [1131, 113] width 27 height 27
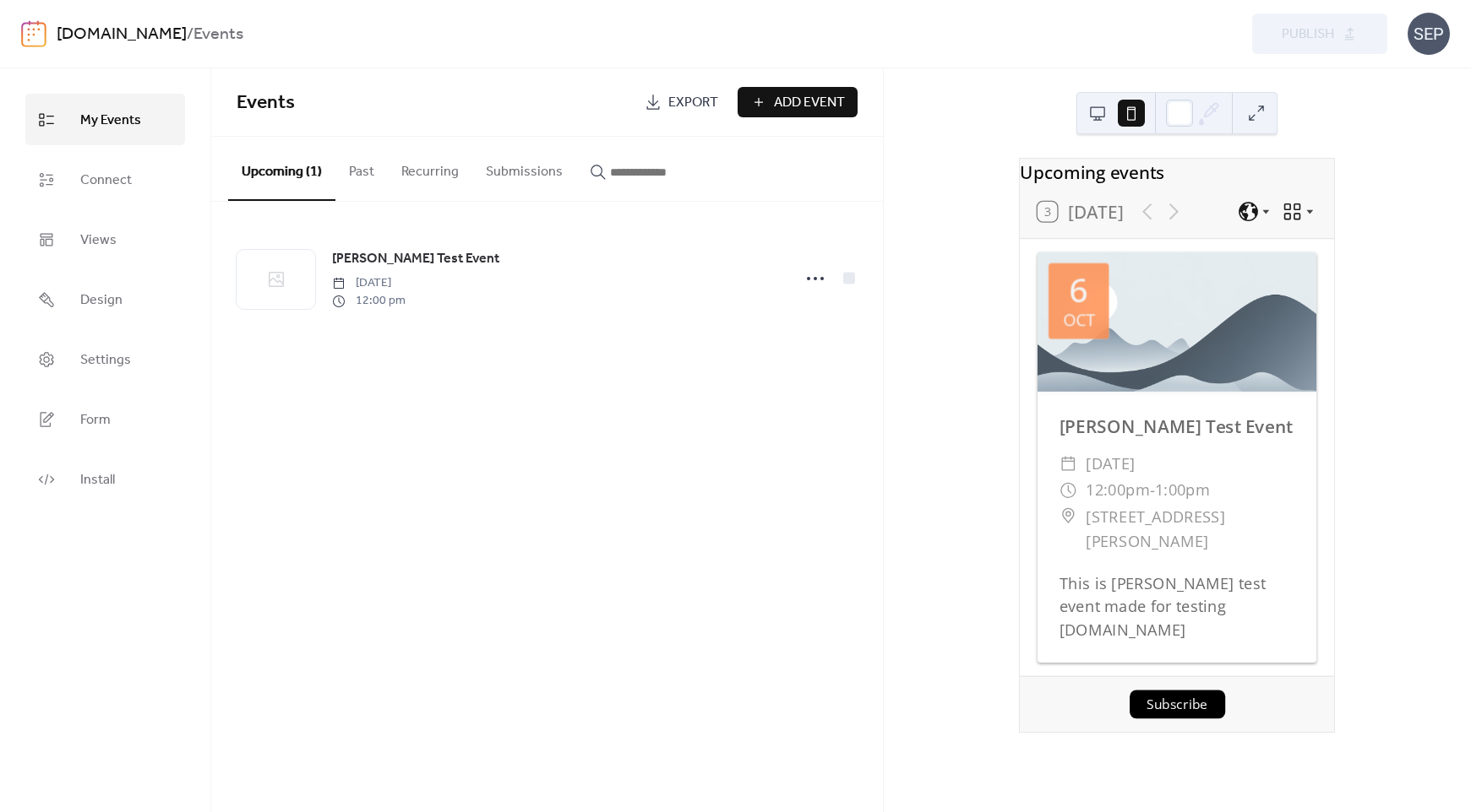
click at [1080, 110] on div at bounding box center [1176, 113] width 201 height 42
click at [1086, 110] on button at bounding box center [1098, 113] width 27 height 27
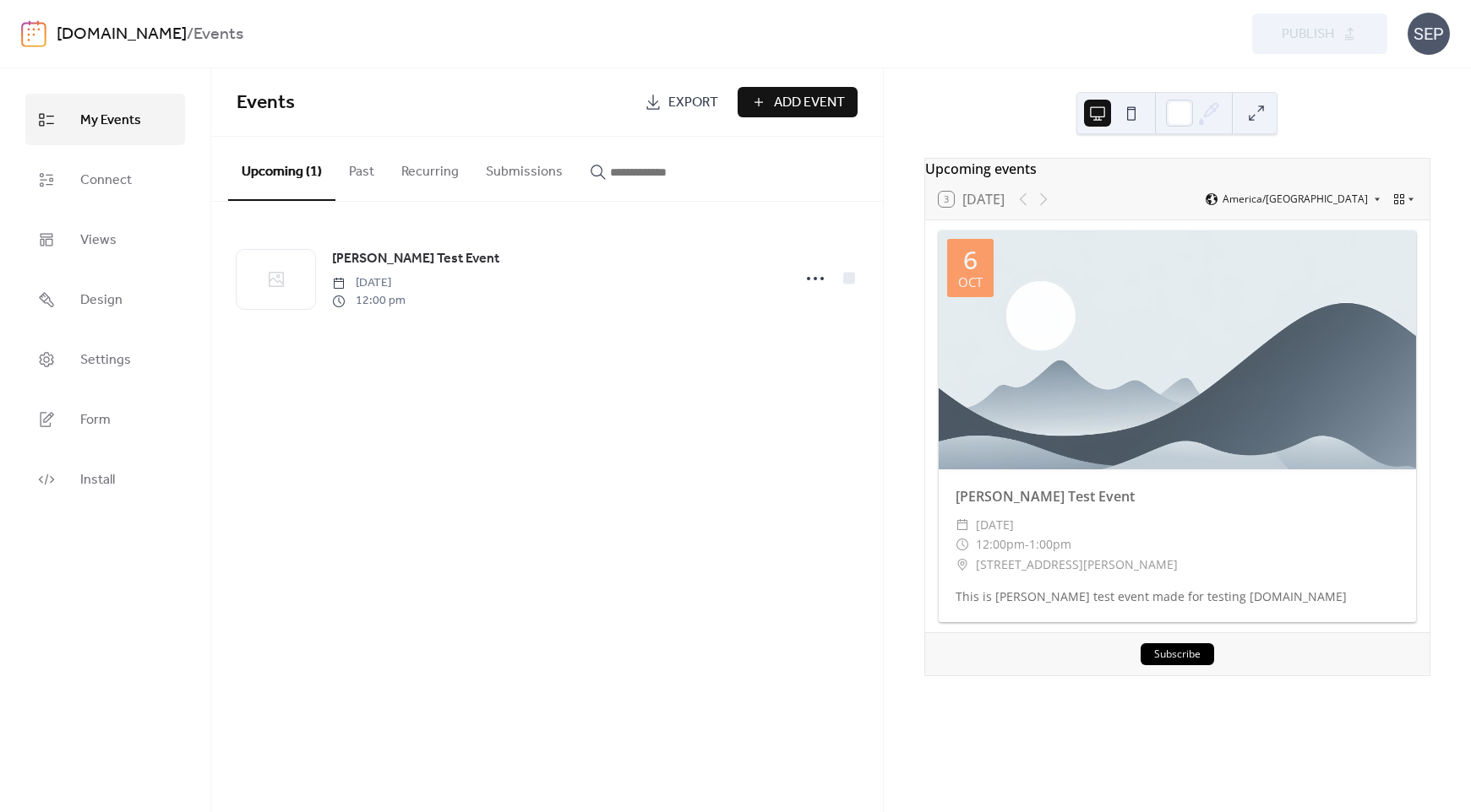
click at [368, 177] on button "Past" at bounding box center [361, 167] width 52 height 62
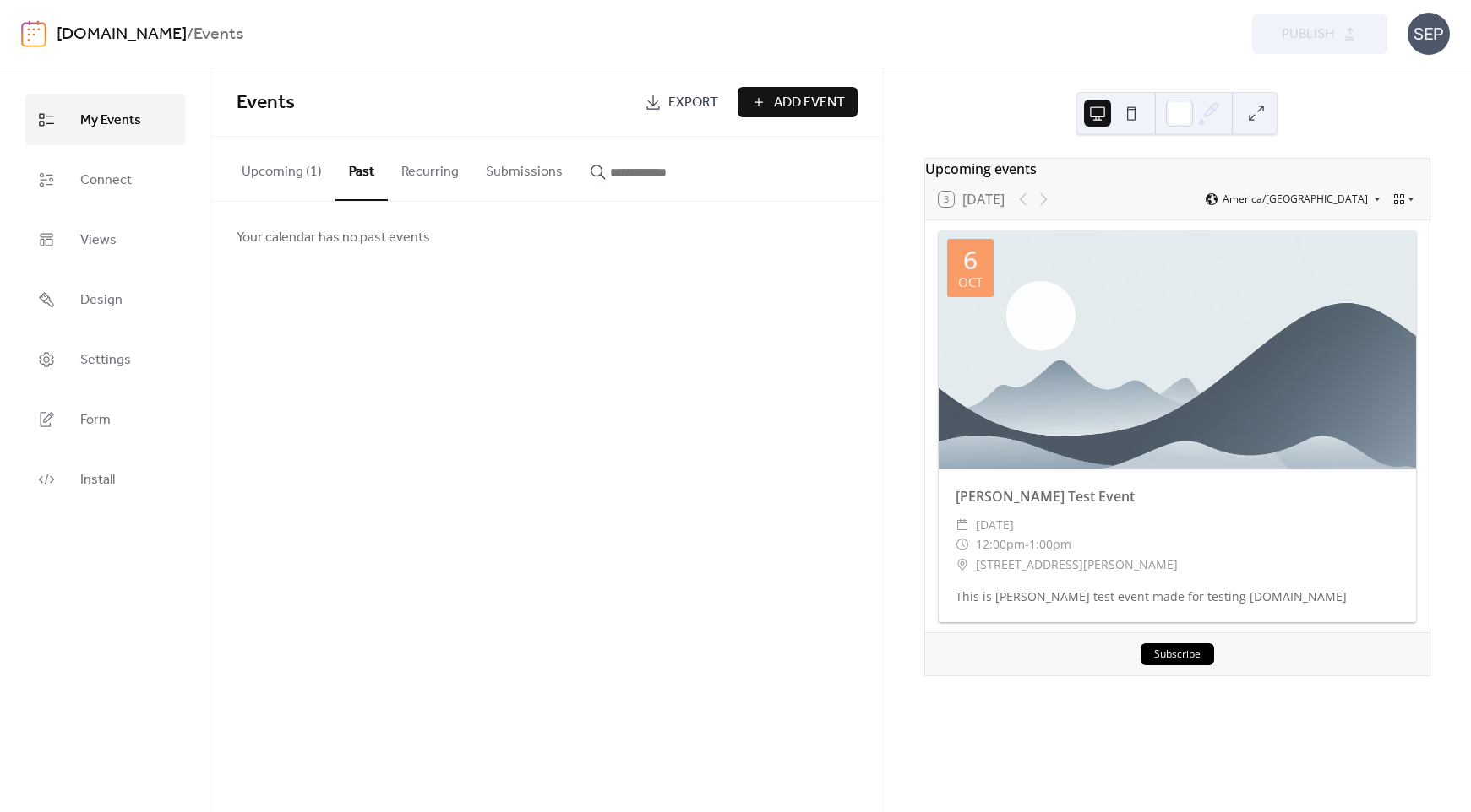
click at [433, 167] on button "Recurring" at bounding box center [429, 167] width 84 height 62
click at [513, 169] on button "Submissions" at bounding box center [524, 167] width 104 height 62
click at [258, 175] on button "Upcoming (1)" at bounding box center [281, 167] width 108 height 62
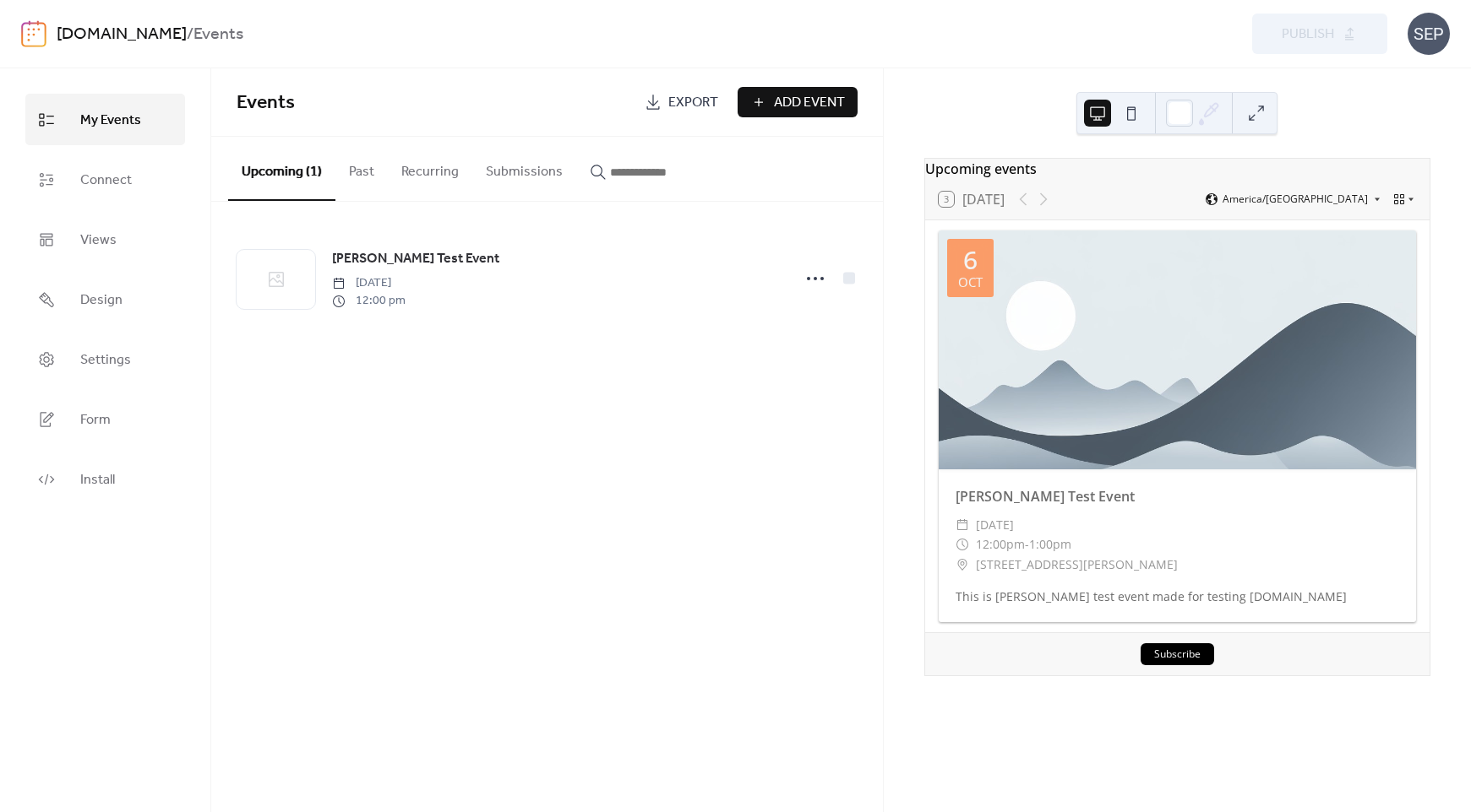
click at [1341, 34] on div "Preview Publish" at bounding box center [1070, 33] width 634 height 41
click at [1410, 31] on div "SEP" at bounding box center [1429, 33] width 42 height 42
click at [155, 42] on link "[DOMAIN_NAME]" at bounding box center [122, 35] width 130 height 33
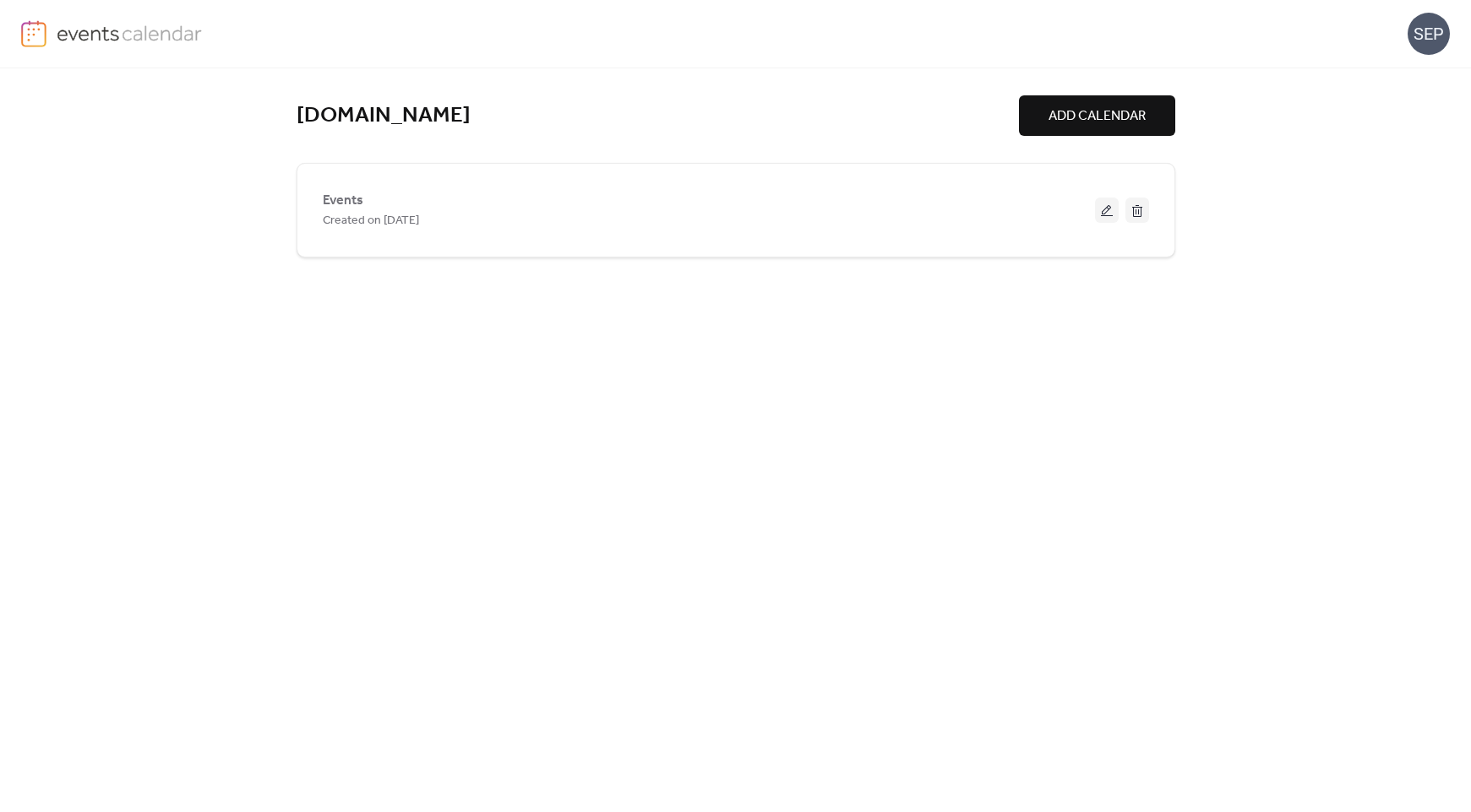
click at [1106, 114] on span "ADD CALENDAR" at bounding box center [1097, 117] width 98 height 20
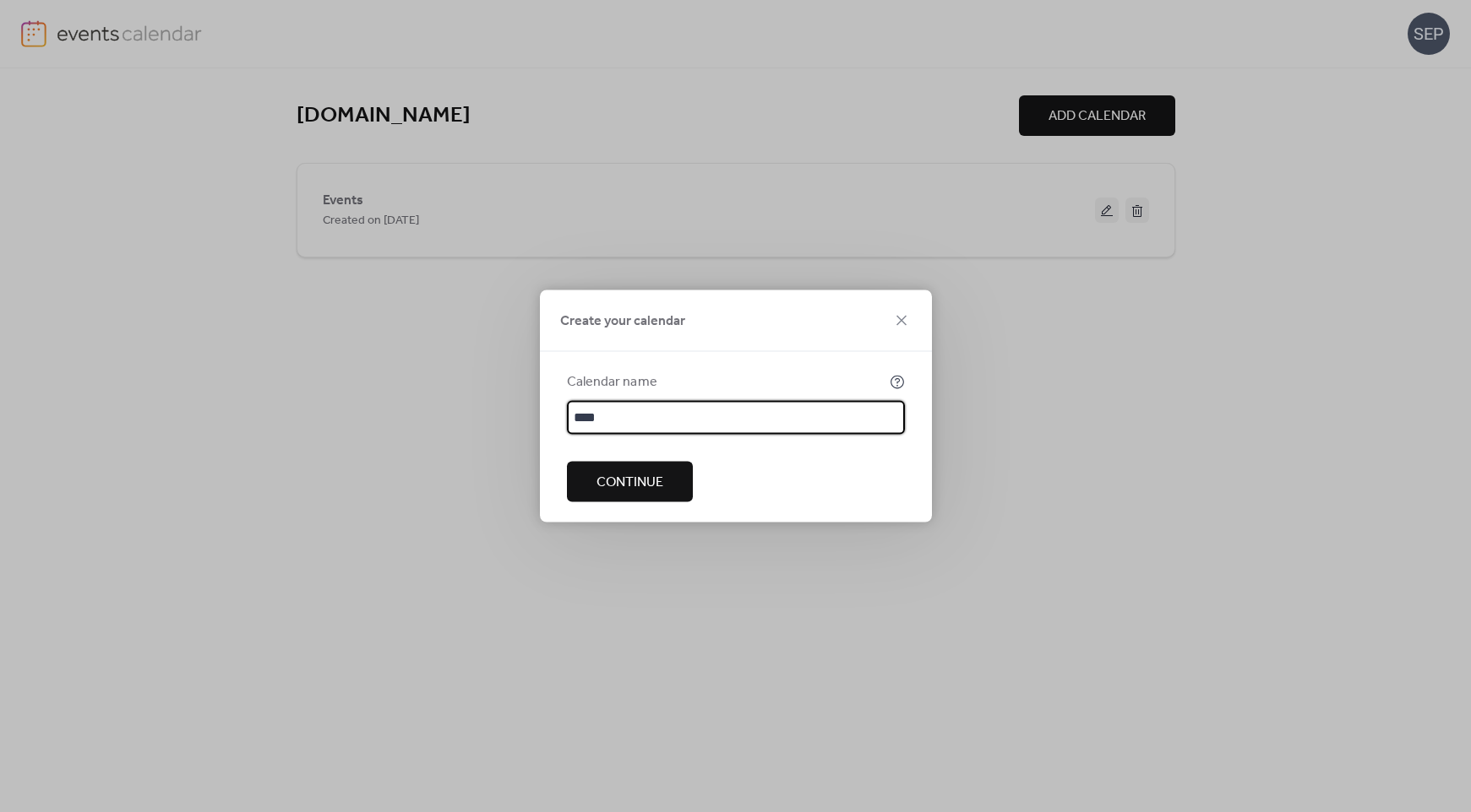
type input "****"
click at [658, 497] on button "Continue" at bounding box center [629, 481] width 126 height 41
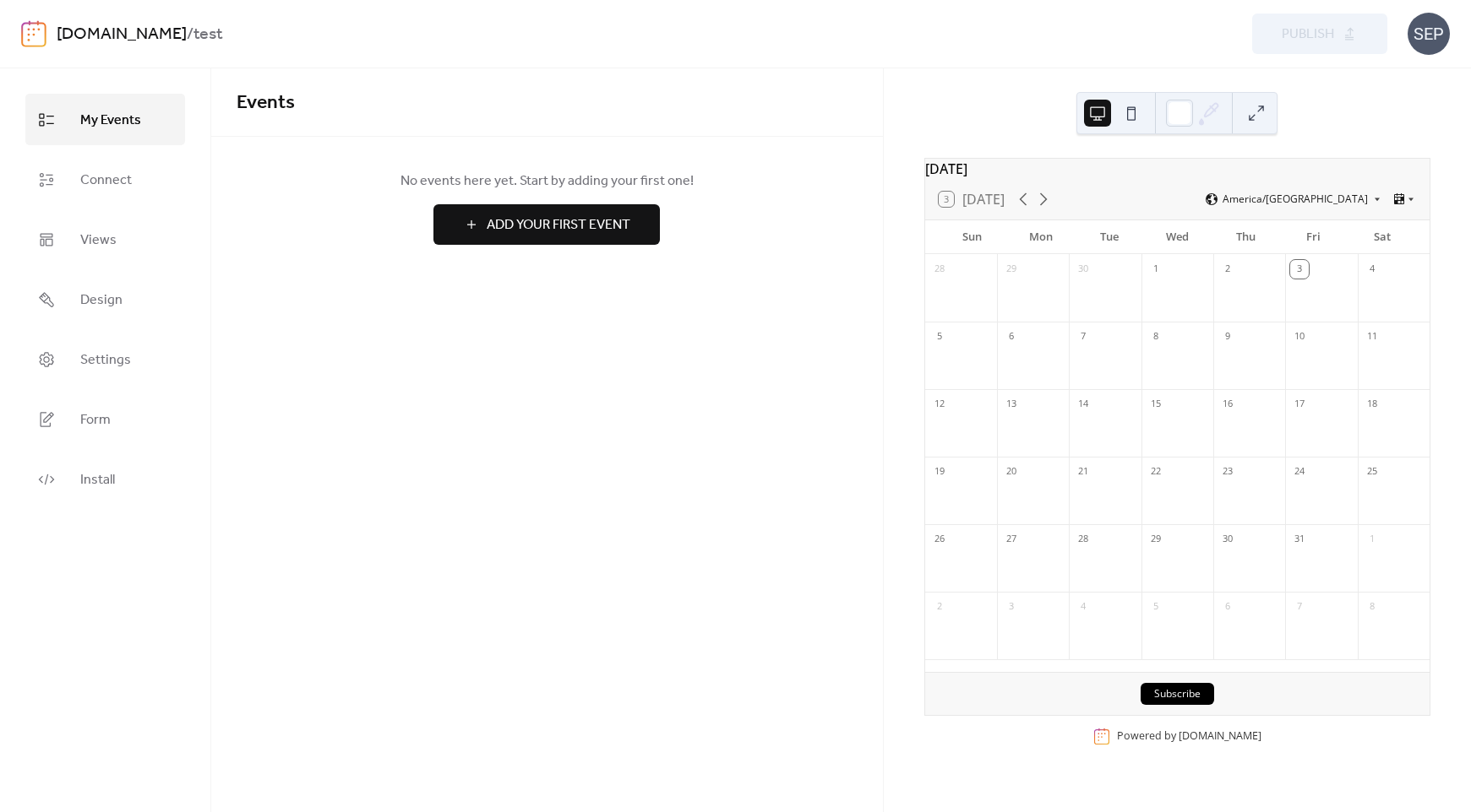
click at [187, 34] on link "[DOMAIN_NAME]" at bounding box center [122, 35] width 130 height 33
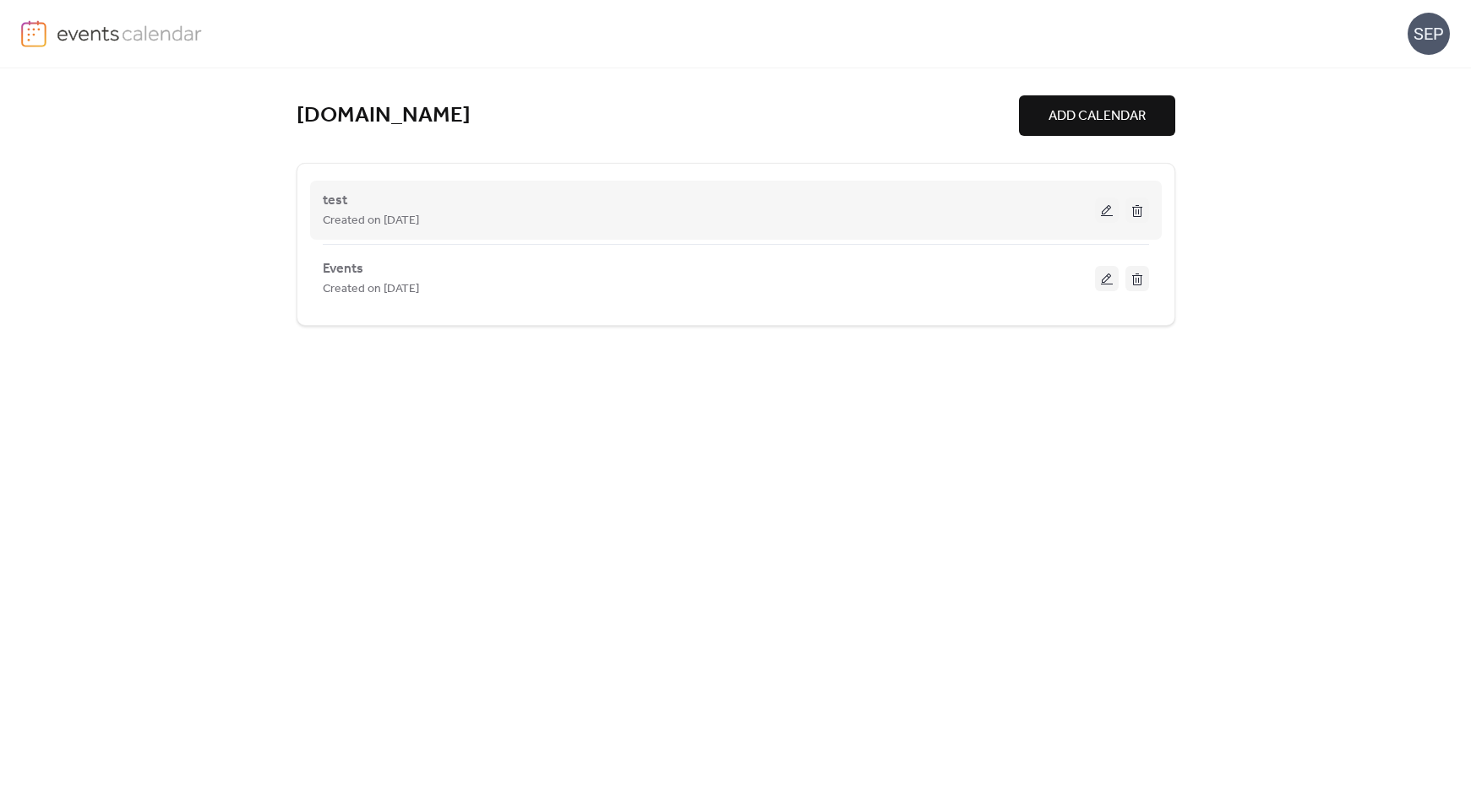
click at [1138, 215] on button at bounding box center [1137, 210] width 23 height 25
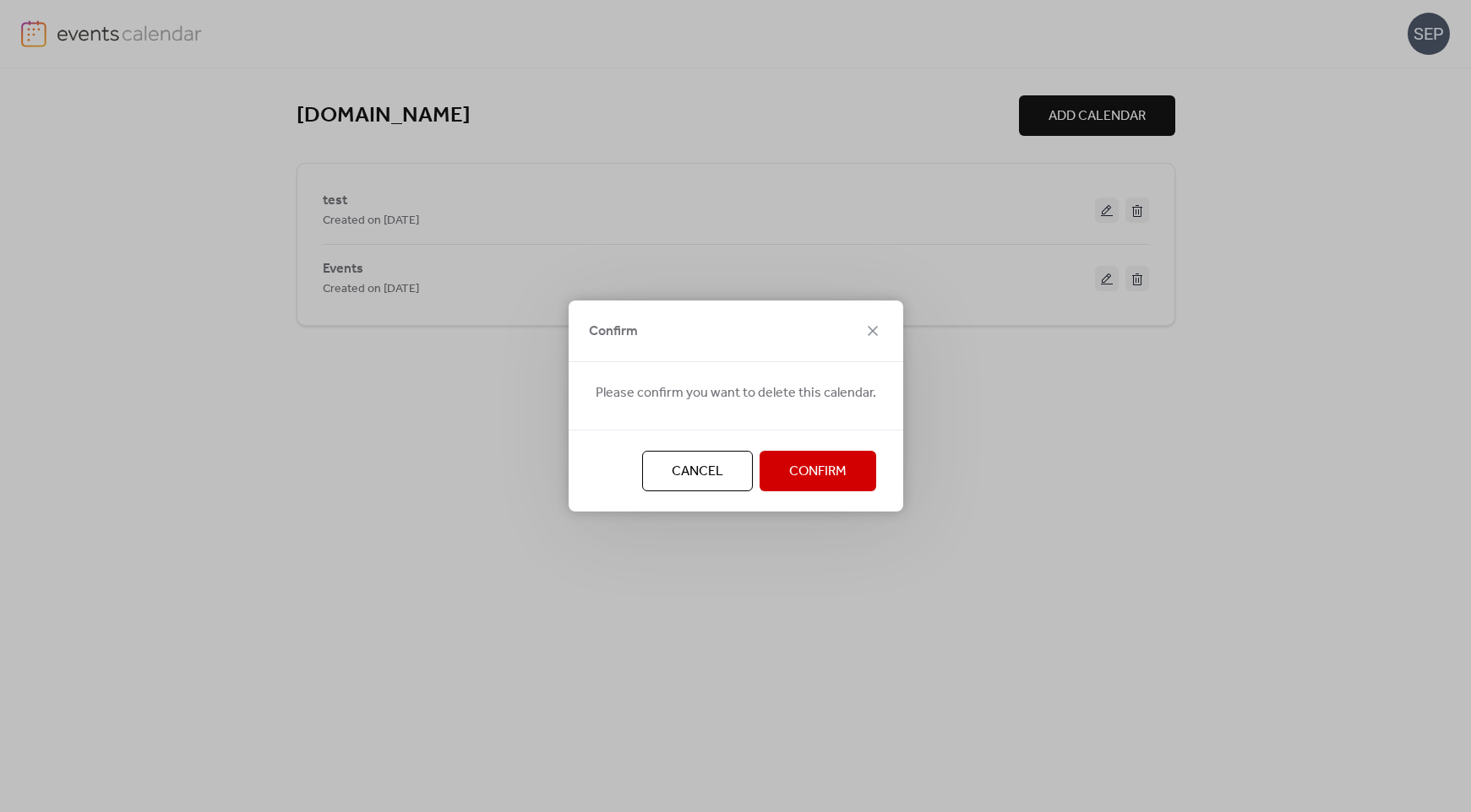
click at [825, 482] on span "Confirm" at bounding box center [818, 471] width 58 height 20
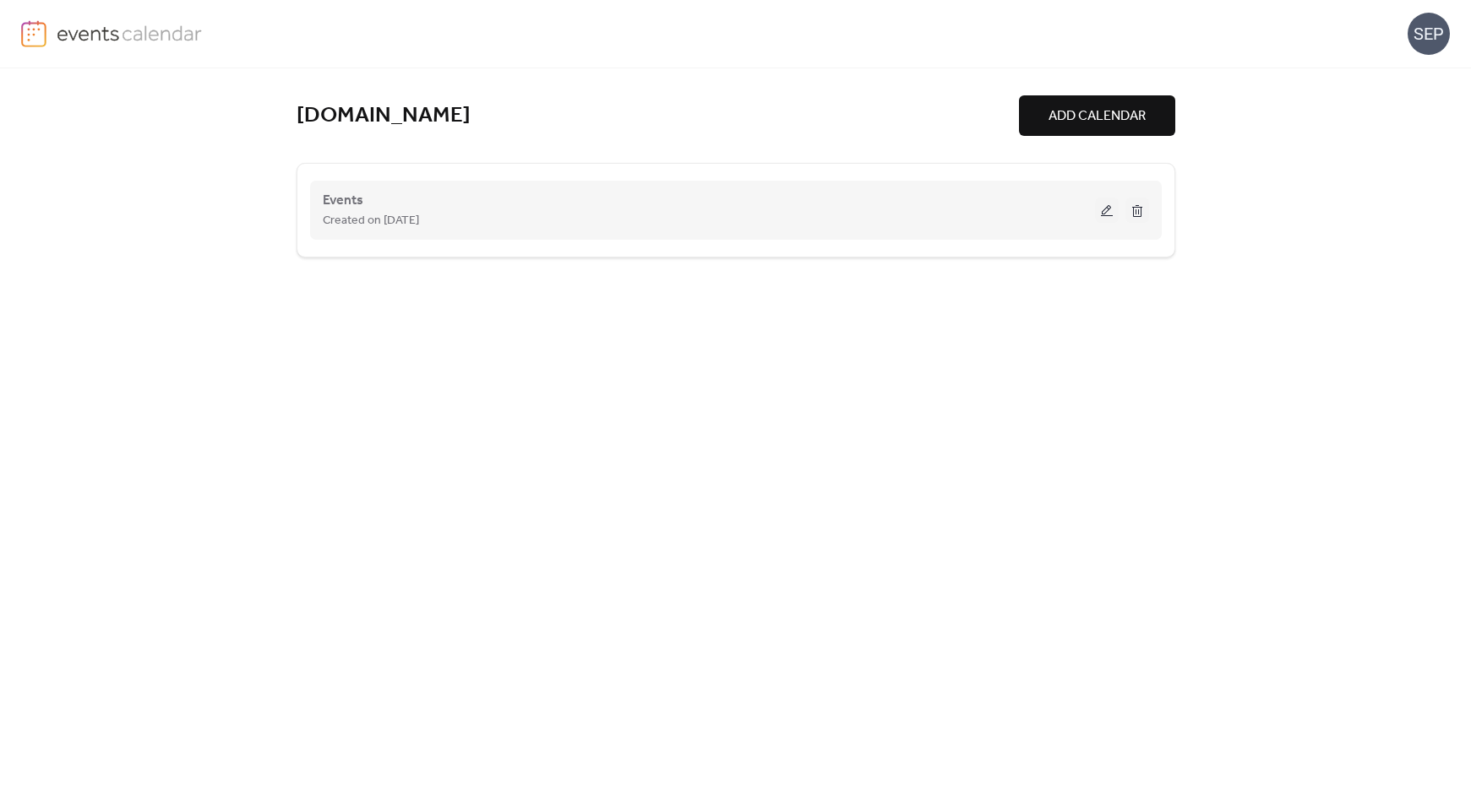
click at [725, 179] on div "Events Created on 3-Oct-2025" at bounding box center [736, 210] width 826 height 68
click at [708, 210] on div "Created on 3-Oct-2025" at bounding box center [708, 220] width 773 height 20
drag, startPoint x: 977, startPoint y: 221, endPoint x: 905, endPoint y: 224, distance: 72.1
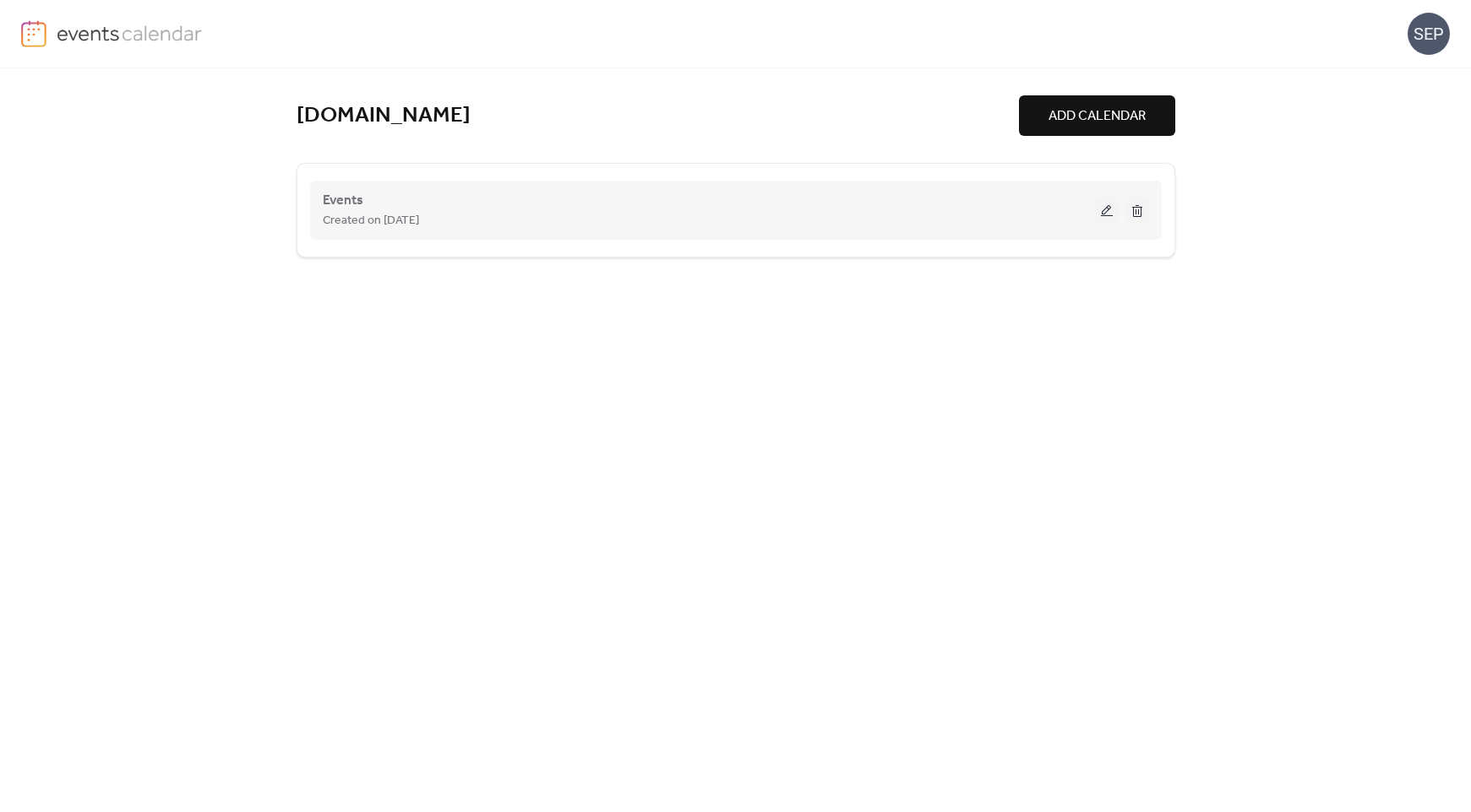
click at [974, 221] on div "Created on 3-Oct-2025" at bounding box center [708, 220] width 773 height 20
click at [1108, 204] on button at bounding box center [1107, 210] width 23 height 25
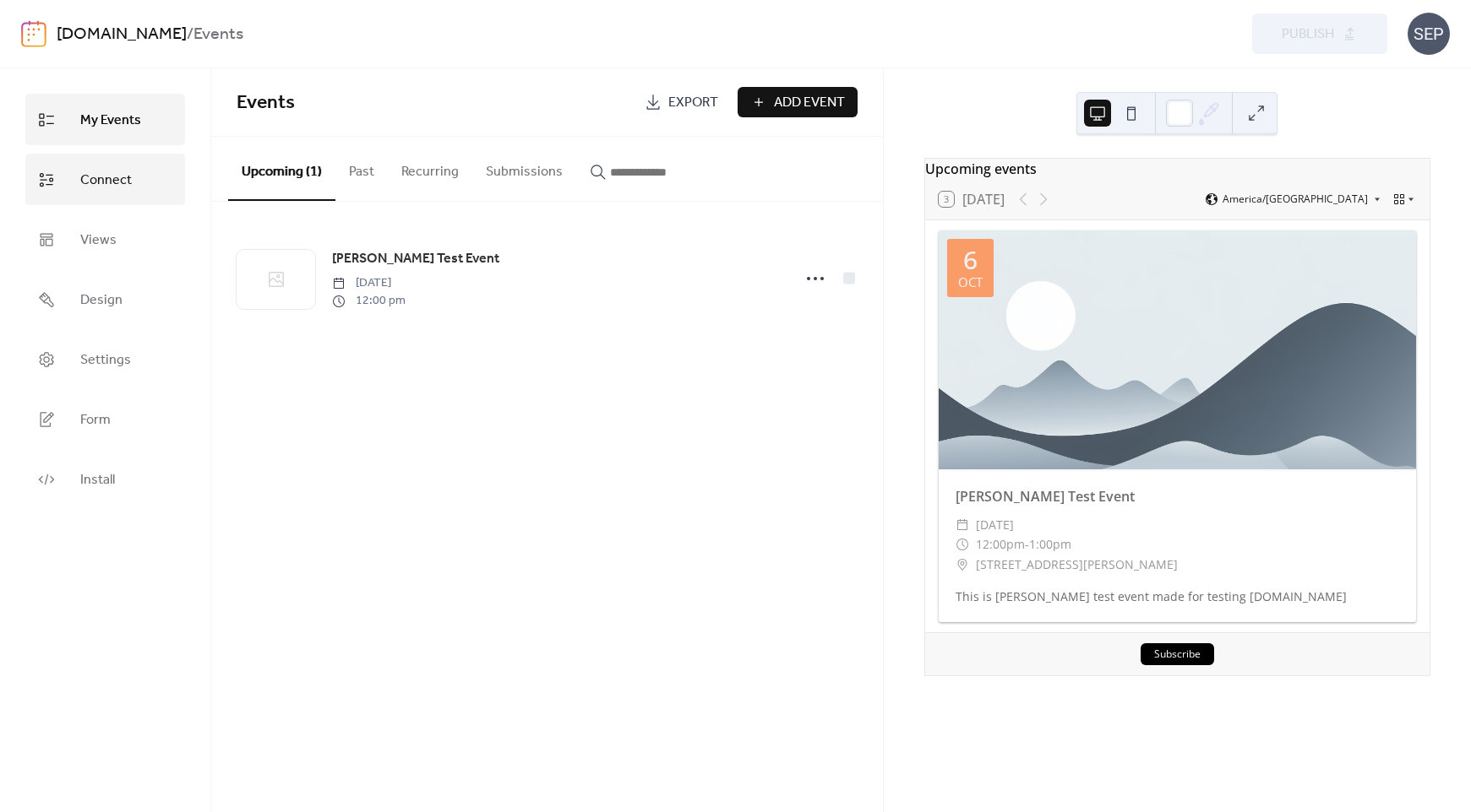
click at [108, 177] on span "Connect" at bounding box center [106, 180] width 52 height 26
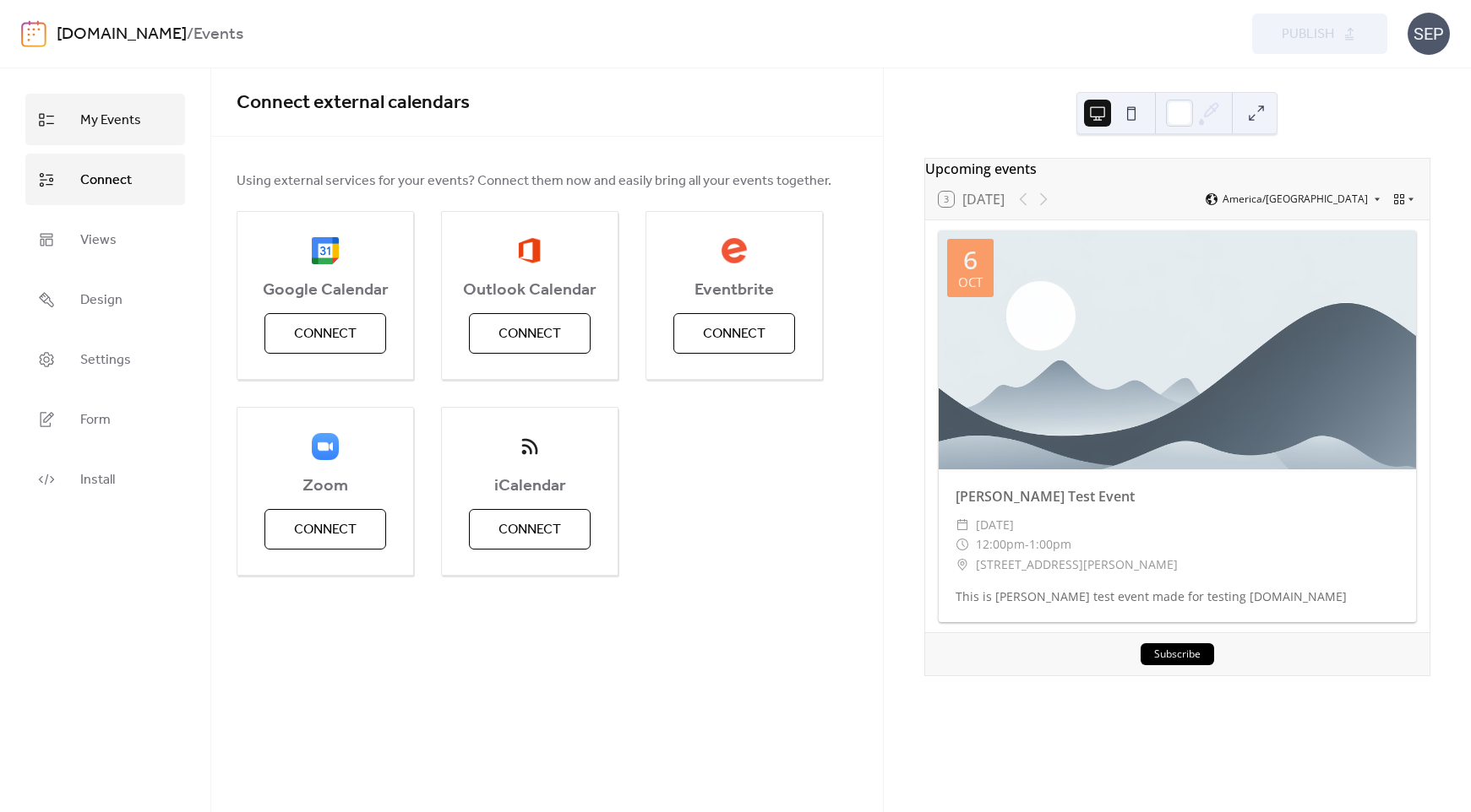
click at [98, 107] on span "My Events" at bounding box center [110, 120] width 61 height 26
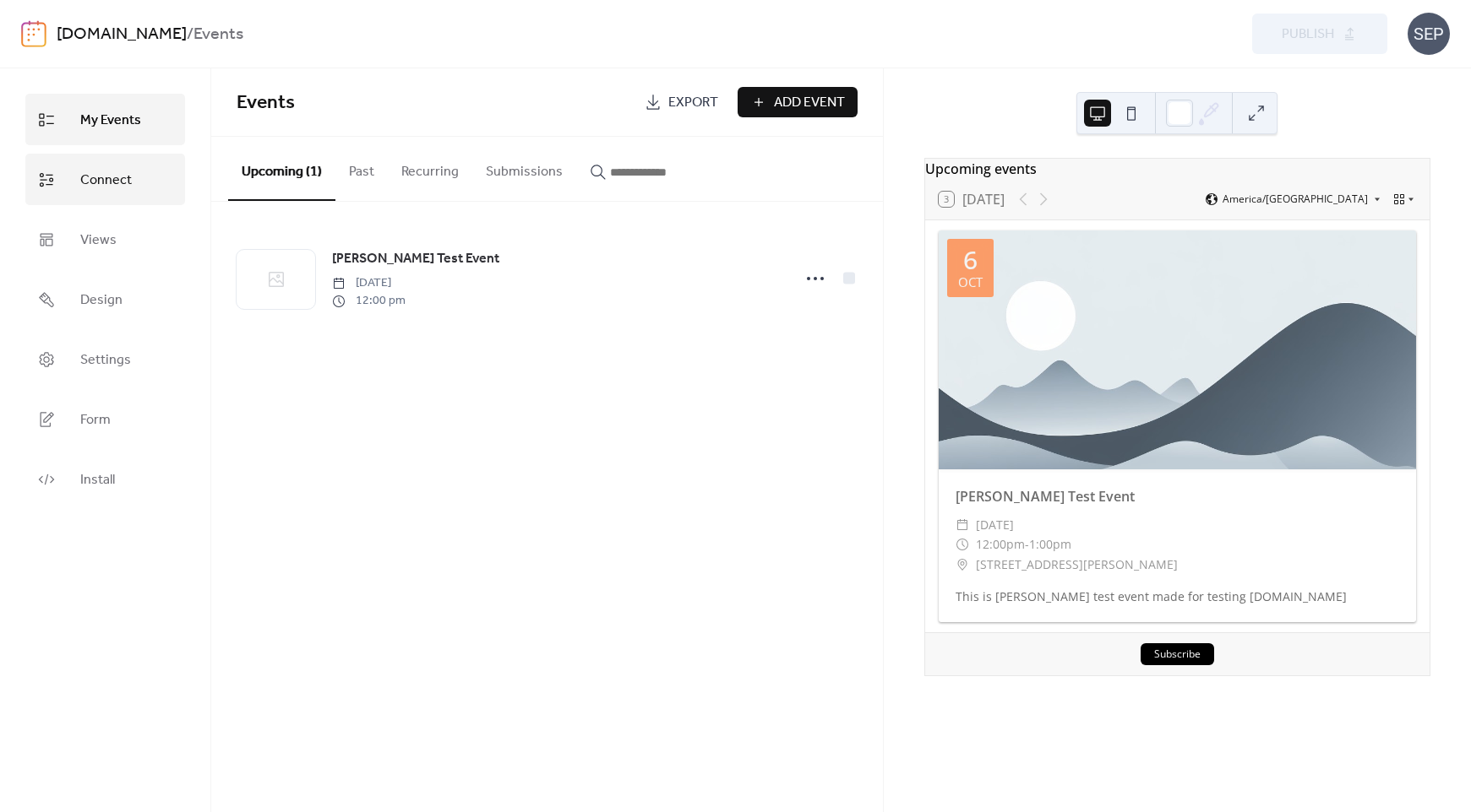
click at [114, 180] on span "Connect" at bounding box center [106, 180] width 52 height 26
